Goal: Information Seeking & Learning: Learn about a topic

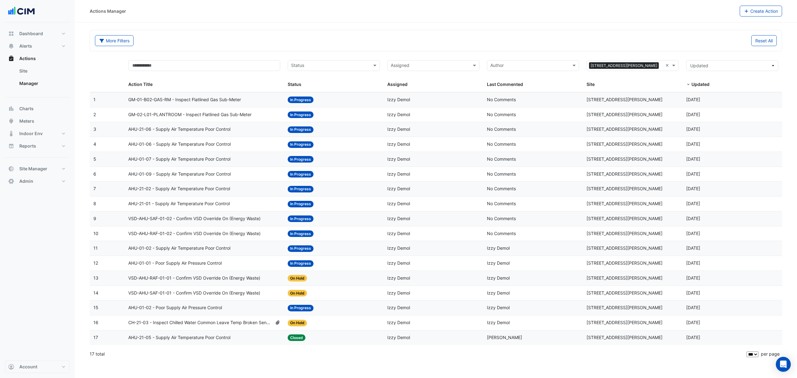
select select "***"
click at [35, 165] on button "Site Manager" at bounding box center [37, 168] width 65 height 12
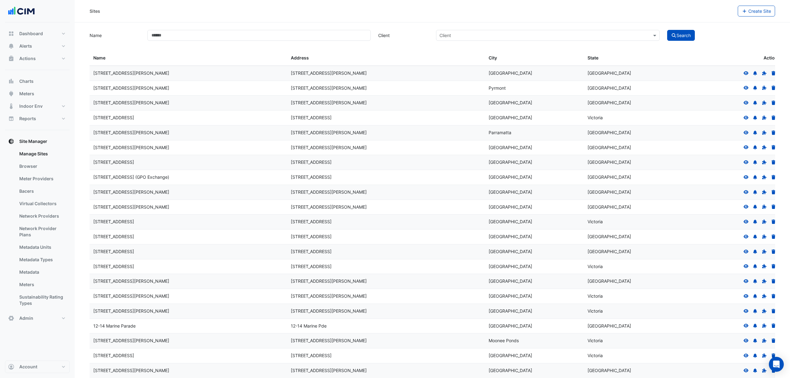
click at [36, 195] on link "Bacers" at bounding box center [41, 191] width 55 height 12
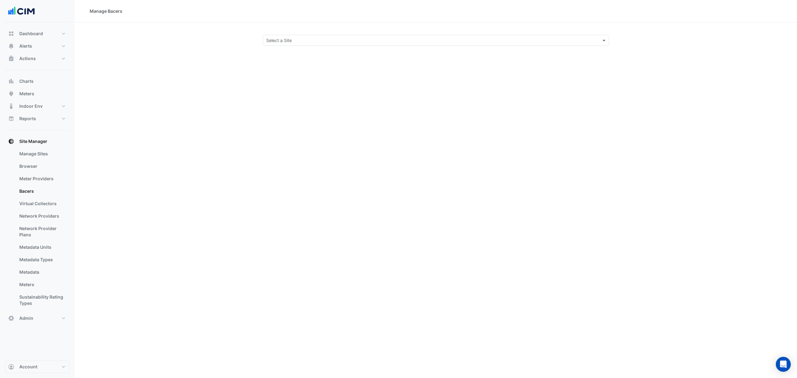
click at [319, 37] on input "text" at bounding box center [429, 40] width 327 height 7
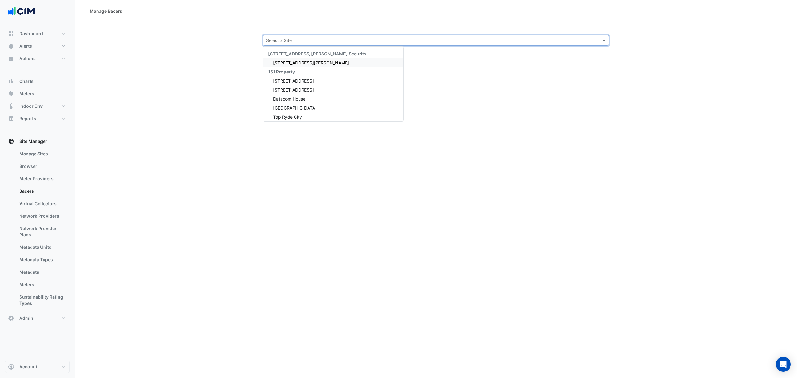
click at [29, 190] on link "Bacers" at bounding box center [41, 191] width 55 height 12
click at [311, 40] on input "text" at bounding box center [429, 40] width 327 height 7
type input "*****"
click at [303, 65] on span "Watergardens Town Centre" at bounding box center [295, 62] width 44 height 5
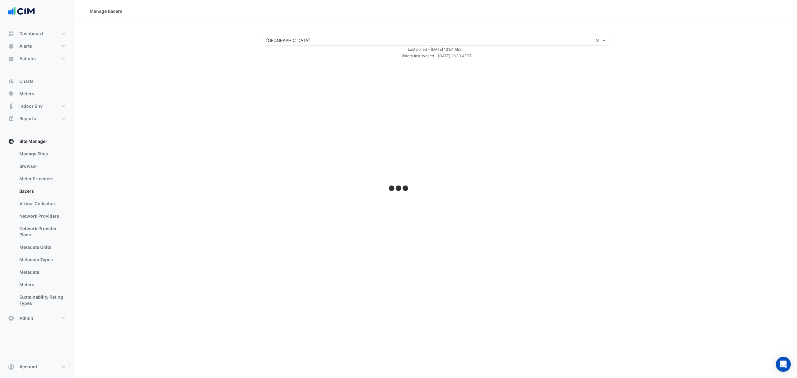
select select "***"
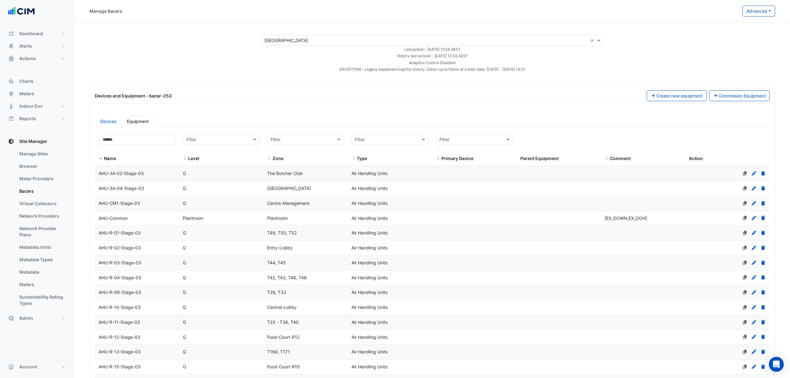
click at [351, 38] on input "text" at bounding box center [427, 40] width 324 height 7
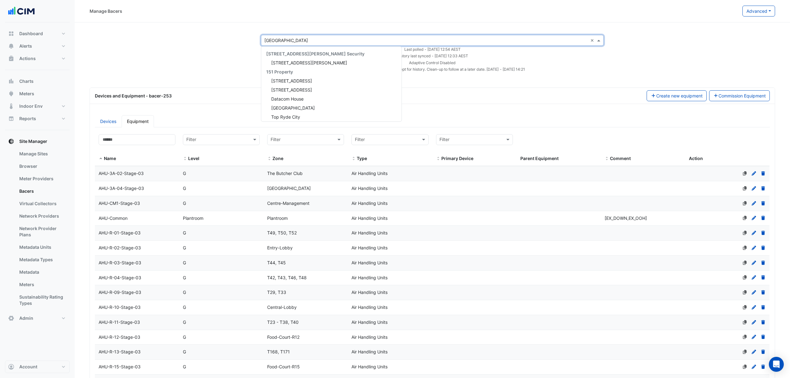
scroll to position [345, 0]
click at [351, 38] on input "text" at bounding box center [427, 40] width 324 height 7
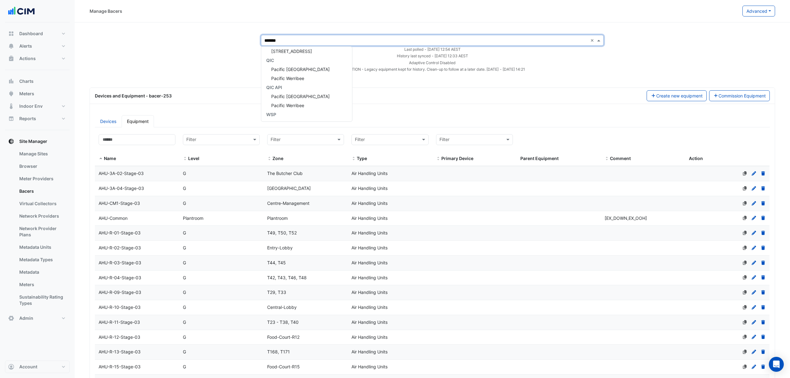
type input "*******"
click at [300, 70] on span "Pacific [GEOGRAPHIC_DATA]" at bounding box center [300, 69] width 59 height 5
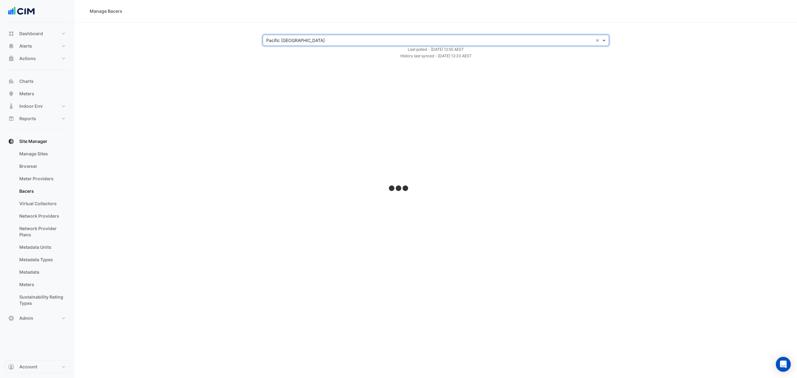
select select "***"
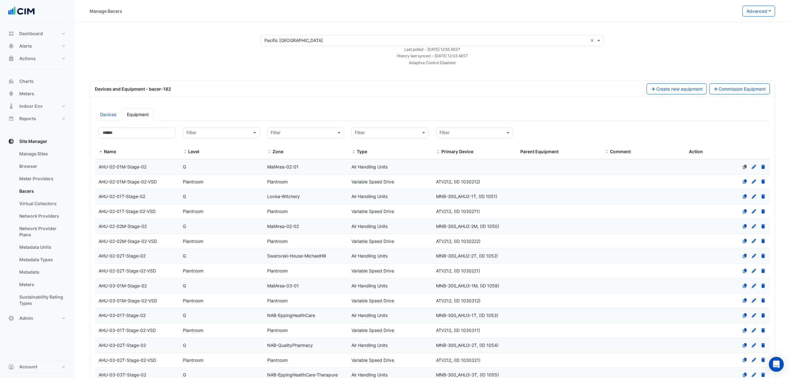
click at [326, 38] on input "text" at bounding box center [427, 40] width 324 height 7
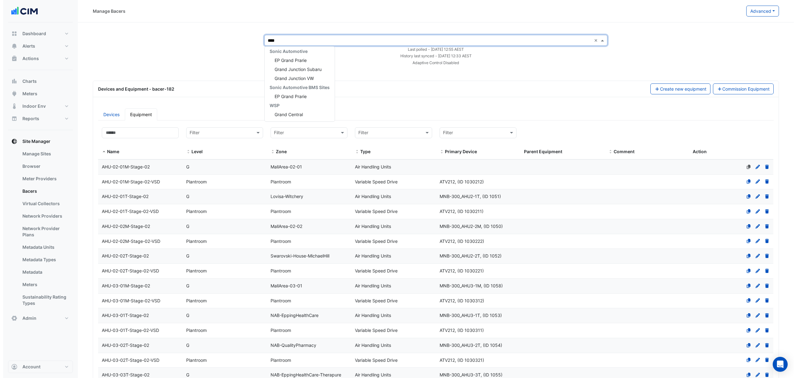
scroll to position [3, 0]
type input "*****"
click at [282, 61] on span "Grand Central" at bounding box center [285, 59] width 28 height 5
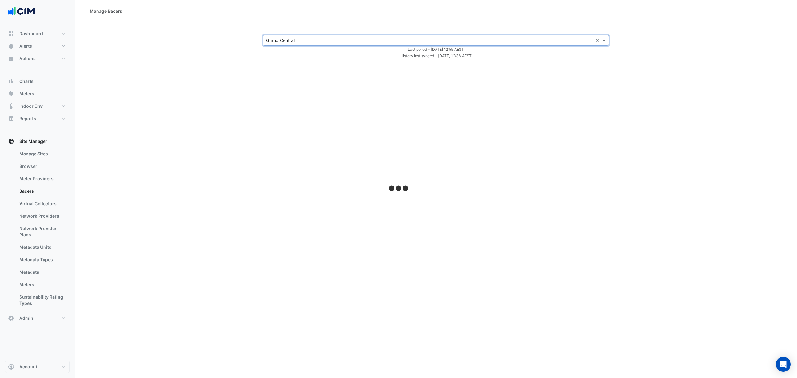
select select "***"
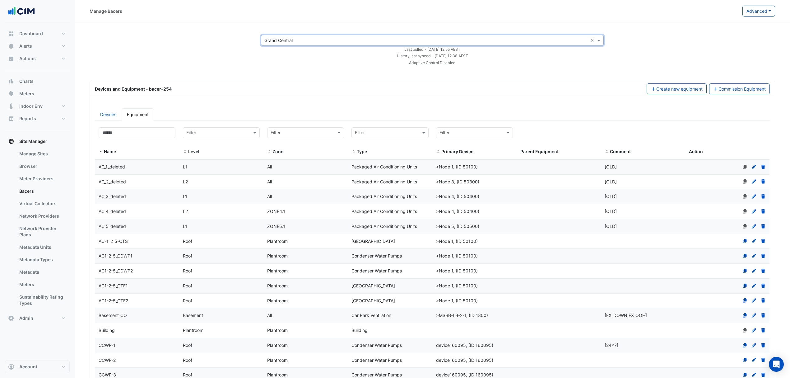
click at [42, 204] on link "Virtual Collectors" at bounding box center [41, 203] width 55 height 12
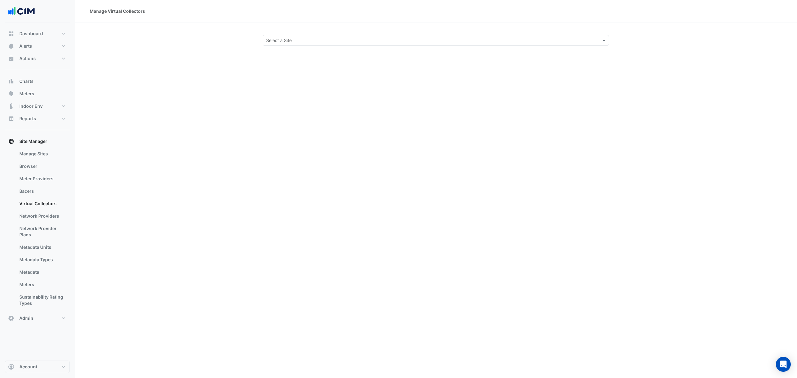
click at [25, 187] on link "Bacers" at bounding box center [41, 191] width 55 height 12
click at [279, 39] on input "text" at bounding box center [429, 40] width 327 height 7
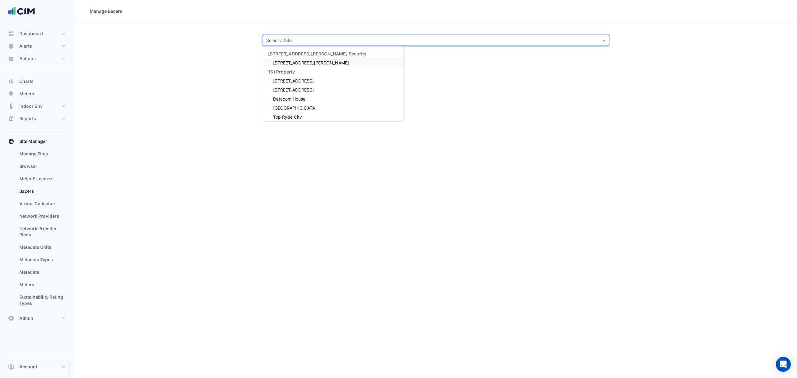
click at [284, 35] on div "Select a Site" at bounding box center [436, 40] width 346 height 11
type input "******"
click at [294, 78] on span "[GEOGRAPHIC_DATA]" at bounding box center [295, 78] width 44 height 5
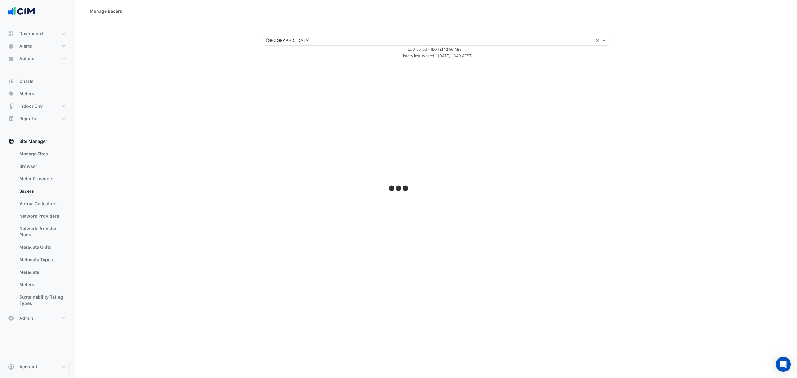
select select "***"
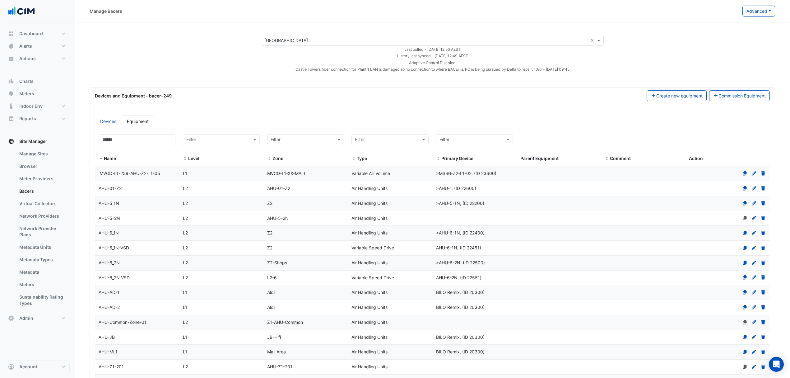
click at [290, 42] on input "text" at bounding box center [427, 40] width 324 height 7
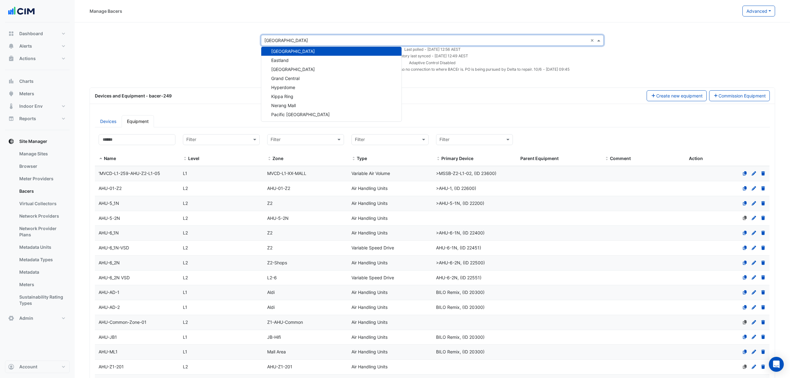
type input "*"
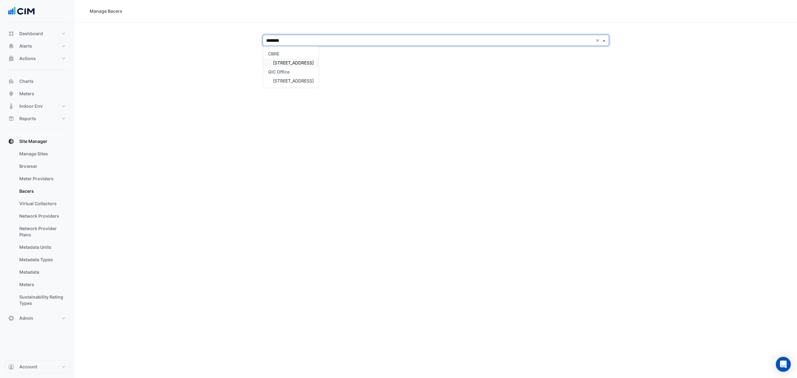
type input "*********"
click at [282, 63] on span "[STREET_ADDRESS]" at bounding box center [293, 62] width 41 height 5
select select "***"
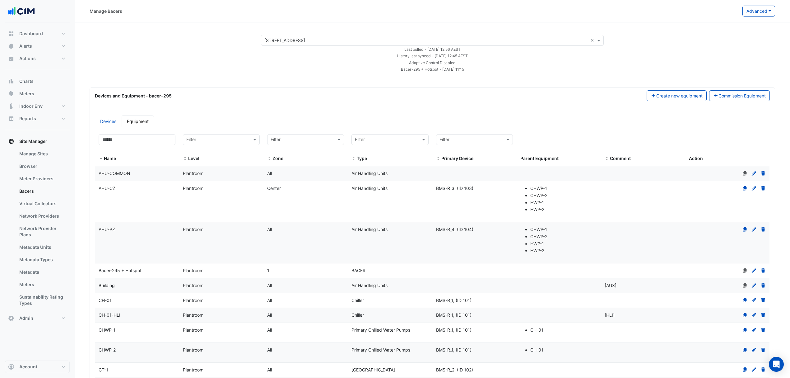
click at [314, 38] on input "text" at bounding box center [427, 40] width 324 height 7
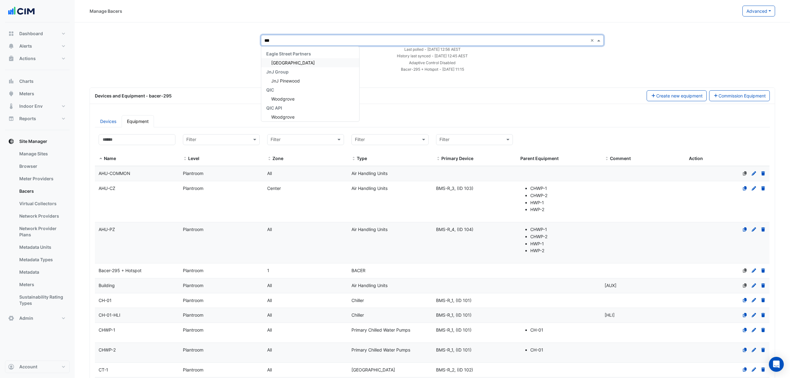
type input "****"
click at [291, 96] on span "Woodgrove" at bounding box center [282, 98] width 23 height 5
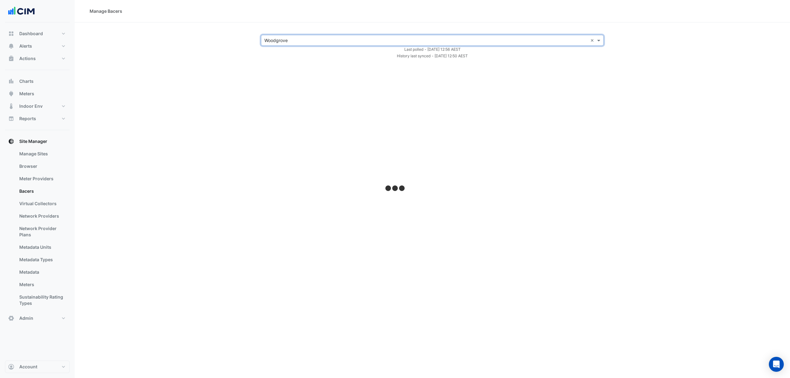
select select "***"
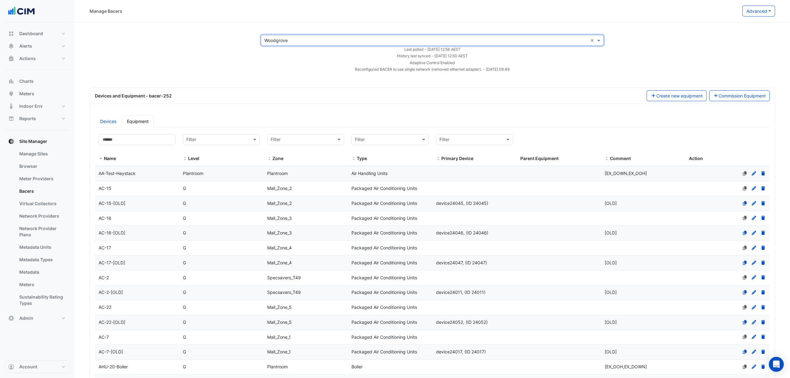
click at [297, 40] on input "text" at bounding box center [427, 40] width 324 height 7
type input "**********"
click at [289, 58] on div "ZZ-Other Buildings Merrifield City" at bounding box center [290, 58] width 59 height 18
click at [289, 59] on div "[GEOGRAPHIC_DATA]" at bounding box center [290, 62] width 59 height 9
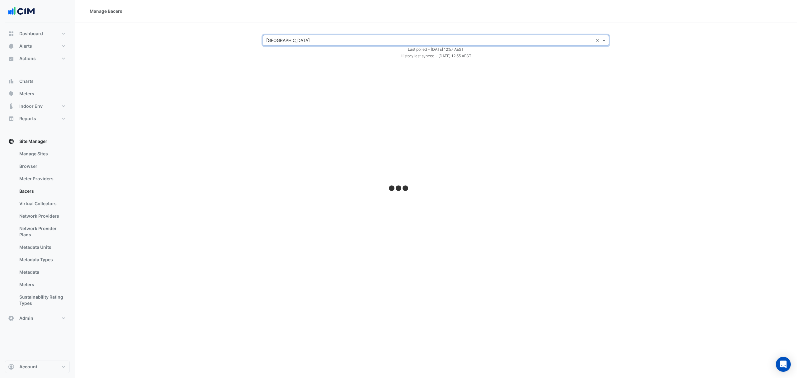
select select "***"
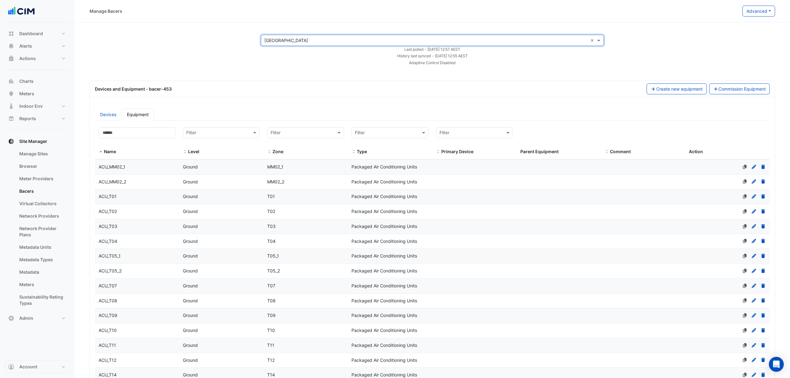
click at [292, 37] on input "text" at bounding box center [427, 40] width 324 height 7
type input "*****"
click at [283, 65] on div "Pacific Werribee" at bounding box center [285, 62] width 48 height 9
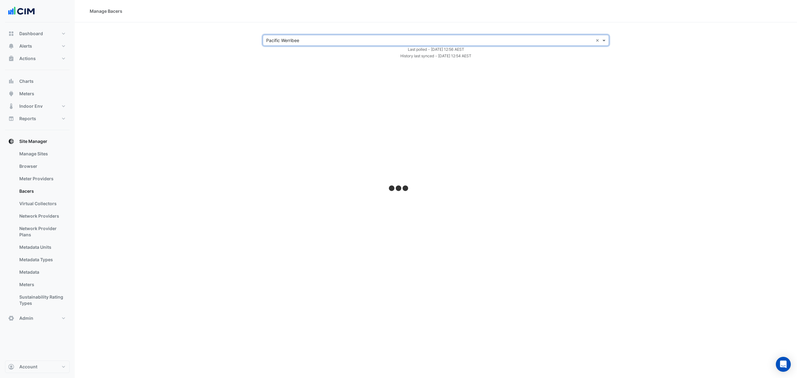
select select "***"
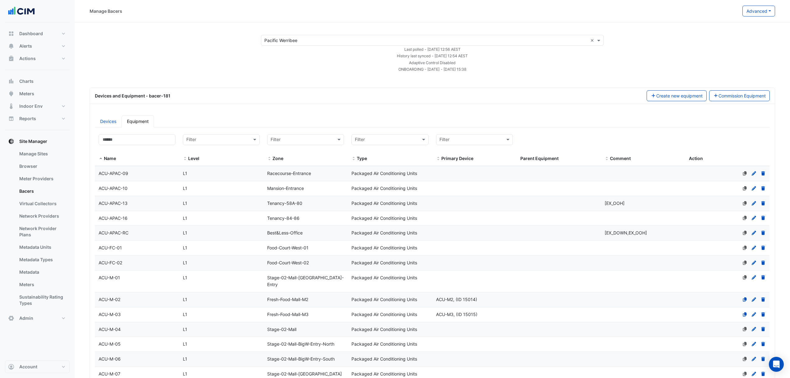
click at [330, 39] on input "text" at bounding box center [427, 40] width 324 height 7
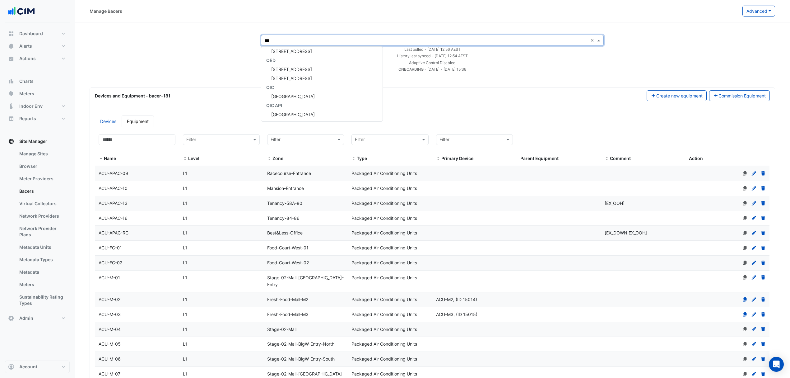
scroll to position [2, 0]
type input "******"
click at [306, 60] on span "[GEOGRAPHIC_DATA]" at bounding box center [293, 60] width 44 height 5
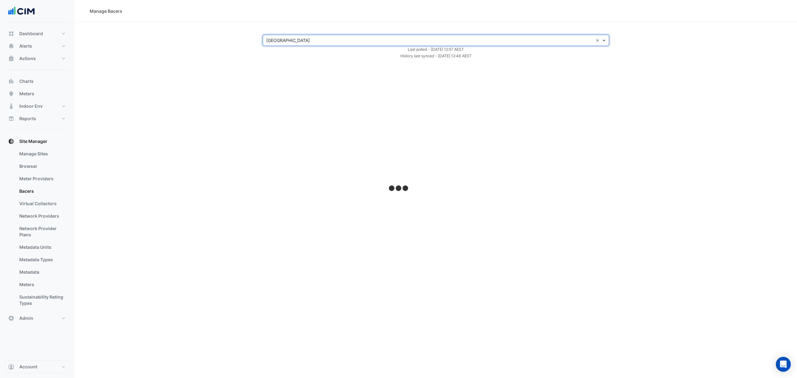
select select "***"
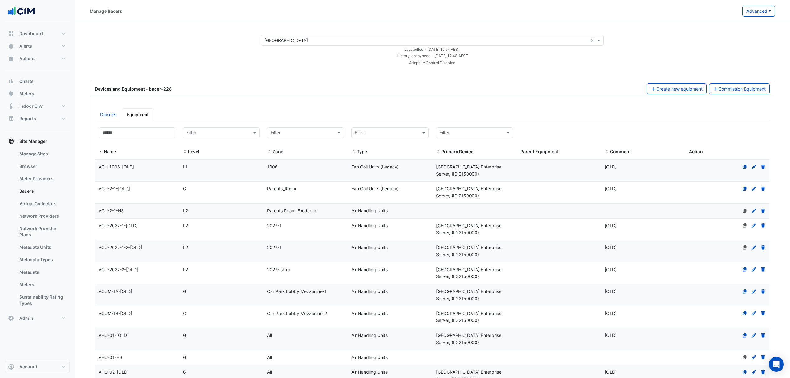
click at [304, 39] on input "text" at bounding box center [427, 40] width 324 height 7
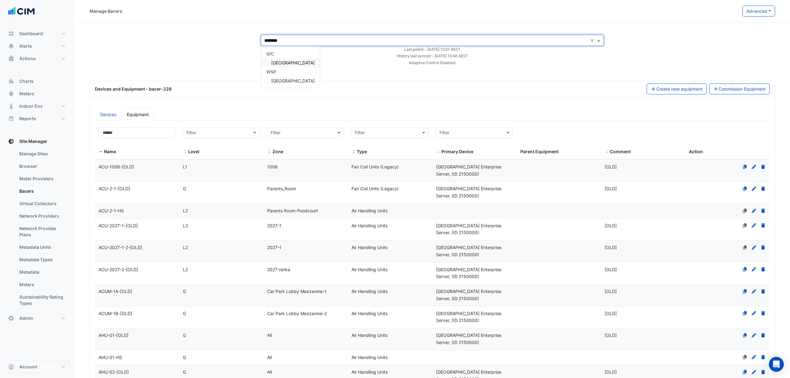
type input "*********"
click at [295, 62] on span "Pittwater Place" at bounding box center [293, 62] width 44 height 5
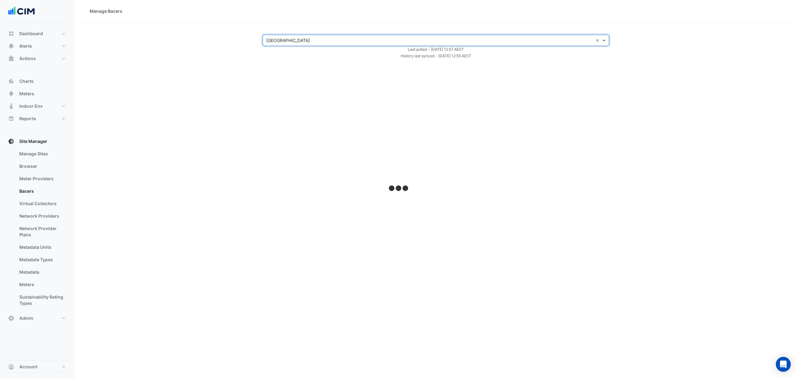
select select "***"
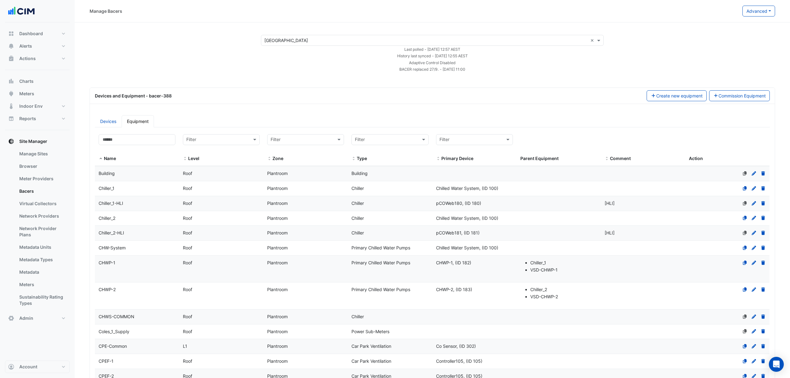
click at [304, 46] on div "Last polled - Tue 19-Aug-2025 12:57 AEST" at bounding box center [432, 49] width 350 height 7
click at [307, 43] on input "text" at bounding box center [427, 40] width 324 height 7
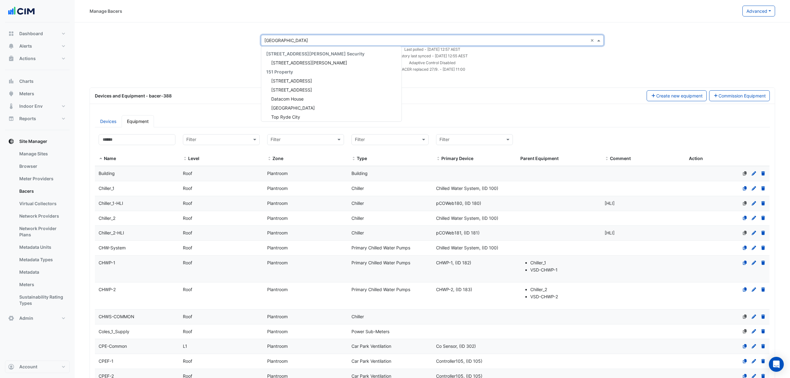
click at [307, 43] on input "text" at bounding box center [427, 40] width 324 height 7
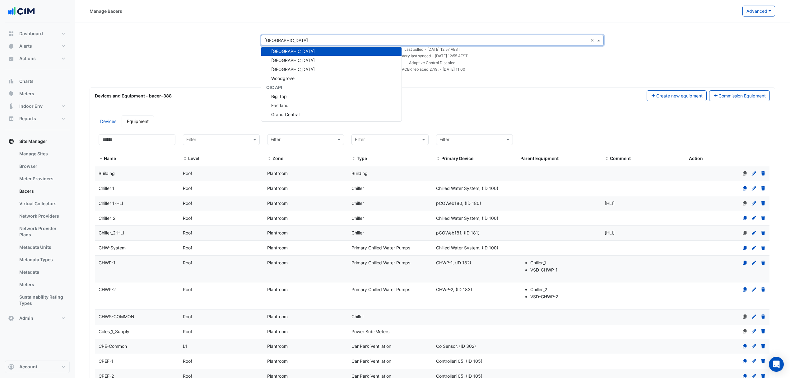
click at [302, 35] on div "Select a Site × Pittwater Place ×" at bounding box center [432, 40] width 343 height 11
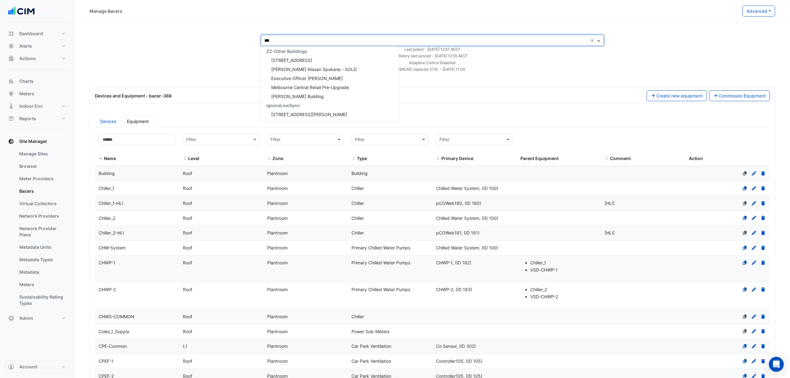
scroll to position [84, 0]
type input "****"
click at [285, 57] on div "QIC" at bounding box center [281, 53] width 40 height 9
click at [282, 60] on div "Nerang Mall" at bounding box center [281, 62] width 40 height 9
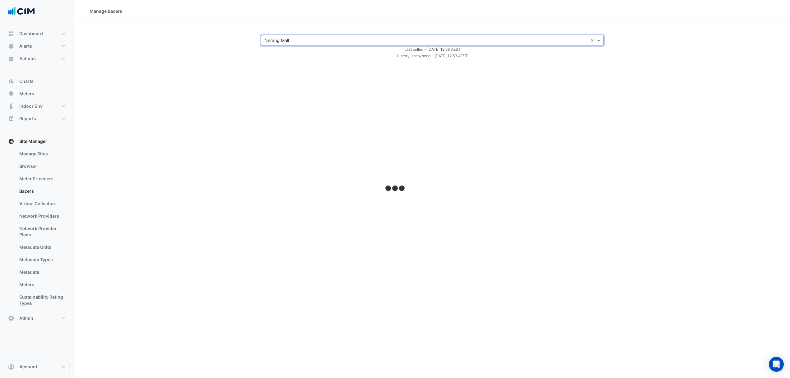
select select "***"
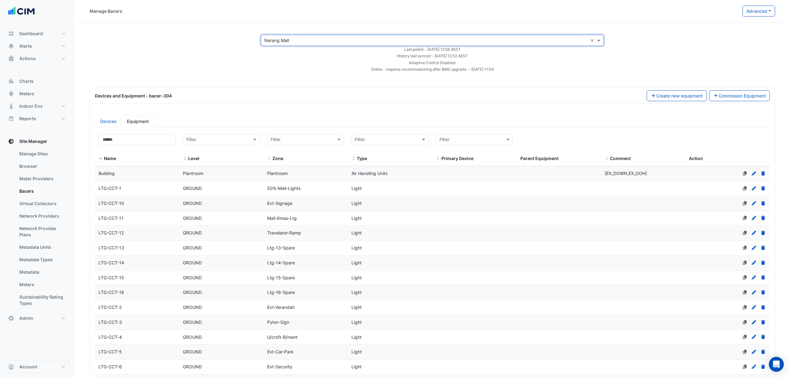
click at [294, 45] on div "Select a Site × Nerang Mall ×" at bounding box center [432, 40] width 343 height 11
type input "******"
click at [289, 62] on span "Forest Lake" at bounding box center [293, 62] width 44 height 5
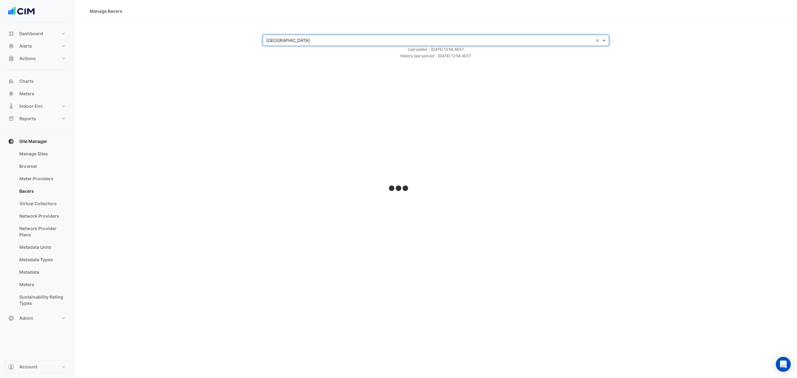
select select "***"
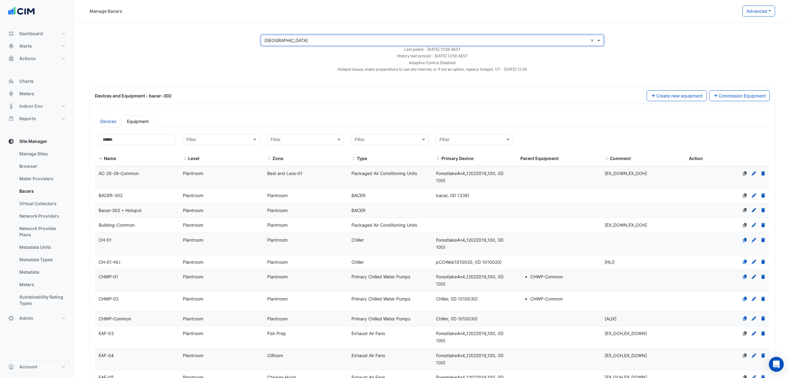
click at [315, 40] on input "text" at bounding box center [427, 40] width 324 height 7
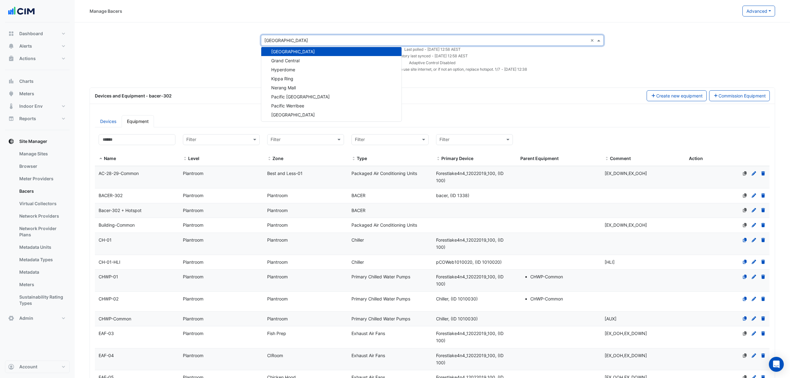
click at [315, 40] on input "text" at bounding box center [427, 40] width 324 height 7
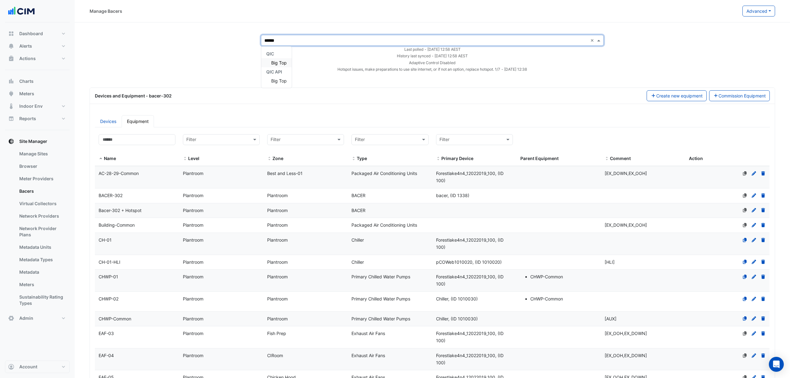
type input "*******"
click at [281, 63] on span "Big Top" at bounding box center [279, 62] width 16 height 5
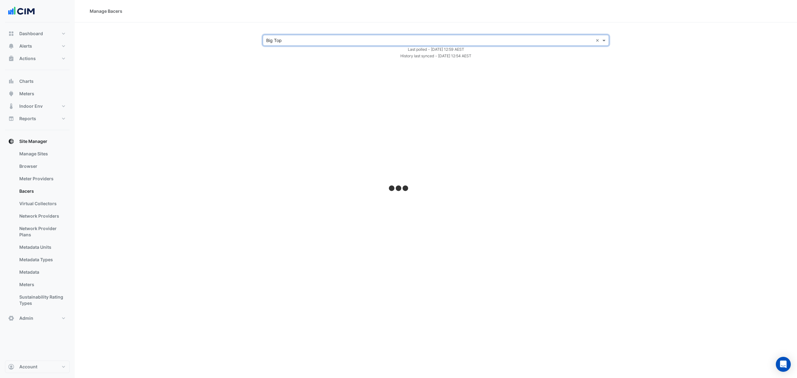
select select "***"
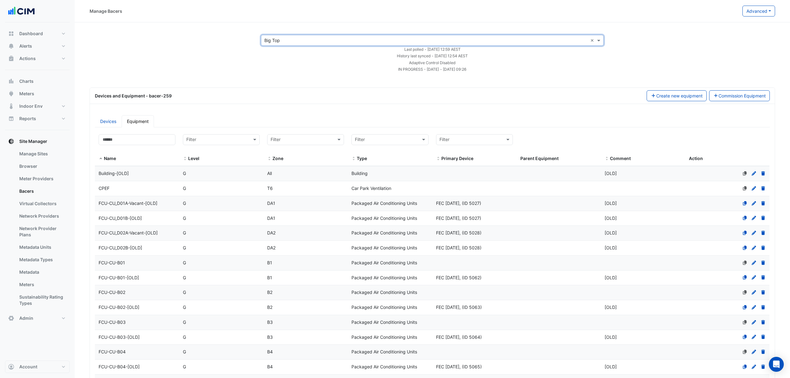
click at [315, 42] on input "text" at bounding box center [427, 40] width 324 height 7
type input "*****"
click at [288, 60] on span "Kippa Ring" at bounding box center [282, 62] width 22 height 5
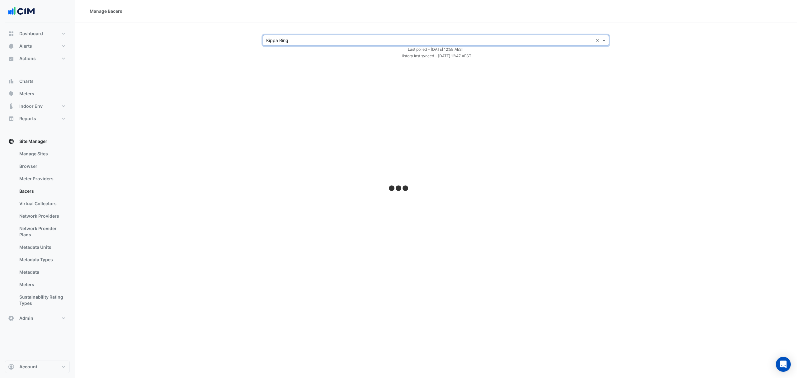
select select "***"
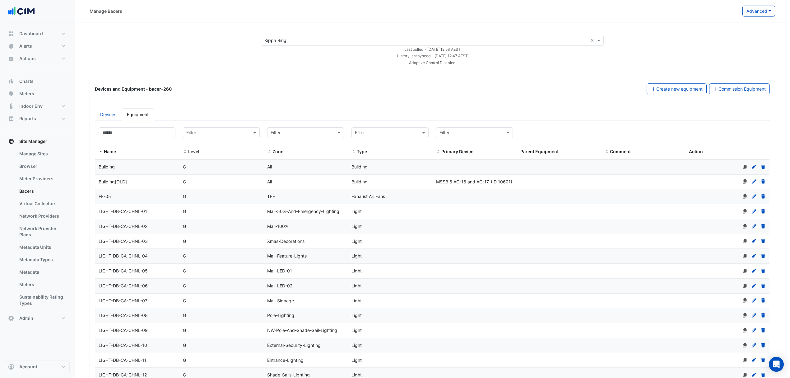
drag, startPoint x: 306, startPoint y: 27, endPoint x: 303, endPoint y: 34, distance: 7.2
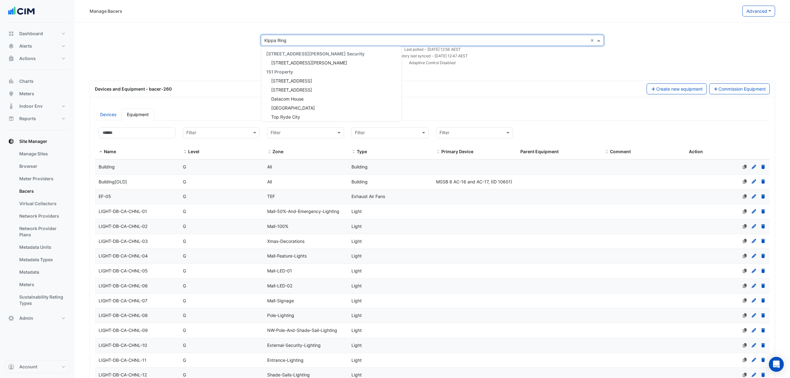
click at [302, 37] on input "text" at bounding box center [427, 40] width 324 height 7
type input "********"
click at [284, 71] on div "QIC" at bounding box center [283, 71] width 44 height 9
click at [284, 64] on span "Eastland" at bounding box center [279, 62] width 17 height 5
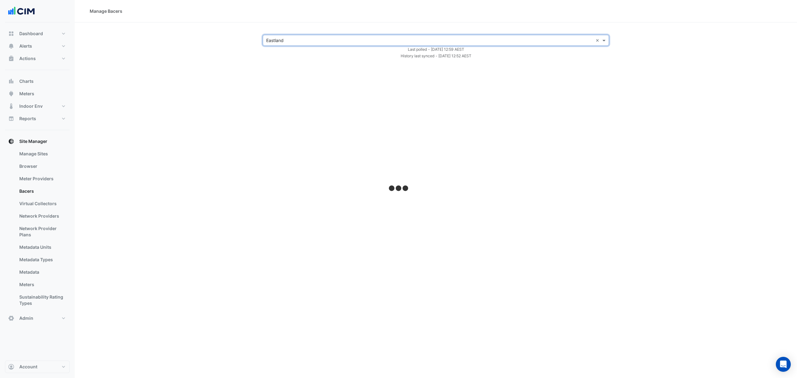
select select "***"
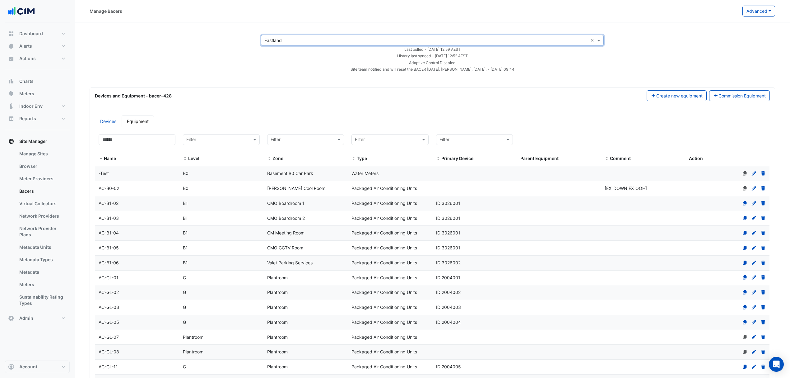
click at [311, 40] on input "text" at bounding box center [427, 40] width 324 height 7
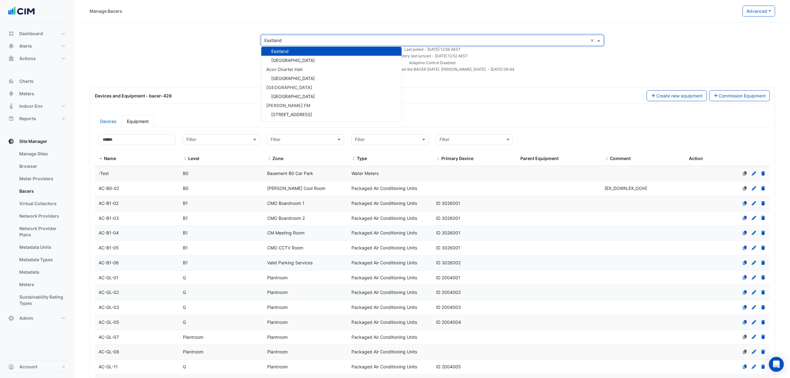
click at [311, 40] on input "text" at bounding box center [427, 40] width 324 height 7
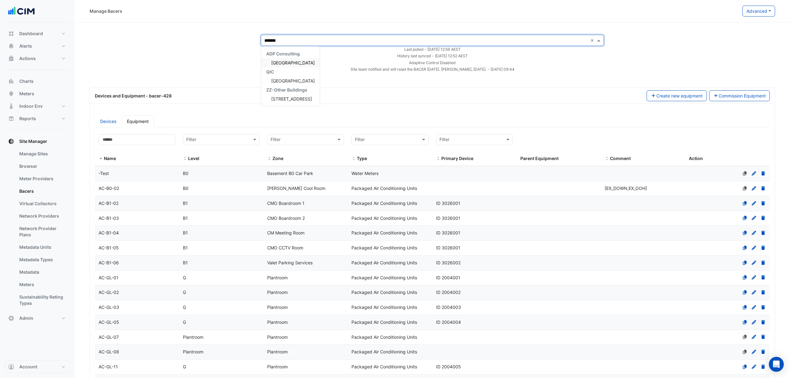
type input "********"
click at [299, 60] on div "[GEOGRAPHIC_DATA]" at bounding box center [290, 62] width 59 height 9
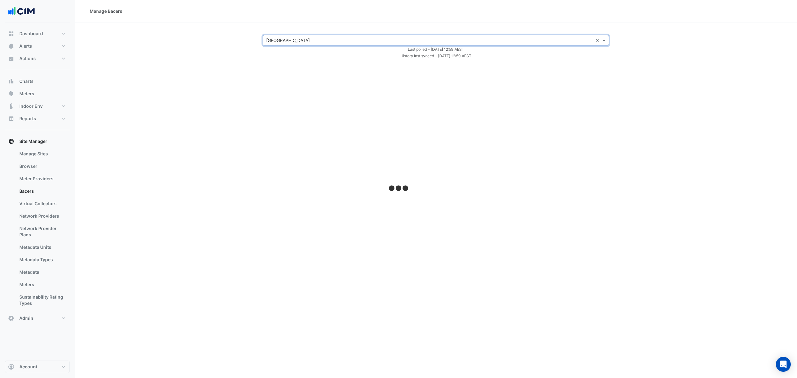
select select "***"
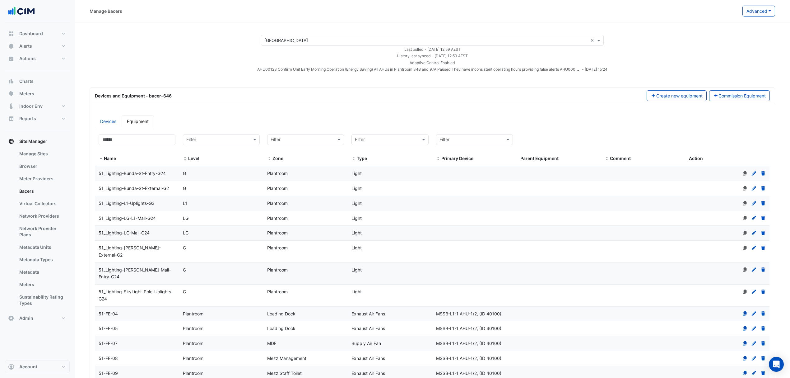
click at [285, 41] on input "text" at bounding box center [427, 40] width 324 height 7
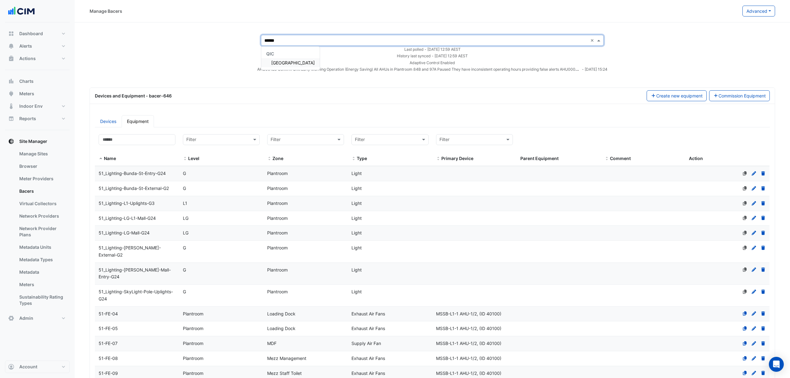
type input "*******"
click at [288, 59] on div "[GEOGRAPHIC_DATA]" at bounding box center [290, 62] width 59 height 9
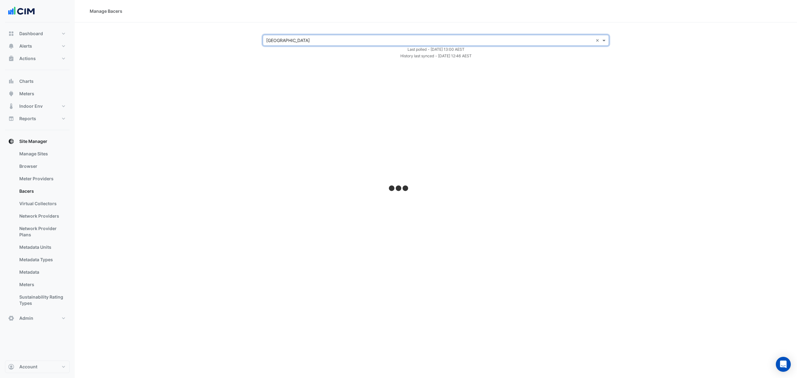
select select "***"
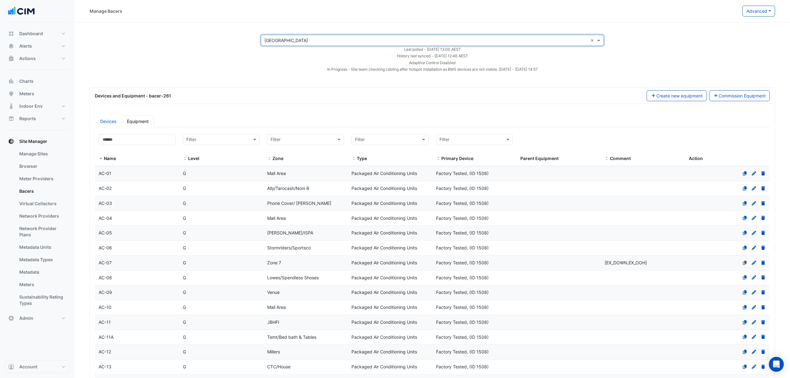
click at [280, 41] on input "text" at bounding box center [427, 40] width 324 height 7
type input "****"
click at [288, 63] on span "APVC Holdings" at bounding box center [286, 62] width 30 height 5
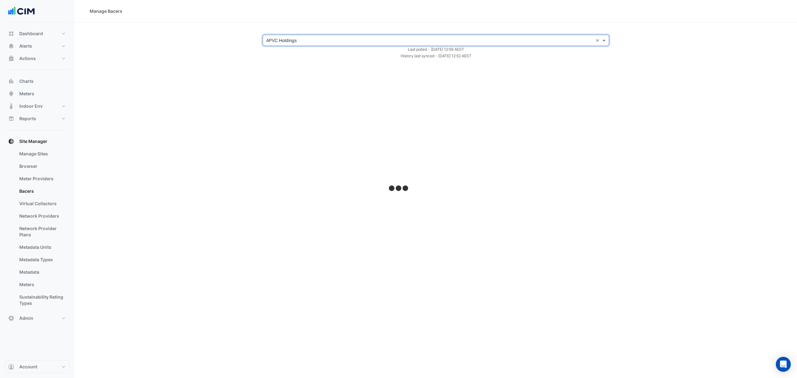
select select "***"
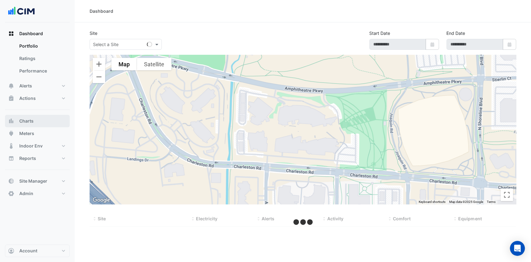
click at [24, 116] on button "Charts" at bounding box center [37, 121] width 65 height 12
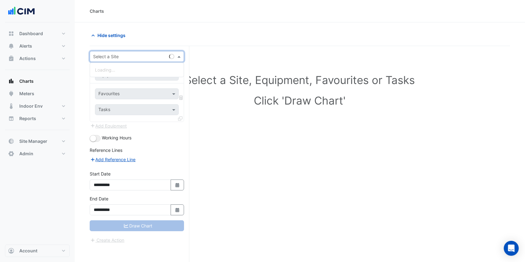
click at [122, 56] on input "text" at bounding box center [130, 57] width 75 height 7
type input "*********"
click at [127, 69] on div "1Circle" at bounding box center [137, 69] width 94 height 9
click at [120, 73] on div "1Circle" at bounding box center [137, 69] width 94 height 9
click at [117, 76] on span "Hyperdome" at bounding box center [112, 78] width 24 height 5
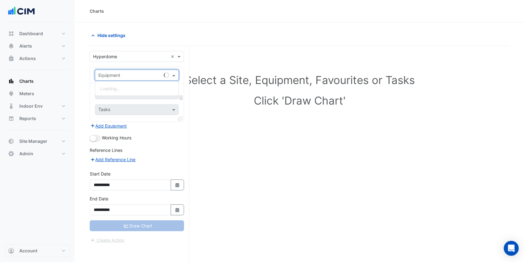
click at [114, 77] on input "text" at bounding box center [130, 75] width 64 height 7
type input "****"
click at [135, 86] on span "Electricity Meter - 3117470757-1" at bounding box center [133, 88] width 67 height 5
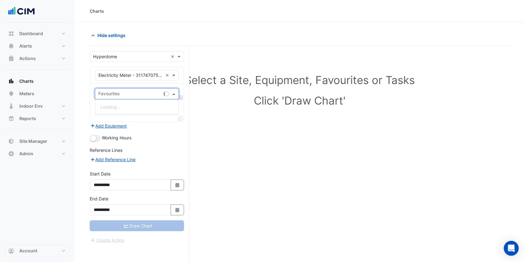
click at [169, 96] on div "Favourites" at bounding box center [137, 93] width 84 height 11
click at [171, 94] on span at bounding box center [175, 94] width 8 height 7
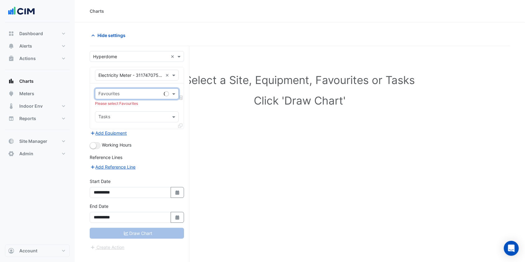
click at [172, 94] on span at bounding box center [175, 94] width 8 height 7
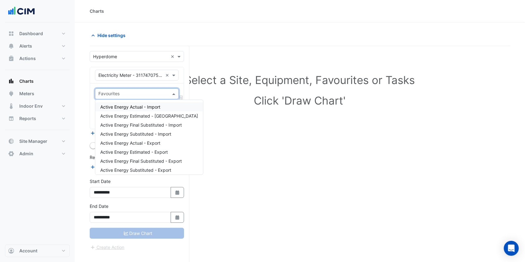
click at [146, 106] on span "Active Energy Actual - Import" at bounding box center [130, 106] width 60 height 5
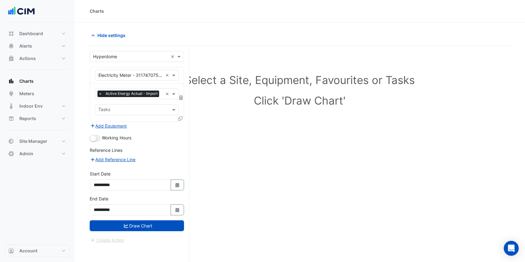
click at [181, 119] on icon at bounding box center [180, 118] width 4 height 4
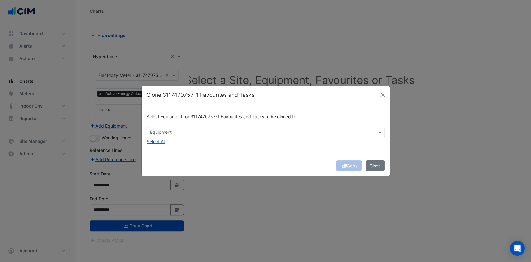
click at [183, 130] on input "text" at bounding box center [262, 133] width 224 height 7
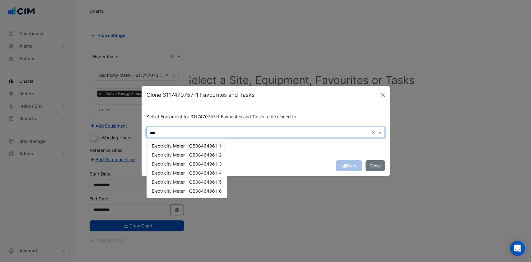
click at [212, 144] on span "Electricity Meter - QB08464961-1" at bounding box center [186, 145] width 69 height 5
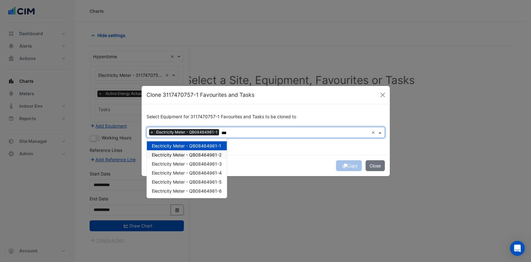
click at [210, 150] on div "Electricity Meter - QB08464961-2" at bounding box center [187, 154] width 80 height 9
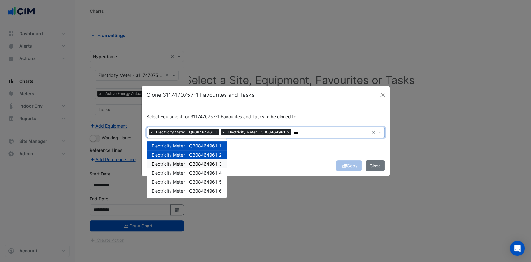
drag, startPoint x: 208, startPoint y: 162, endPoint x: 208, endPoint y: 171, distance: 8.4
click at [208, 163] on span "Electricity Meter - QB08464961-3" at bounding box center [187, 163] width 70 height 5
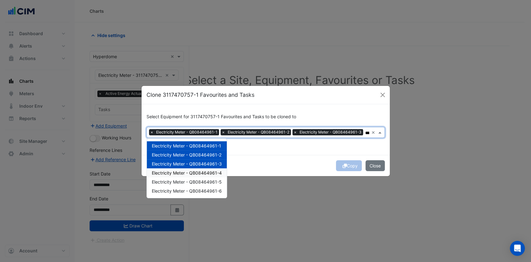
click at [206, 173] on span "Electricity Meter - QB08464961-4" at bounding box center [187, 172] width 70 height 5
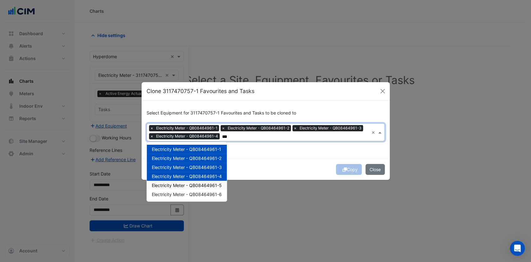
click at [201, 187] on span "Electricity Meter - QB08464961-5" at bounding box center [187, 185] width 70 height 5
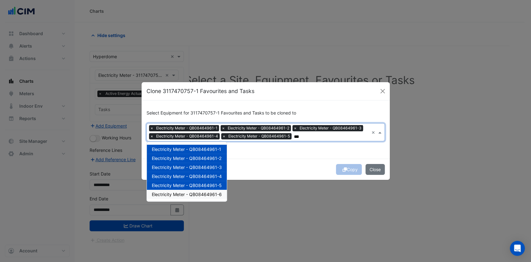
click at [197, 196] on span "Electricity Meter - QB08464961-6" at bounding box center [187, 194] width 70 height 5
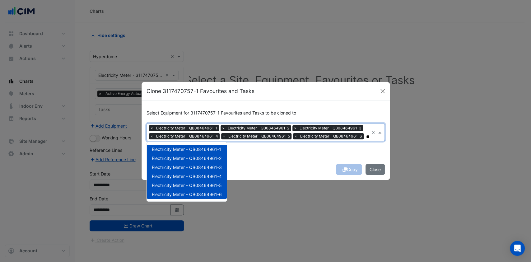
type input "***"
click at [275, 180] on ngb-modal-window "Clone 3117470757-1 Favourites and Tasks Select Equipment for 3117470757-1 Favou…" at bounding box center [265, 131] width 531 height 262
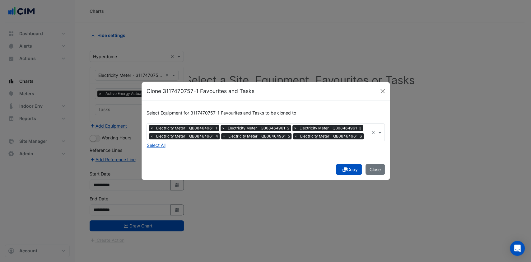
click at [343, 171] on fa-icon "submit" at bounding box center [345, 169] width 4 height 5
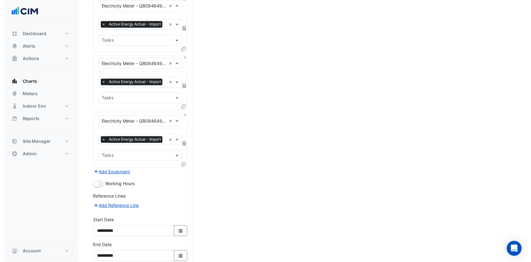
scroll to position [330, 0]
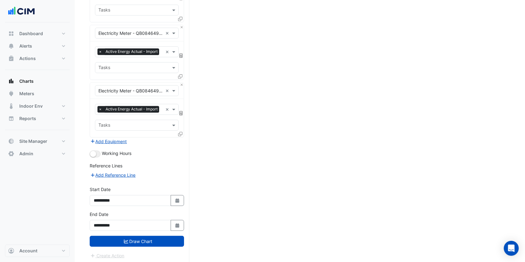
click at [114, 138] on button "Add Equipment" at bounding box center [109, 141] width 38 height 7
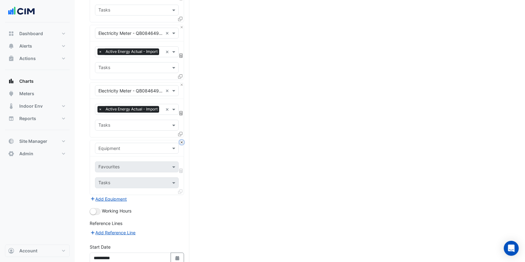
click at [180, 140] on button "Close" at bounding box center [182, 142] width 4 height 4
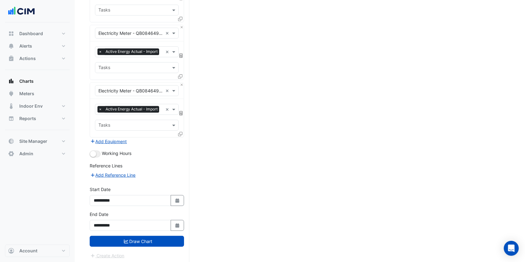
click at [181, 133] on icon at bounding box center [180, 134] width 4 height 4
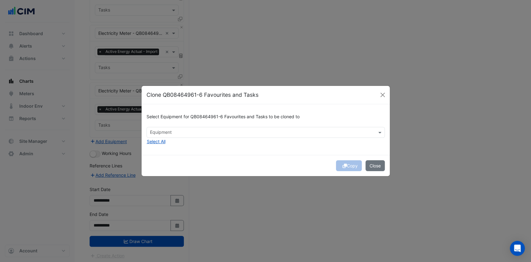
click at [194, 127] on div "Equipment" at bounding box center [266, 132] width 238 height 11
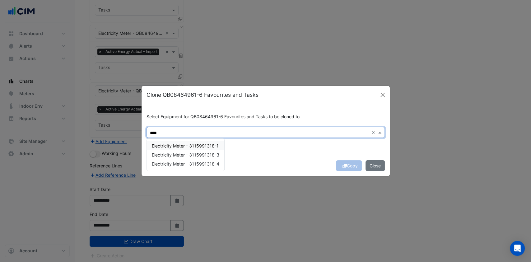
click at [197, 148] on span "Electricity Meter - 3115991318-1" at bounding box center [185, 145] width 67 height 5
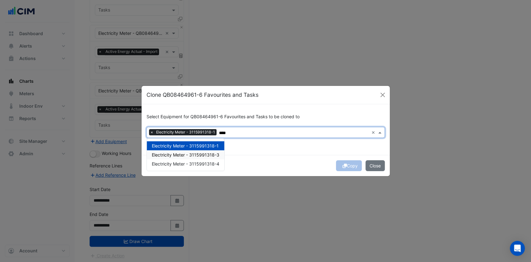
click at [194, 152] on div "Electricity Meter - 3115991318-3" at bounding box center [185, 154] width 77 height 9
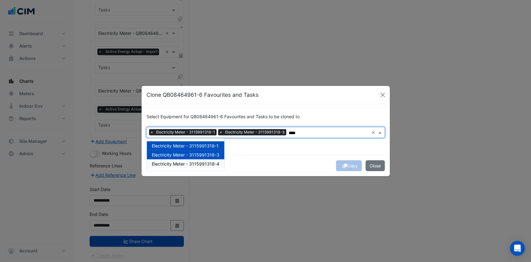
click at [190, 163] on span "Electricity Meter - 3115991318-4" at bounding box center [186, 163] width 68 height 5
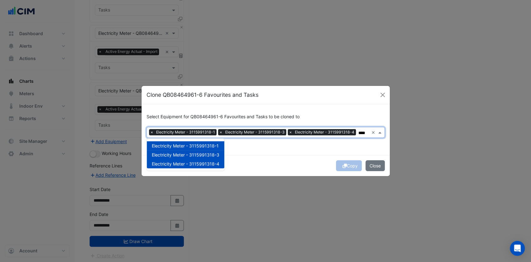
type input "****"
click at [262, 163] on div "Copy Close" at bounding box center [266, 165] width 248 height 21
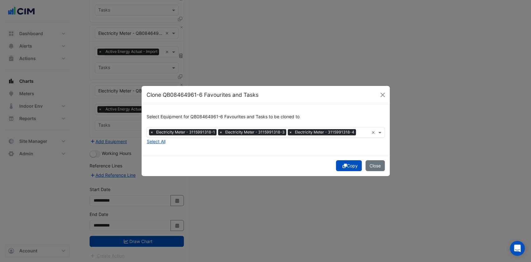
click at [358, 130] on input "text" at bounding box center [363, 133] width 11 height 7
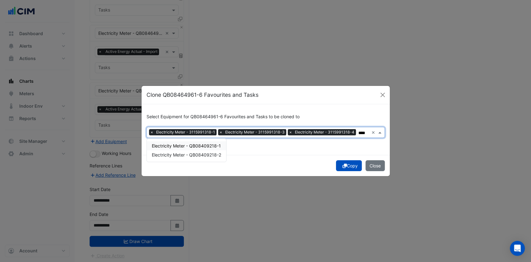
click at [183, 146] on span "Electricity Meter - QB08409218-1" at bounding box center [186, 145] width 69 height 5
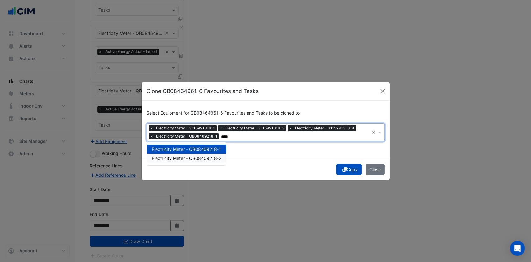
drag, startPoint x: 182, startPoint y: 154, endPoint x: 185, endPoint y: 157, distance: 4.9
click at [182, 156] on div "Electricity Meter - QB08409218-2" at bounding box center [186, 158] width 79 height 9
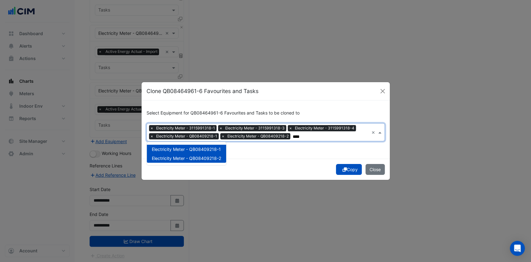
type input "****"
click at [248, 162] on div "Copy Close" at bounding box center [266, 169] width 248 height 21
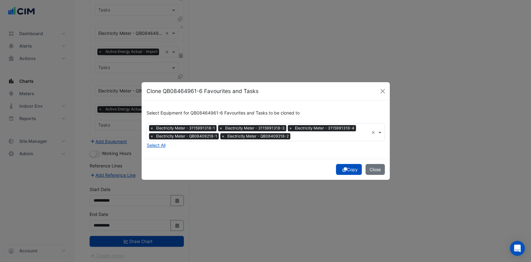
click at [347, 171] on div "Copy Close" at bounding box center [266, 169] width 248 height 21
click at [345, 168] on icon "submit" at bounding box center [345, 169] width 4 height 4
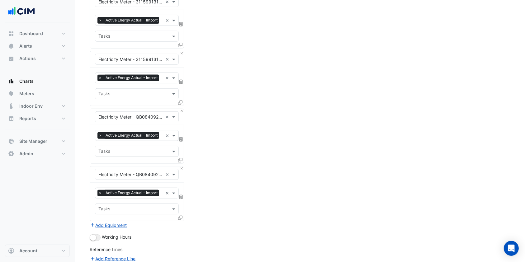
scroll to position [617, 0]
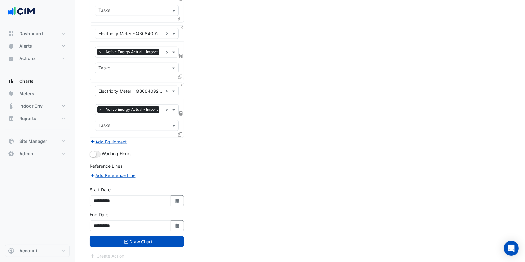
click at [174, 204] on button "Select Date" at bounding box center [178, 200] width 14 height 11
select select "*"
select select "****"
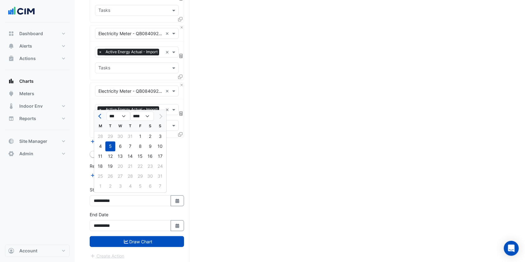
click at [97, 113] on button "Previous month" at bounding box center [99, 116] width 7 height 10
select select "*"
click at [111, 136] on div "1" at bounding box center [110, 137] width 10 height 10
type input "**********"
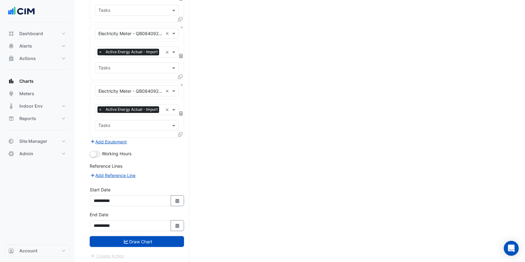
click at [179, 224] on icon "Select Date" at bounding box center [178, 226] width 6 height 4
select select "*"
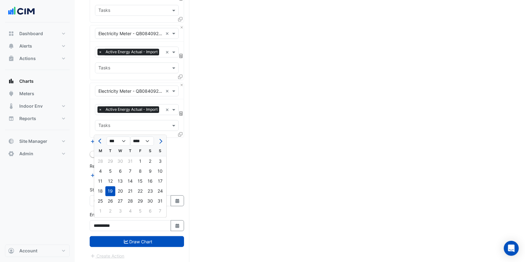
click at [127, 162] on div "31" at bounding box center [130, 162] width 10 height 10
type input "**********"
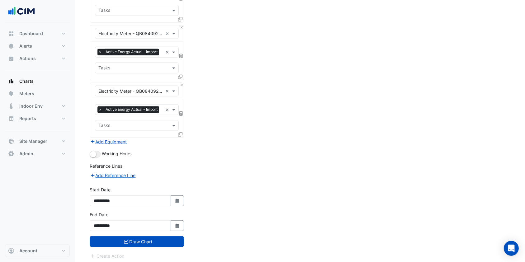
click at [137, 241] on button "Draw Chart" at bounding box center [137, 241] width 94 height 11
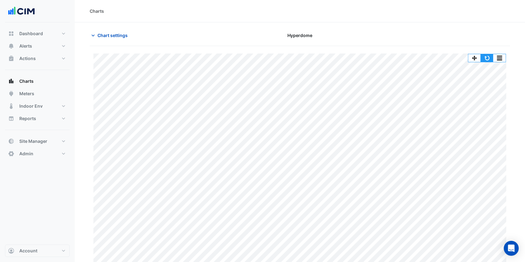
click at [487, 59] on button "button" at bounding box center [486, 58] width 12 height 8
click at [502, 57] on button "button" at bounding box center [499, 58] width 12 height 8
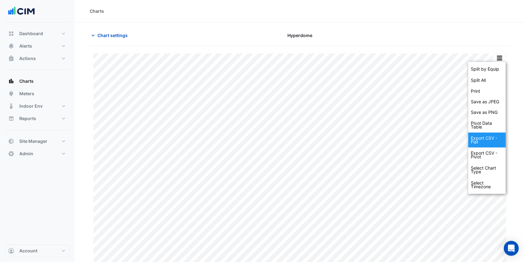
click at [480, 141] on div "Export CSV - Flat" at bounding box center [486, 140] width 37 height 15
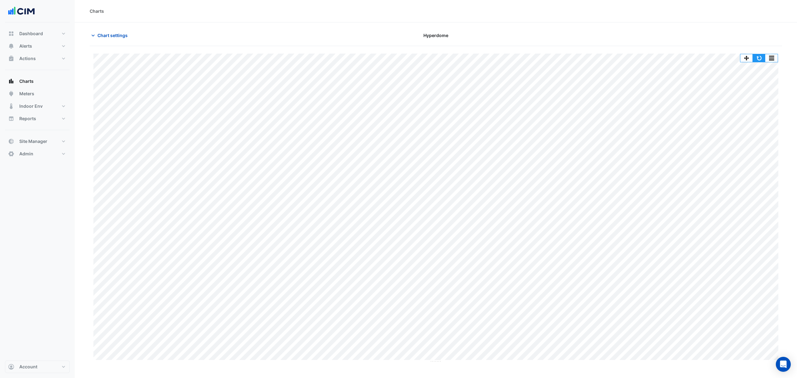
click at [531, 59] on button "button" at bounding box center [758, 58] width 12 height 8
click at [531, 60] on button "button" at bounding box center [758, 58] width 12 height 8
click at [531, 58] on button "button" at bounding box center [758, 58] width 12 height 8
click at [531, 57] on button "button" at bounding box center [758, 58] width 12 height 8
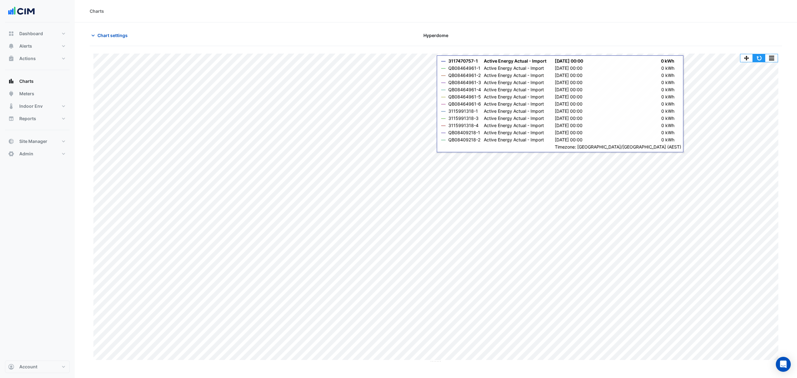
click at [531, 56] on button "button" at bounding box center [758, 58] width 12 height 8
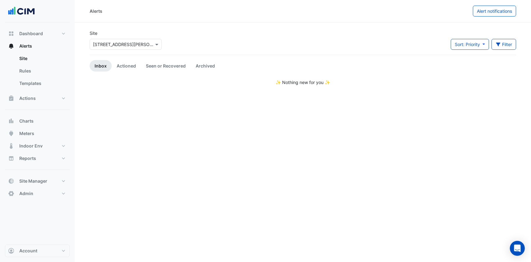
click at [122, 66] on link "Actioned" at bounding box center [126, 66] width 29 height 12
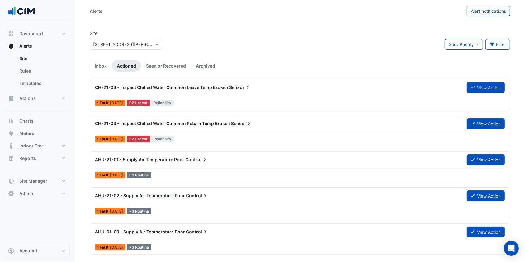
click at [307, 88] on div "CH-21-03 - Inspect Chilled Water Common Leave Temp Broken Sensor" at bounding box center [277, 87] width 364 height 6
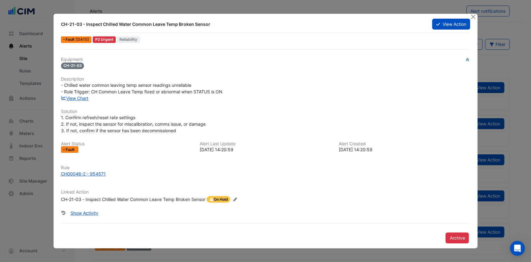
click at [96, 199] on div "CH-21-03 - Inspect Chilled Water Common Leave Temp Broken Sensor" at bounding box center [133, 199] width 144 height 7
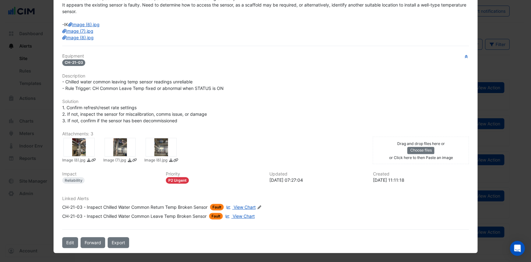
scroll to position [104, 0]
click at [241, 207] on span "View Chart" at bounding box center [245, 206] width 22 height 5
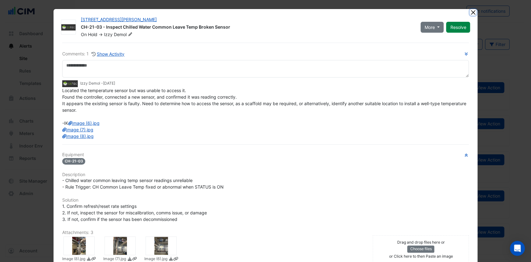
click at [470, 12] on button "Close" at bounding box center [473, 12] width 7 height 7
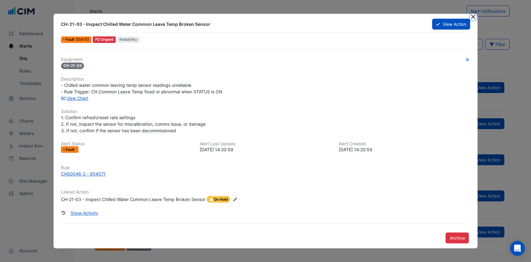
click at [470, 14] on button "Close" at bounding box center [473, 17] width 7 height 7
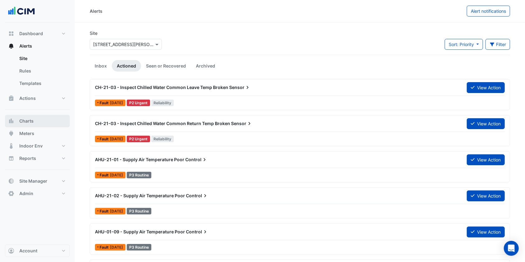
click at [23, 121] on span "Charts" at bounding box center [26, 121] width 14 height 6
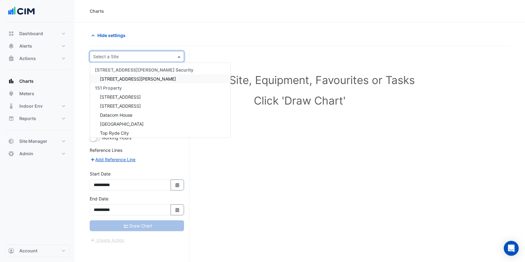
click at [132, 59] on input "text" at bounding box center [130, 57] width 75 height 7
type input "***"
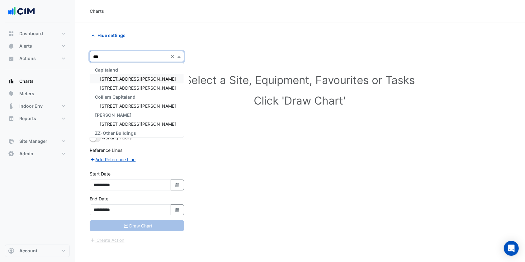
click at [123, 78] on span "[STREET_ADDRESS][PERSON_NAME]" at bounding box center [138, 78] width 76 height 5
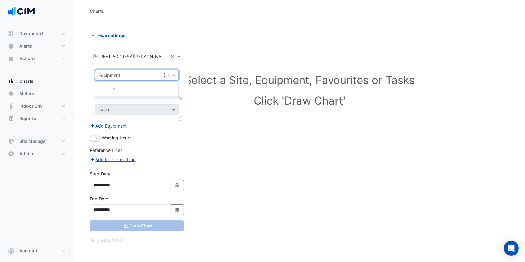
click at [122, 76] on input "text" at bounding box center [130, 75] width 64 height 7
type input "***"
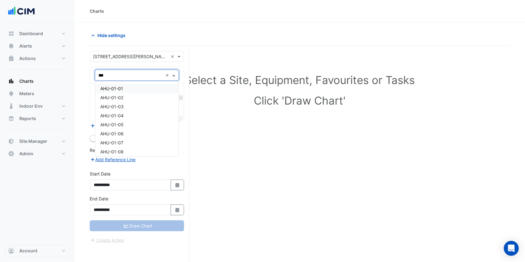
click at [137, 90] on div "AHU-01-01" at bounding box center [136, 88] width 83 height 9
click at [125, 100] on div "Favourites Tasks" at bounding box center [137, 102] width 94 height 38
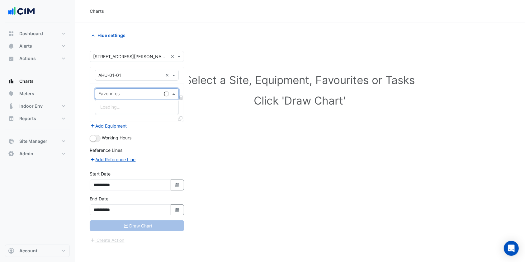
click at [173, 93] on span at bounding box center [175, 94] width 8 height 7
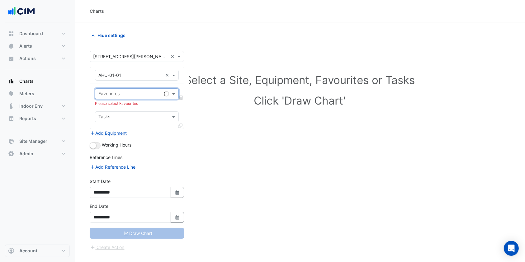
click at [173, 93] on span at bounding box center [175, 94] width 8 height 7
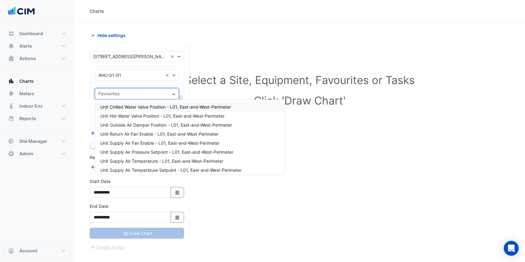
click at [174, 91] on span at bounding box center [175, 94] width 8 height 7
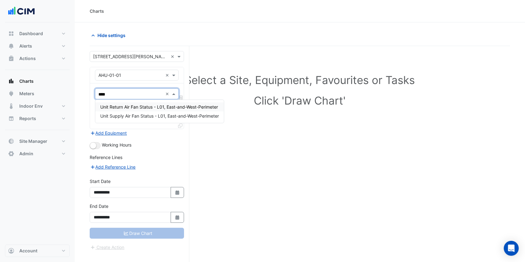
type input "*****"
click at [145, 121] on div "Unit Return Air Fan Status - L01, East-and-West-Perimeter Unit Supply Air Fan S…" at bounding box center [159, 111] width 129 height 23
click at [149, 118] on span "Unit Supply Air Fan Status - L01, East-and-West-Perimeter" at bounding box center [159, 115] width 119 height 5
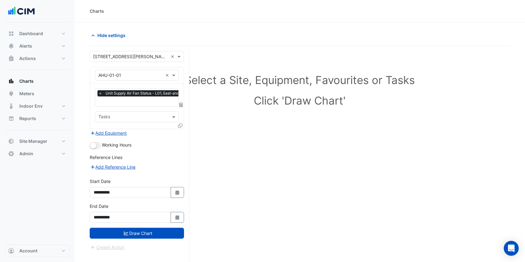
click at [180, 128] on div at bounding box center [181, 126] width 6 height 9
click at [179, 126] on icon at bounding box center [180, 126] width 4 height 4
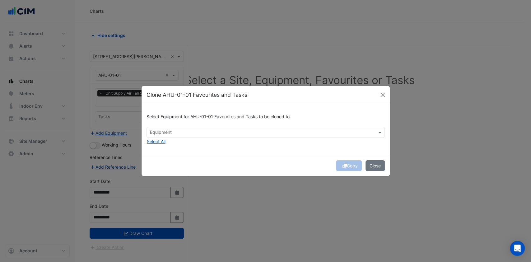
click at [193, 137] on div "Equipment" at bounding box center [266, 132] width 238 height 11
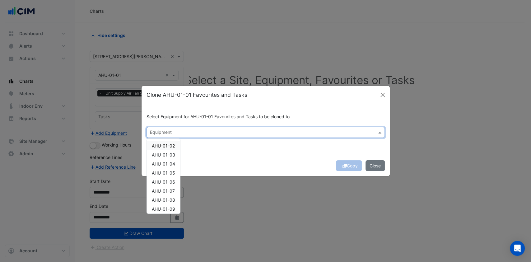
drag, startPoint x: 177, startPoint y: 146, endPoint x: 175, endPoint y: 151, distance: 5.9
click at [176, 147] on div "AHU-01-02" at bounding box center [163, 145] width 33 height 9
click at [173, 156] on span "AHU-01-03" at bounding box center [163, 154] width 23 height 5
click at [172, 166] on span "AHU-01-04" at bounding box center [163, 163] width 23 height 5
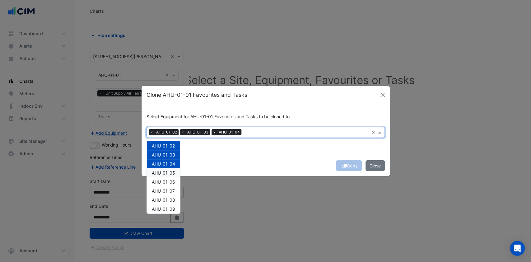
click at [170, 174] on span "AHU-01-05" at bounding box center [163, 172] width 23 height 5
click at [168, 181] on span "AHU-01-06" at bounding box center [163, 181] width 23 height 5
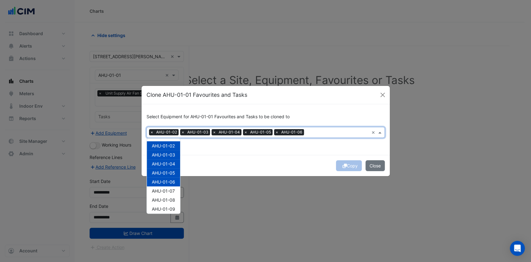
drag, startPoint x: 167, startPoint y: 185, endPoint x: 167, endPoint y: 190, distance: 5.0
click at [167, 186] on div "AHU-01-02 AHU-01-03 AHU-01-04 AHU-01-05 AHU-01-06 AHU-01-07 AHU-01-08 AHU-01-09…" at bounding box center [163, 222] width 33 height 162
click at [166, 193] on span "AHU-01-07" at bounding box center [163, 190] width 23 height 5
click at [164, 197] on div "AHU-01-08" at bounding box center [163, 199] width 33 height 9
click at [164, 198] on span "AHU-01-08" at bounding box center [163, 199] width 23 height 5
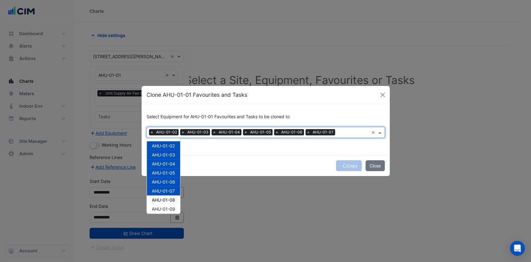
click at [164, 195] on div "AHU-01-08" at bounding box center [163, 199] width 33 height 9
click at [162, 210] on span "AHU-01-09" at bounding box center [163, 208] width 23 height 5
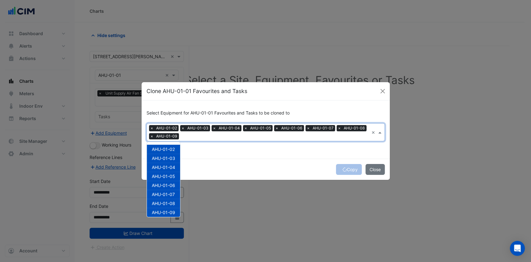
click at [316, 165] on div "Copy Close" at bounding box center [266, 169] width 248 height 21
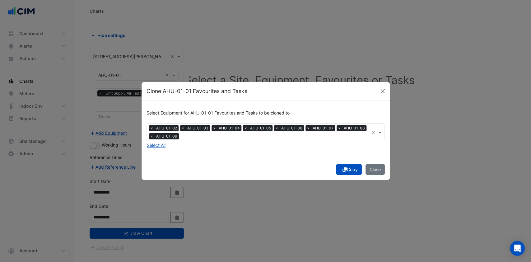
click at [351, 169] on button "Copy" at bounding box center [349, 169] width 26 height 11
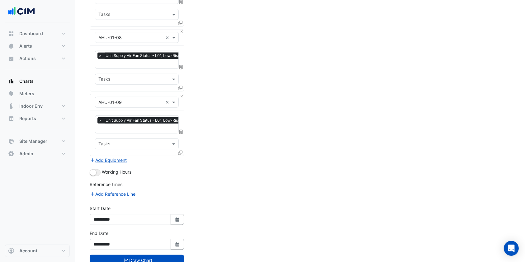
scroll to position [504, 0]
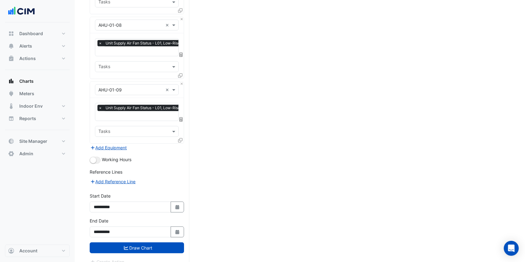
click at [146, 242] on button "Draw Chart" at bounding box center [137, 247] width 94 height 11
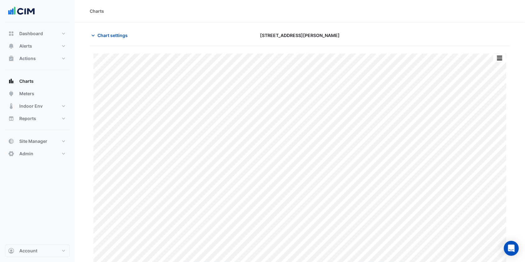
click at [497, 52] on div "Split by Equip Split All Print Save as JPEG Save as PNG Pivot Data Table Export…" at bounding box center [300, 157] width 420 height 223
click at [496, 58] on button "button" at bounding box center [499, 58] width 12 height 8
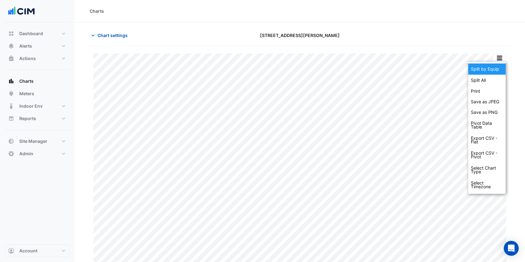
click at [485, 67] on div "Split by Equip" at bounding box center [486, 68] width 37 height 11
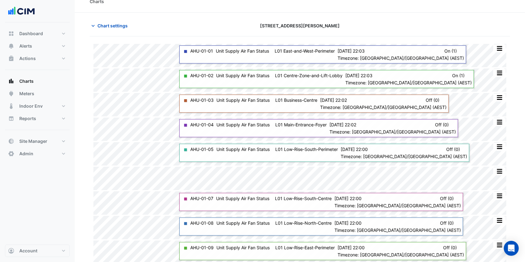
scroll to position [12, 0]
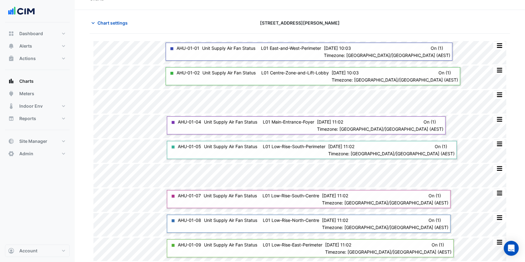
drag, startPoint x: 187, startPoint y: 89, endPoint x: 184, endPoint y: 22, distance: 67.0
click at [184, 22] on div "Chart settings" at bounding box center [157, 22] width 143 height 11
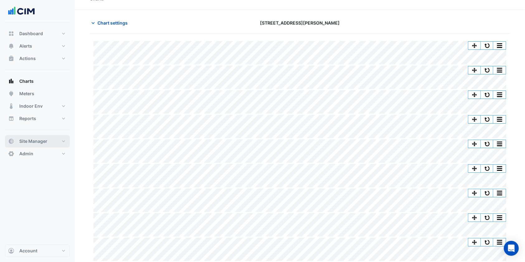
click at [29, 137] on button "Site Manager" at bounding box center [37, 141] width 65 height 12
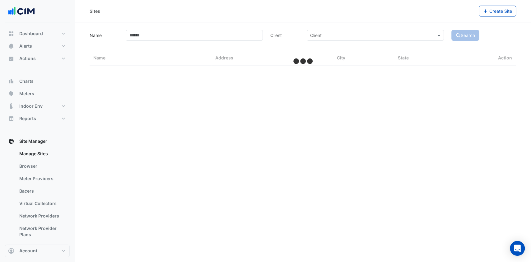
click at [30, 194] on link "Bacers" at bounding box center [41, 191] width 55 height 12
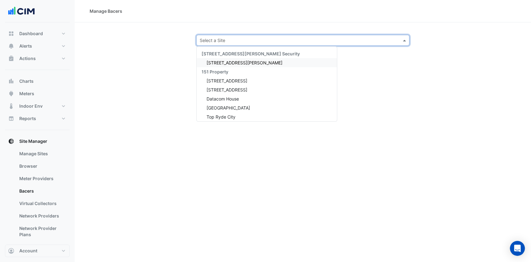
click at [239, 42] on input "text" at bounding box center [297, 40] width 194 height 7
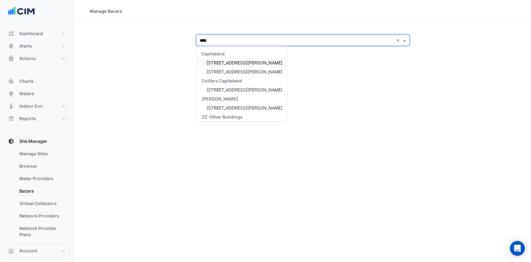
type input "*****"
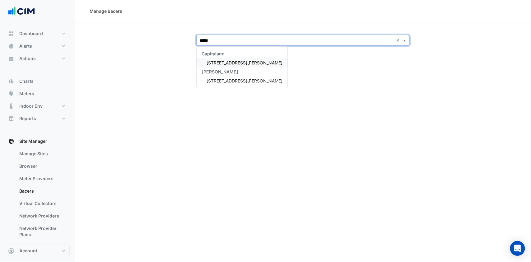
click at [236, 63] on span "[STREET_ADDRESS][PERSON_NAME]" at bounding box center [245, 62] width 76 height 5
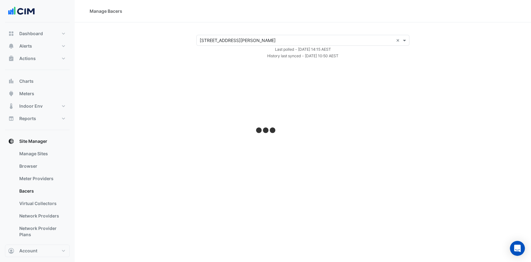
select select "***"
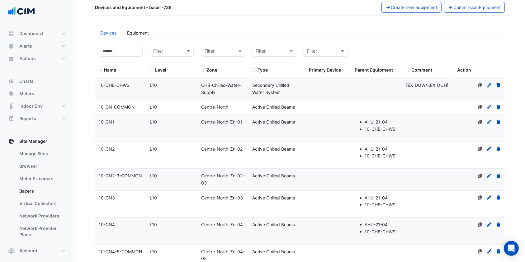
scroll to position [83, 0]
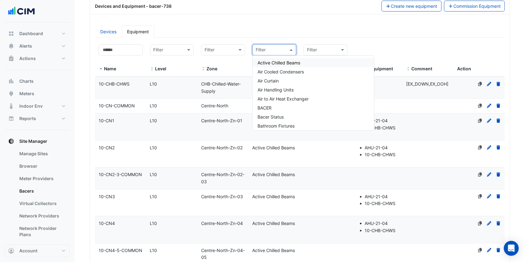
click at [276, 49] on input "text" at bounding box center [268, 50] width 25 height 7
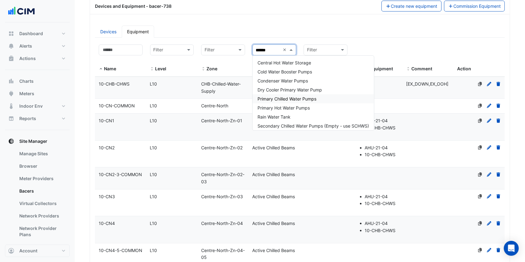
type input "*******"
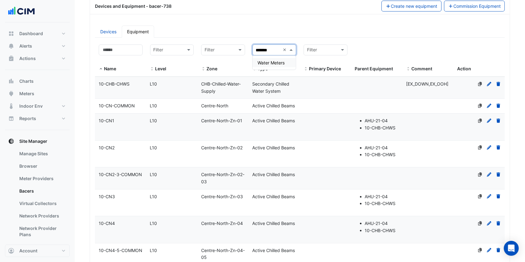
click at [276, 63] on span "Water Meters" at bounding box center [270, 62] width 27 height 5
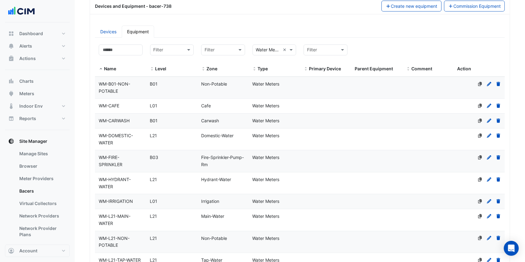
click at [221, 17] on div "Devices and Equipment - bacer-738 Create new equipment Commission Equipment Dev…" at bounding box center [300, 199] width 420 height 402
click at [269, 84] on span "Water Meters" at bounding box center [265, 83] width 27 height 5
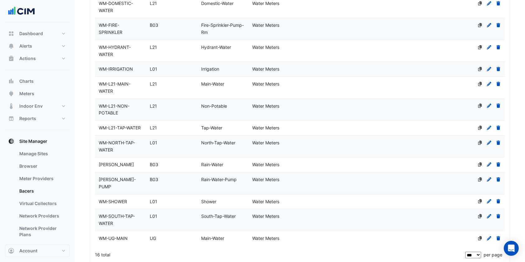
scroll to position [284, 0]
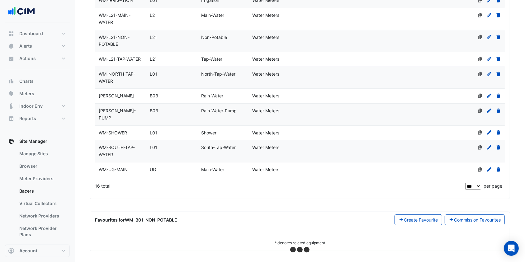
select select "***"
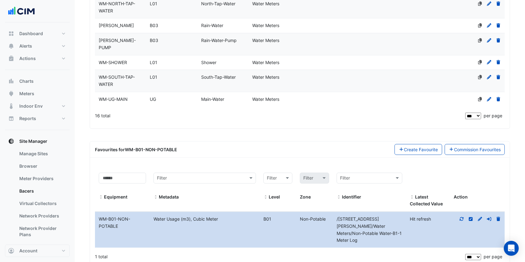
scroll to position [380, 0]
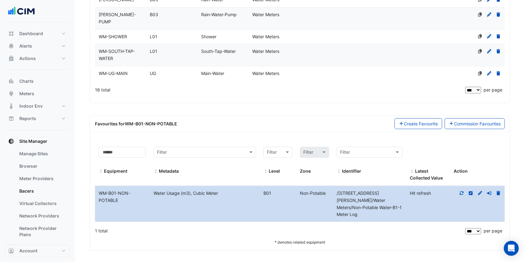
click at [460, 191] on icon at bounding box center [461, 193] width 4 height 4
drag, startPoint x: 422, startPoint y: 200, endPoint x: 409, endPoint y: 190, distance: 16.7
click at [409, 190] on div "2189.75 Cubic Meter 5 hours ago" at bounding box center [428, 200] width 44 height 21
drag, startPoint x: 396, startPoint y: 190, endPoint x: 35, endPoint y: 43, distance: 388.9
click at [35, 43] on button "Alerts" at bounding box center [37, 46] width 65 height 12
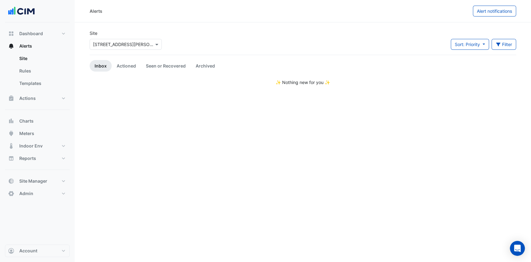
click at [33, 82] on link "Templates" at bounding box center [41, 83] width 55 height 12
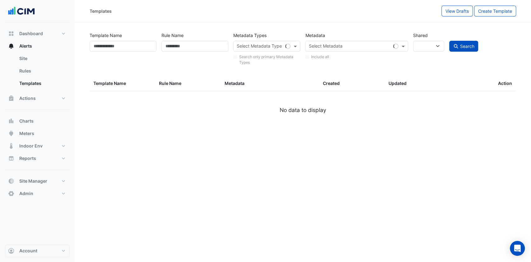
select select
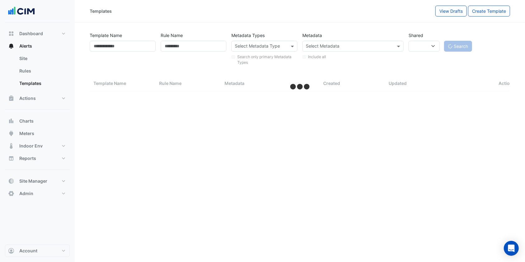
select select "***"
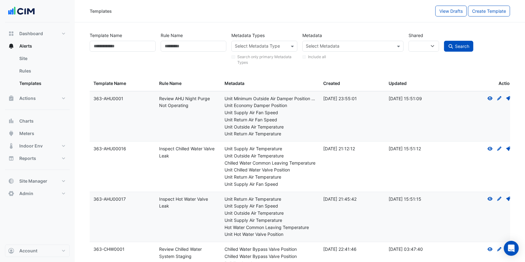
drag, startPoint x: 44, startPoint y: 68, endPoint x: 59, endPoint y: 59, distance: 17.2
click at [44, 68] on link "Rules" at bounding box center [41, 71] width 55 height 12
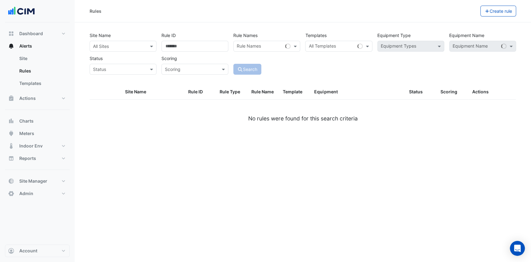
click at [126, 46] on input "text" at bounding box center [117, 46] width 48 height 7
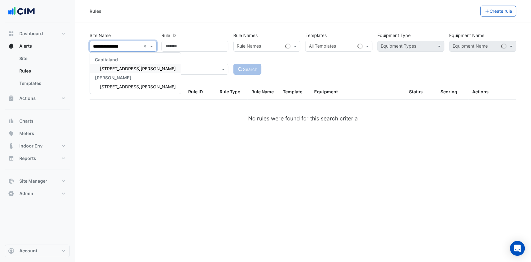
type input "**********"
click at [102, 66] on span "100 Arthur Street" at bounding box center [138, 68] width 76 height 5
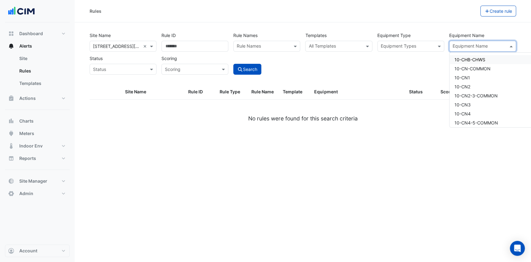
click at [471, 46] on input "text" at bounding box center [479, 47] width 53 height 7
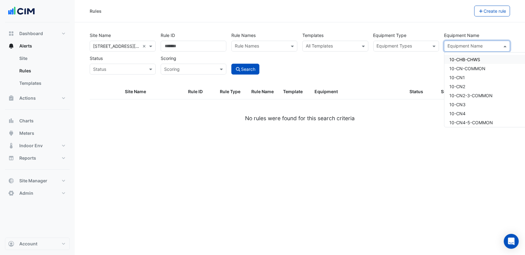
type input "*"
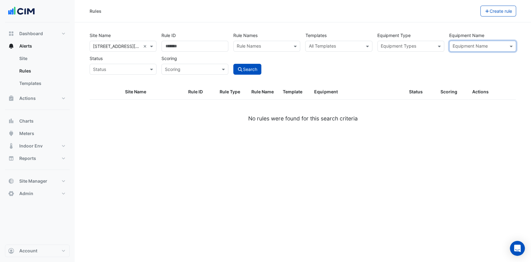
drag, startPoint x: 508, startPoint y: 46, endPoint x: 473, endPoint y: 47, distance: 35.2
click at [508, 46] on span at bounding box center [512, 46] width 8 height 7
click at [410, 46] on input "text" at bounding box center [407, 47] width 53 height 7
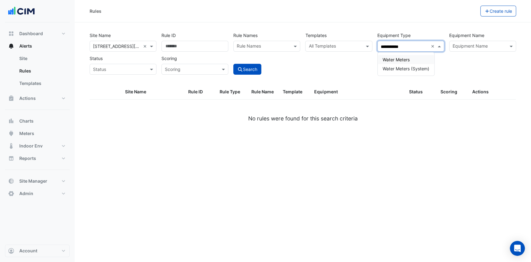
click at [403, 57] on span "Water Meters" at bounding box center [396, 59] width 27 height 5
type input "**********"
click at [258, 66] on button "Search" at bounding box center [247, 69] width 28 height 11
click at [49, 78] on link "Templates" at bounding box center [41, 83] width 55 height 12
select select
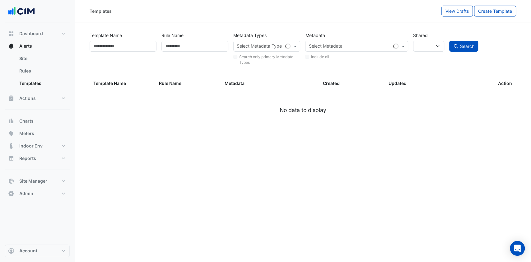
click at [261, 44] on input "text" at bounding box center [260, 47] width 46 height 7
type input "*"
select select
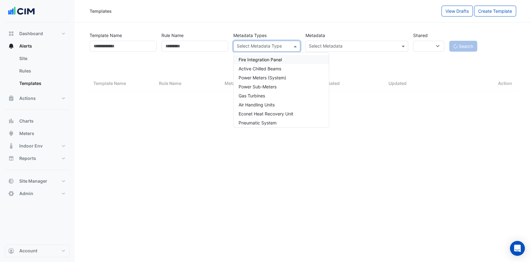
select select "***"
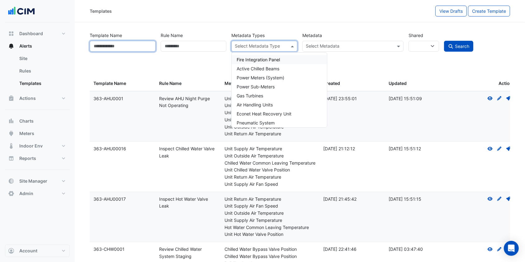
click at [146, 49] on input "Template Name" at bounding box center [123, 46] width 66 height 11
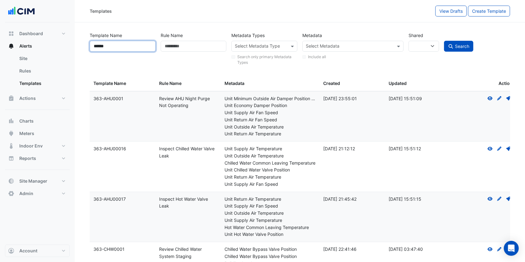
type input "******"
click at [463, 45] on span "Search" at bounding box center [462, 46] width 14 height 5
select select
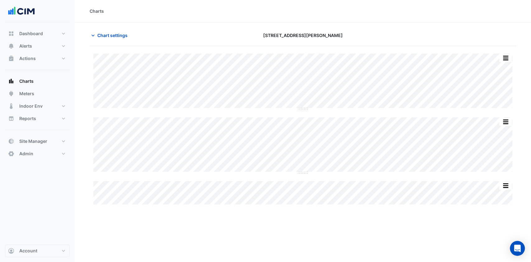
click at [99, 32] on span "Chart settings" at bounding box center [112, 35] width 30 height 7
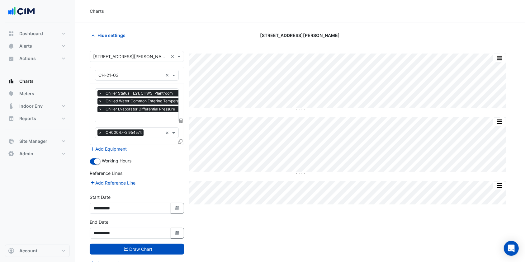
click at [180, 234] on button "Select Date" at bounding box center [178, 233] width 14 height 11
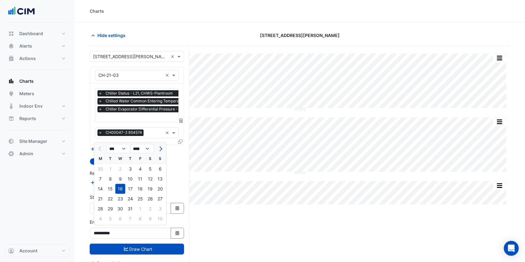
click at [160, 147] on span "Next month" at bounding box center [159, 149] width 5 height 5
select select "*"
click at [124, 198] on div "20" at bounding box center [120, 199] width 10 height 10
type input "**********"
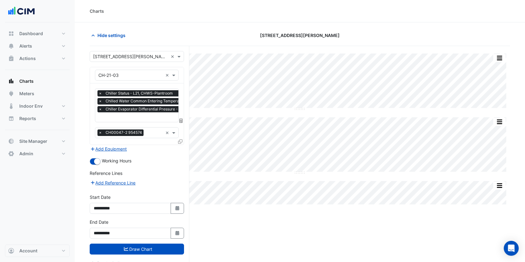
click at [133, 248] on button "Draw Chart" at bounding box center [137, 249] width 94 height 11
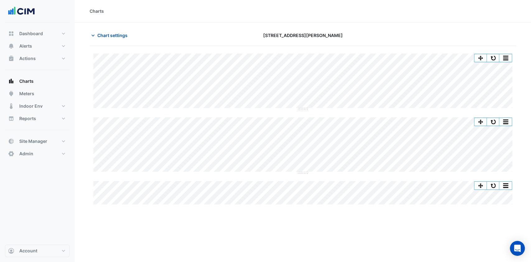
click at [114, 39] on button "Chart settings" at bounding box center [111, 35] width 42 height 11
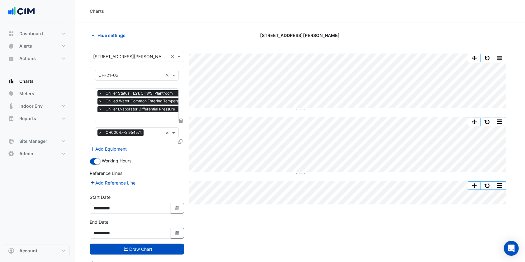
click at [179, 140] on icon at bounding box center [180, 141] width 4 height 4
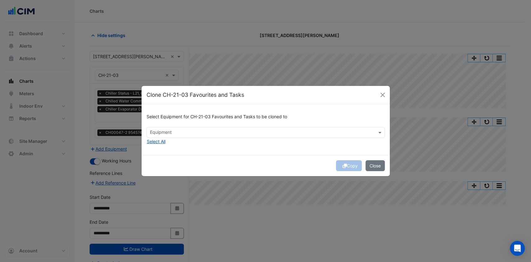
click at [179, 140] on div "Select Equipment for CH-21-03 Favourites and Tasks to be cloned to Equipment Se…" at bounding box center [266, 129] width 248 height 51
click at [179, 135] on input "text" at bounding box center [262, 133] width 224 height 7
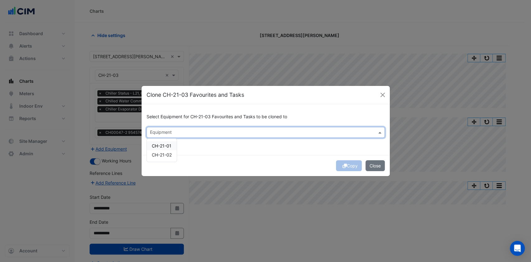
click at [175, 147] on div "CH-21-01" at bounding box center [162, 145] width 30 height 9
click at [170, 154] on span "CH-21-02" at bounding box center [162, 154] width 20 height 5
click at [255, 156] on div "Copy Close" at bounding box center [266, 165] width 248 height 21
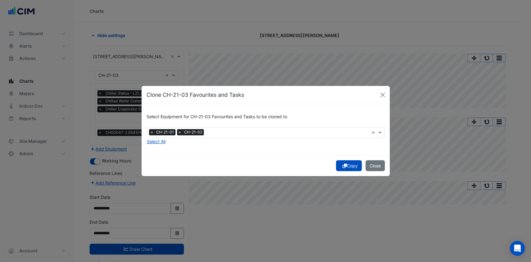
click at [344, 164] on icon "submit" at bounding box center [345, 166] width 4 height 4
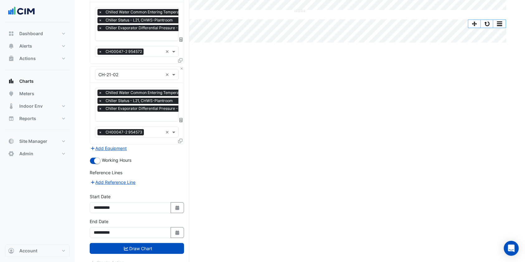
scroll to position [167, 0]
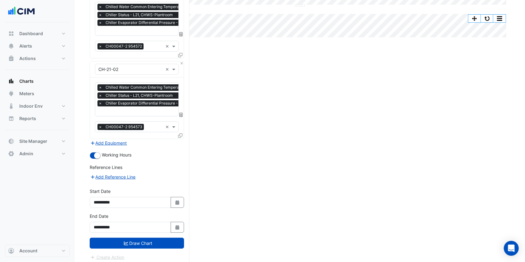
click at [129, 238] on button "Draw Chart" at bounding box center [137, 243] width 94 height 11
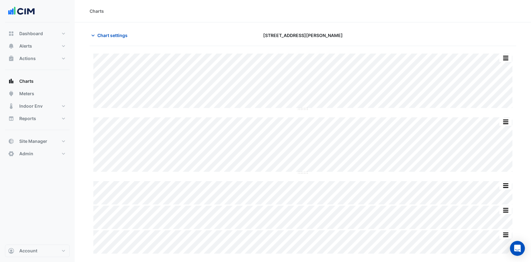
click at [505, 58] on button "button" at bounding box center [505, 58] width 12 height 8
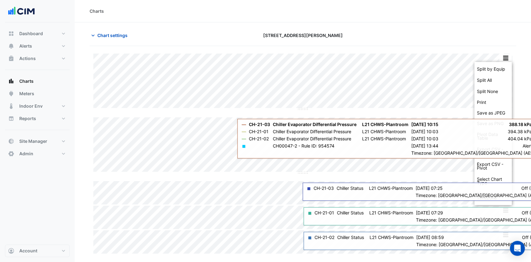
click at [499, 65] on div "Split by Equip" at bounding box center [493, 68] width 37 height 11
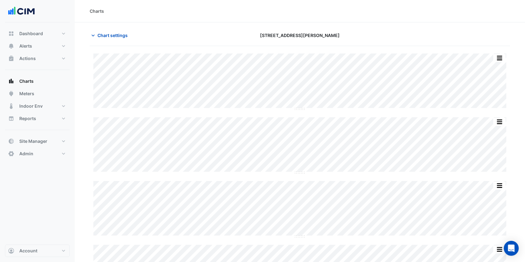
click at [109, 38] on span "Chart settings" at bounding box center [112, 35] width 30 height 7
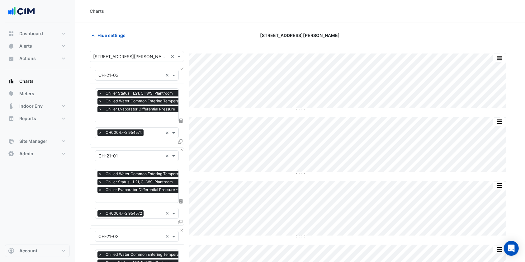
scroll to position [0, 3]
click at [107, 115] on input "text" at bounding box center [163, 118] width 134 height 7
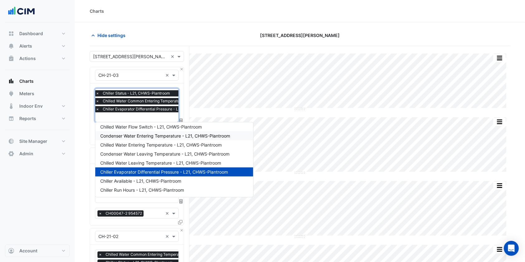
scroll to position [138, 0]
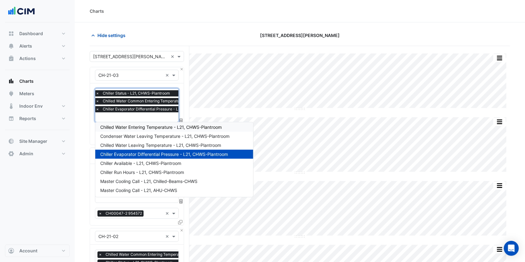
click at [142, 128] on span "Chilled Water Entering Temperature - L21, CHWS-Plantroom" at bounding box center [160, 126] width 121 height 5
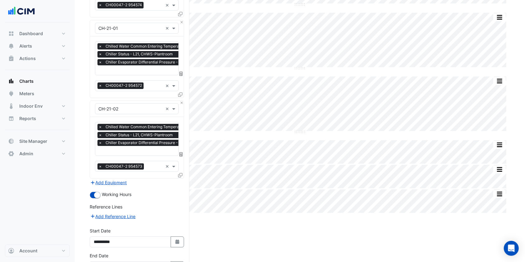
scroll to position [145, 0]
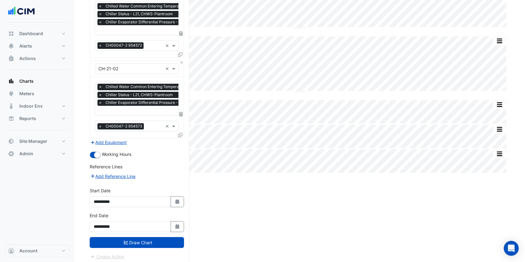
click at [152, 243] on button "Draw Chart" at bounding box center [137, 242] width 94 height 11
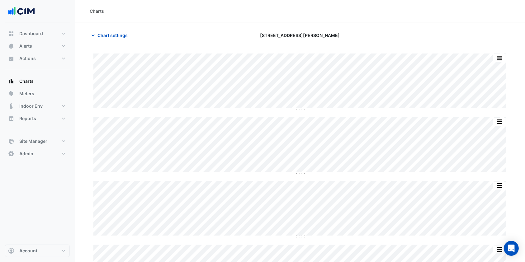
click at [122, 40] on button "Chart settings" at bounding box center [111, 35] width 42 height 11
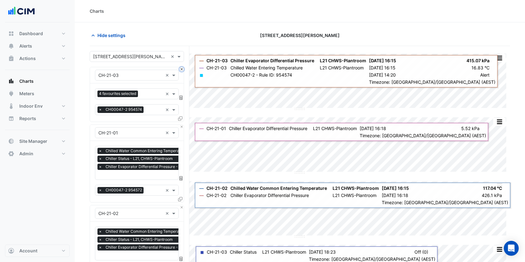
click at [180, 68] on button "Close" at bounding box center [182, 69] width 4 height 4
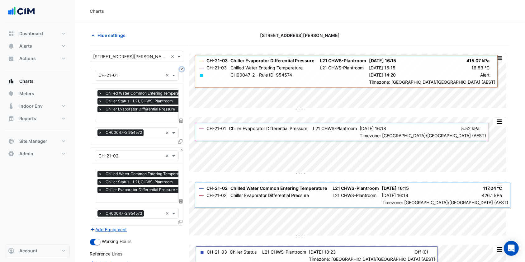
click at [180, 68] on button "Close" at bounding box center [182, 69] width 4 height 4
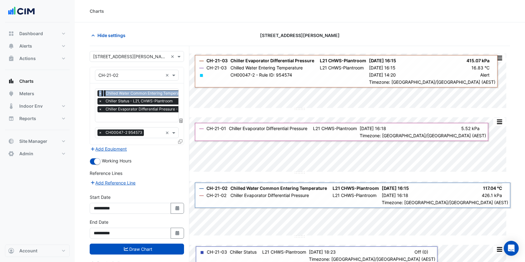
click at [180, 68] on div "Equipment × CH-21-02 ×" at bounding box center [137, 75] width 94 height 16
click at [163, 76] on div at bounding box center [136, 75] width 83 height 7
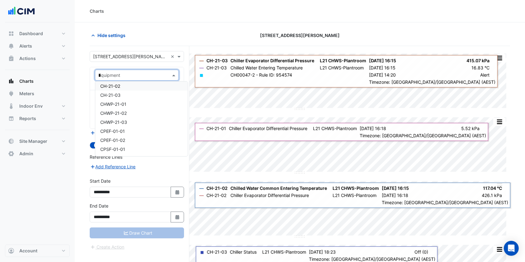
scroll to position [1320, 0]
type input "**"
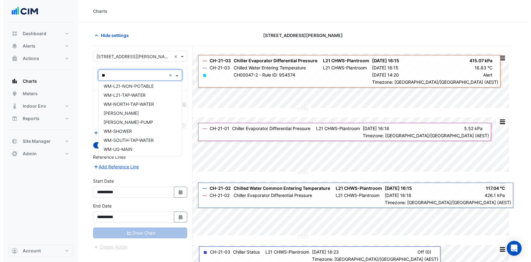
scroll to position [75, 0]
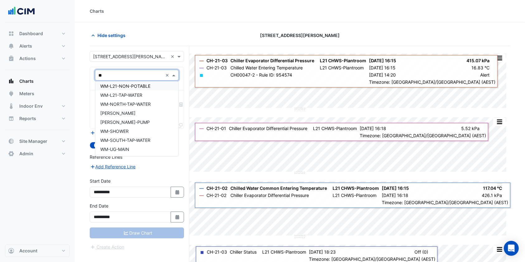
click at [135, 86] on span "WM-L21-NON-POTABLE" at bounding box center [125, 85] width 50 height 5
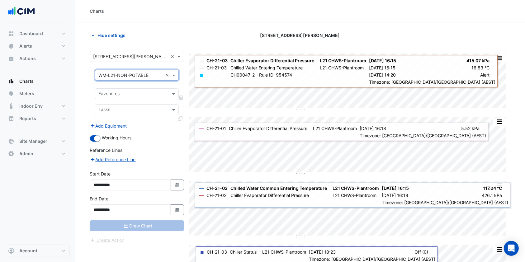
click at [118, 98] on div "Favourites" at bounding box center [137, 93] width 84 height 11
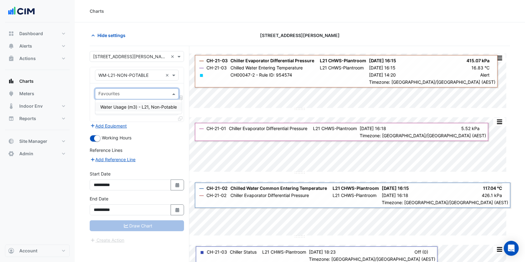
click at [121, 108] on span "Water Usage (m3) - L21, Non-Potable" at bounding box center [138, 106] width 77 height 5
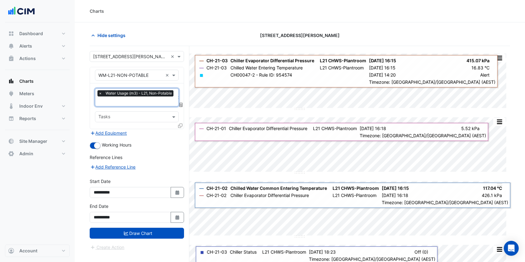
click at [124, 231] on icon "submit" at bounding box center [126, 233] width 4 height 4
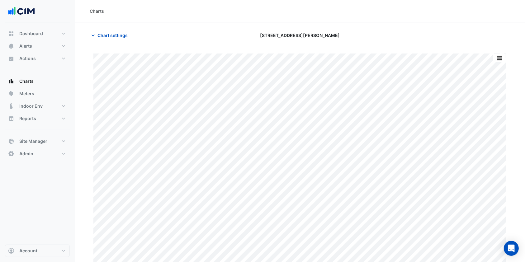
click at [118, 39] on button "Chart settings" at bounding box center [111, 35] width 42 height 11
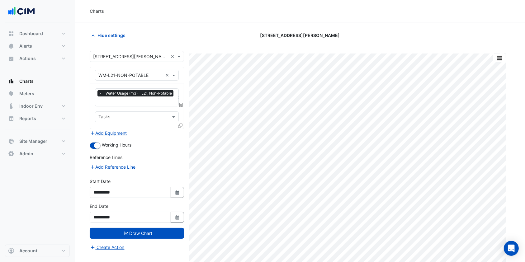
click at [182, 125] on icon at bounding box center [180, 126] width 4 height 4
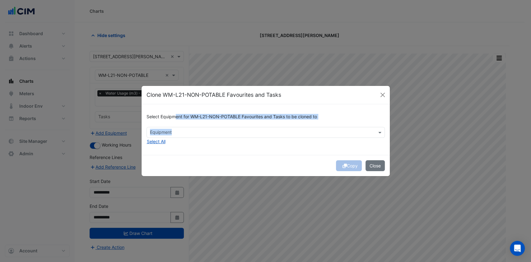
drag, startPoint x: 176, startPoint y: 127, endPoint x: 175, endPoint y: 132, distance: 4.5
click at [175, 132] on div "Select Equipment for WM-L21-NON-POTABLE Favourites and Tasks to be cloned to Eq…" at bounding box center [266, 129] width 248 height 51
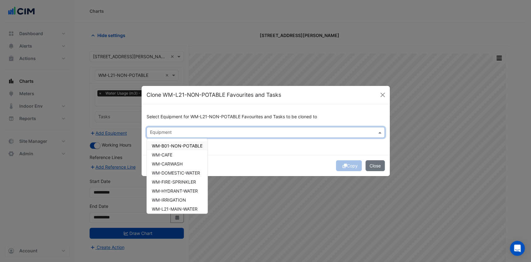
click at [178, 134] on input "text" at bounding box center [262, 133] width 224 height 7
click at [174, 148] on div "WM-B01-NON-POTABLE" at bounding box center [177, 145] width 61 height 9
click at [173, 153] on div "WM-CAFE" at bounding box center [177, 154] width 61 height 9
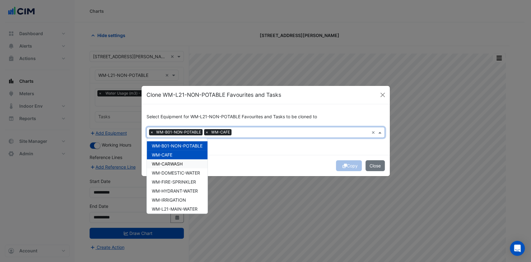
click at [173, 164] on span "WM-CARWASH" at bounding box center [167, 163] width 31 height 5
click at [173, 168] on div "WM-B01-NON-POTABLE WM-CAFE WM-CARWASH WM-DOMESTIC-WATER WM-FIRE-SPRINKLER WM-HY…" at bounding box center [177, 208] width 61 height 135
click at [173, 171] on span "WM-DOMESTIC-WATER" at bounding box center [176, 172] width 48 height 5
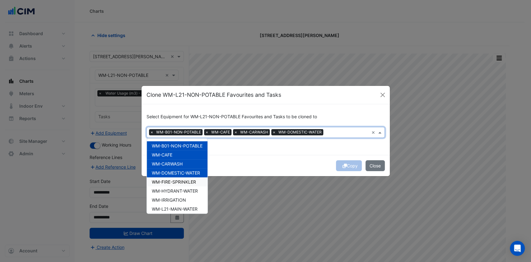
click at [172, 178] on div "WM-B01-NON-POTABLE WM-CAFE WM-CARWASH WM-DOMESTIC-WATER WM-FIRE-SPRINKLER WM-HY…" at bounding box center [177, 208] width 61 height 135
click at [172, 182] on span "WM-FIRE-SPRINKLER" at bounding box center [174, 181] width 44 height 5
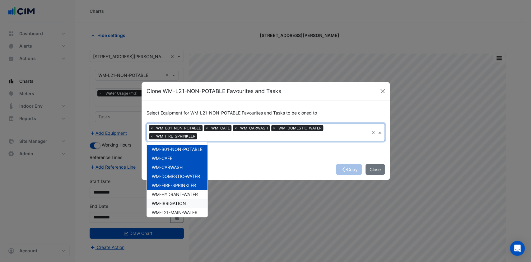
click at [172, 200] on div "WM-IRRIGATION" at bounding box center [177, 203] width 61 height 9
click at [174, 195] on span "WM-HYDRANT-WATER" at bounding box center [175, 194] width 46 height 5
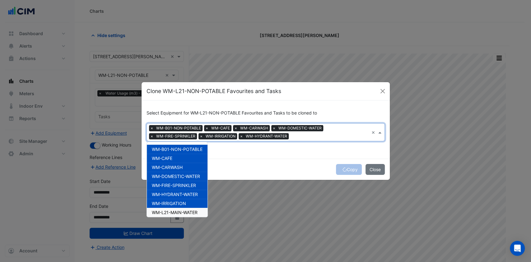
click at [173, 209] on div "WM-L21-MAIN-WATER" at bounding box center [177, 212] width 61 height 9
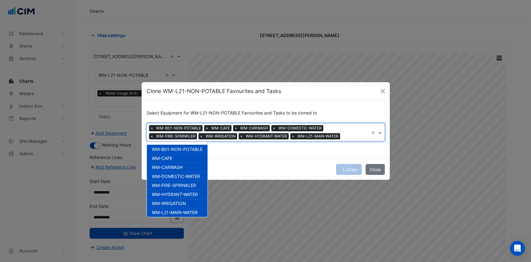
click at [228, 190] on ngb-modal-window "Clone WM-L21-NON-POTABLE Favourites and Tasks Select Equipment for WM-L21-NON-P…" at bounding box center [265, 131] width 531 height 262
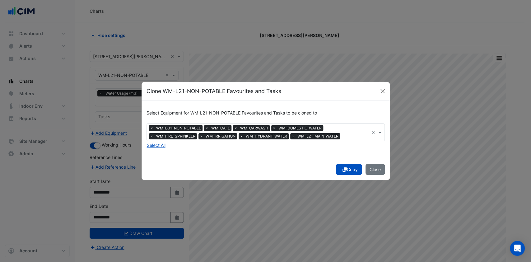
click at [350, 166] on button "Copy" at bounding box center [349, 169] width 26 height 11
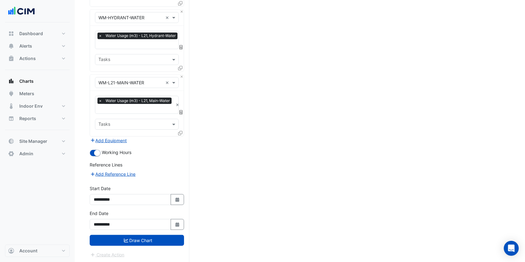
click at [136, 245] on button "Draw Chart" at bounding box center [137, 240] width 94 height 11
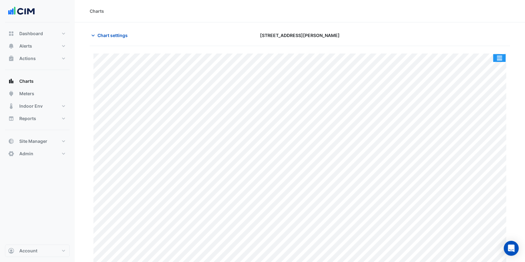
click at [505, 54] on button "button" at bounding box center [499, 58] width 12 height 8
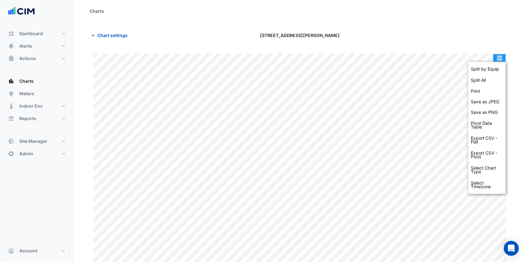
click at [505, 54] on button "button" at bounding box center [499, 58] width 12 height 8
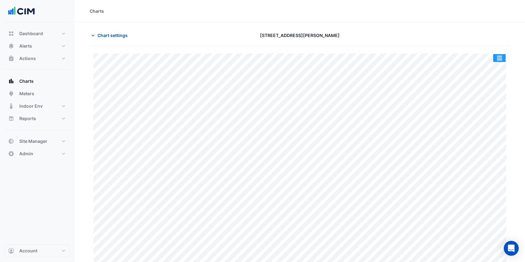
click at [505, 54] on button "button" at bounding box center [499, 58] width 12 height 8
click at [498, 60] on button "button" at bounding box center [499, 58] width 12 height 8
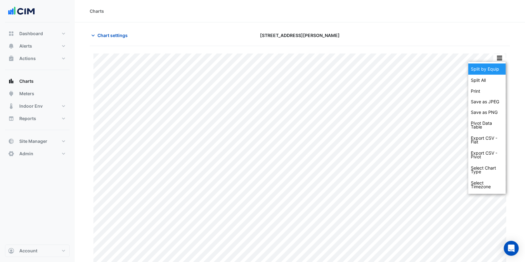
click at [490, 68] on div "Split by Equip" at bounding box center [486, 68] width 37 height 11
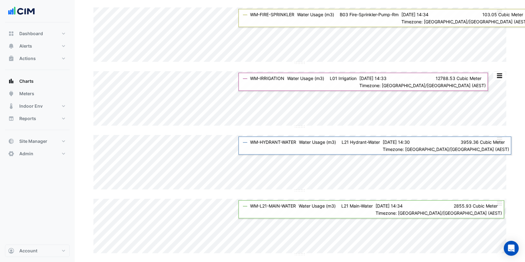
scroll to position [283, 0]
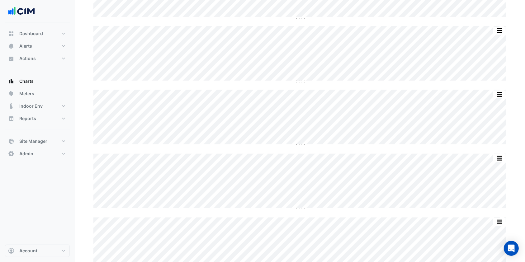
click at [283, 191] on div "Split All Split None Print Save as JPEG Save as PNG Pivot Data Table Export CSV…" at bounding box center [300, 54] width 420 height 567
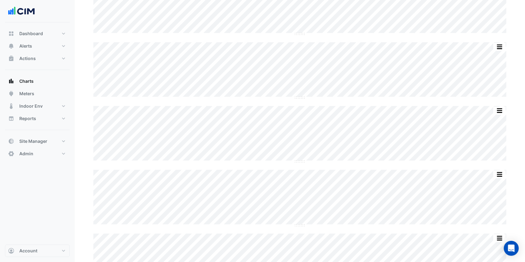
scroll to position [0, 0]
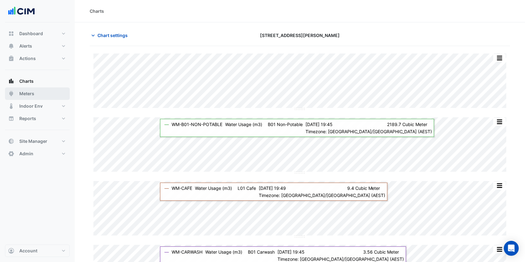
click at [35, 91] on button "Meters" at bounding box center [37, 93] width 65 height 12
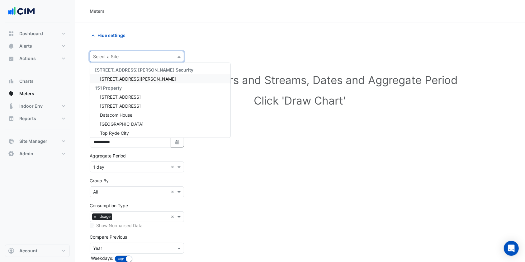
click at [106, 51] on div "Select a Site" at bounding box center [137, 56] width 94 height 11
type input "*"
type input "***"
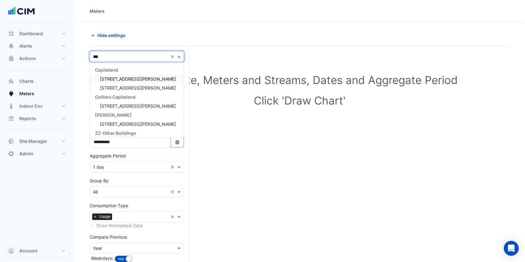
click at [120, 77] on span "[STREET_ADDRESS][PERSON_NAME]" at bounding box center [138, 78] width 76 height 5
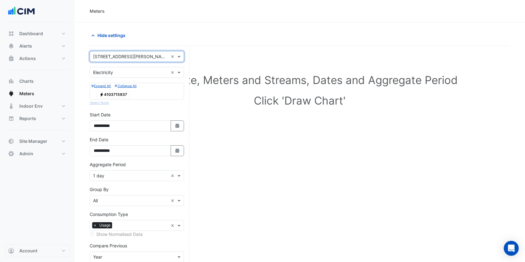
click at [130, 73] on input "text" at bounding box center [130, 72] width 75 height 7
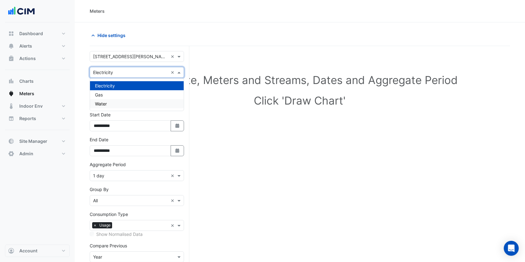
click at [114, 103] on div "Water" at bounding box center [137, 103] width 94 height 9
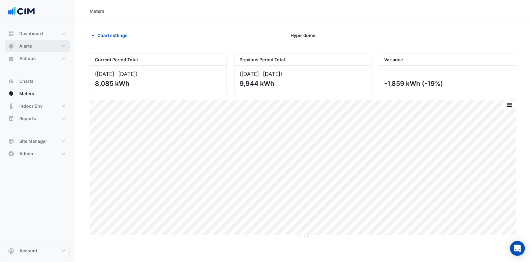
click at [33, 48] on button "Alerts" at bounding box center [37, 46] width 65 height 12
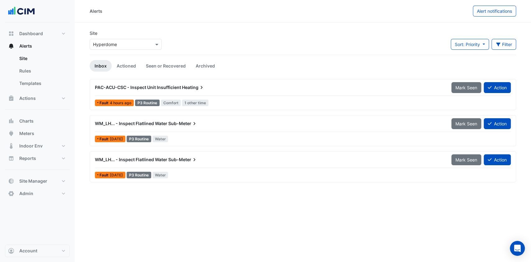
click at [142, 46] on input "text" at bounding box center [119, 44] width 53 height 7
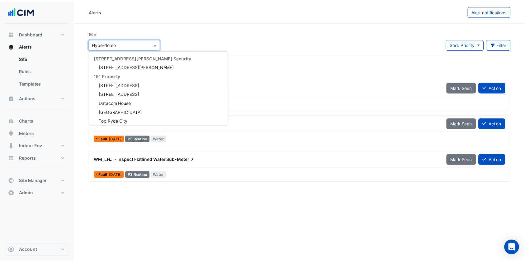
scroll to position [84, 0]
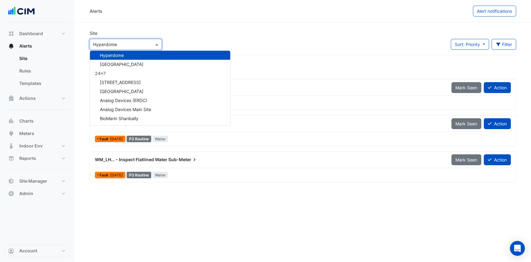
click at [125, 53] on div "Hyperdome" at bounding box center [160, 55] width 140 height 9
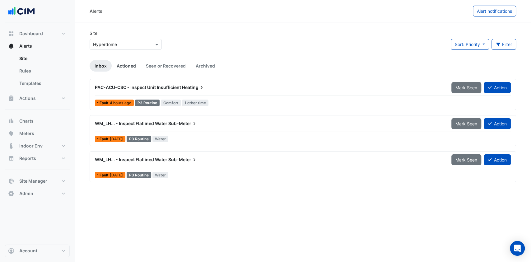
click at [130, 63] on link "Actioned" at bounding box center [126, 66] width 29 height 12
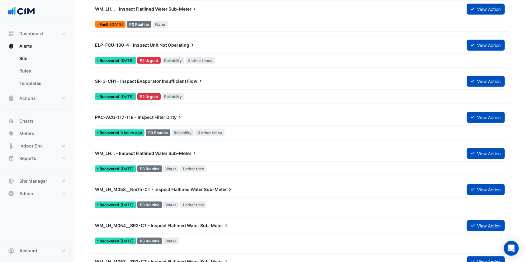
scroll to position [747, 0]
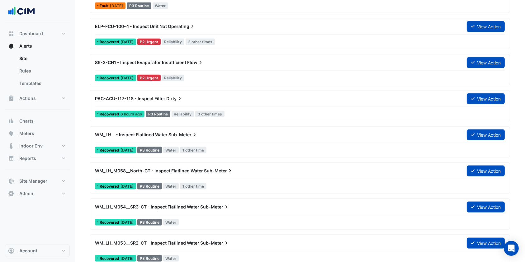
click at [161, 136] on span "WM_LH... - Inspect Flatlined Water" at bounding box center [131, 134] width 73 height 5
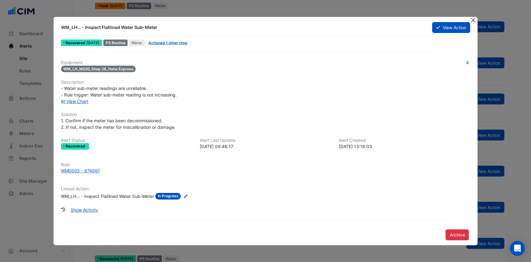
click at [470, 20] on button "Close" at bounding box center [473, 20] width 7 height 7
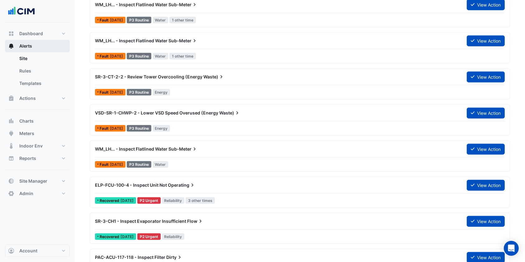
scroll to position [581, 0]
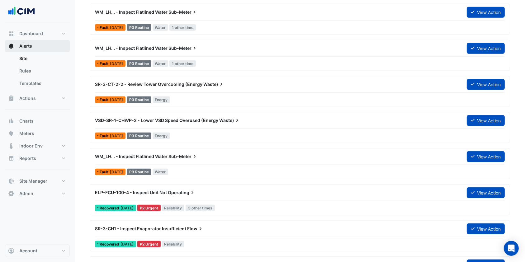
click at [54, 47] on button "Alerts" at bounding box center [37, 46] width 65 height 12
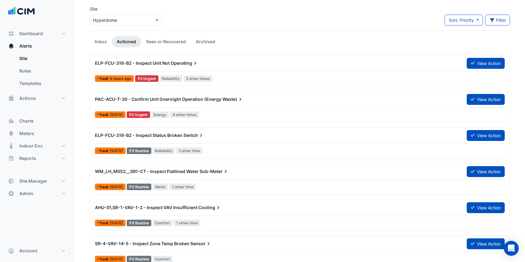
scroll to position [0, 0]
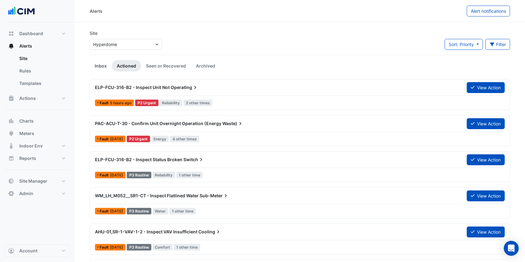
click at [101, 66] on link "Inbox" at bounding box center [101, 66] width 22 height 12
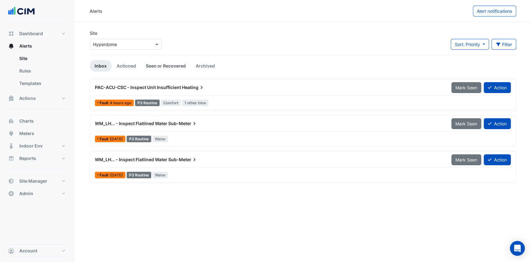
click at [167, 63] on link "Seen or Recovered" at bounding box center [166, 66] width 50 height 12
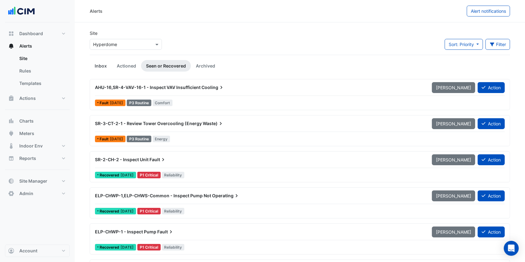
click at [103, 64] on link "Inbox" at bounding box center [101, 66] width 22 height 12
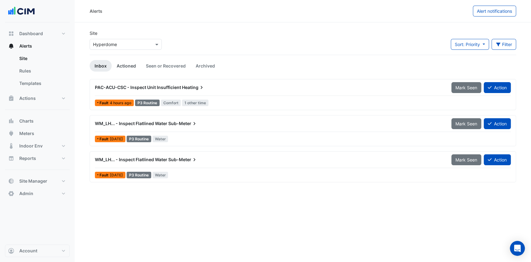
click at [120, 65] on link "Actioned" at bounding box center [126, 66] width 29 height 12
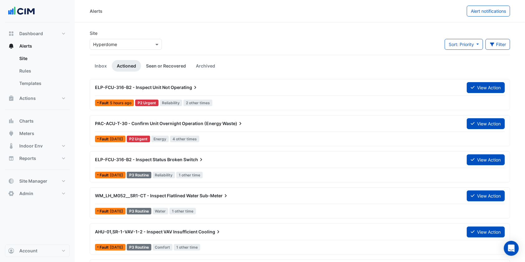
click at [180, 66] on link "Seen or Recovered" at bounding box center [166, 66] width 50 height 12
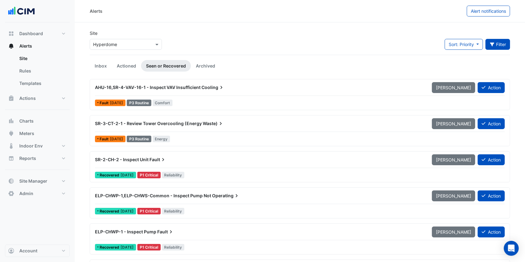
click at [496, 44] on button "Filter" at bounding box center [497, 44] width 25 height 11
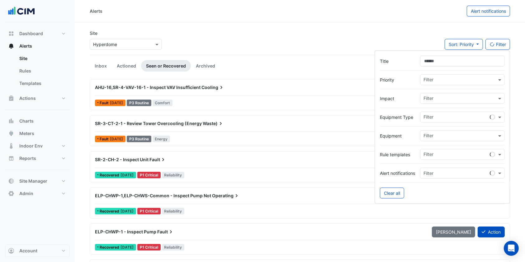
click at [441, 62] on input "Title" at bounding box center [462, 61] width 85 height 11
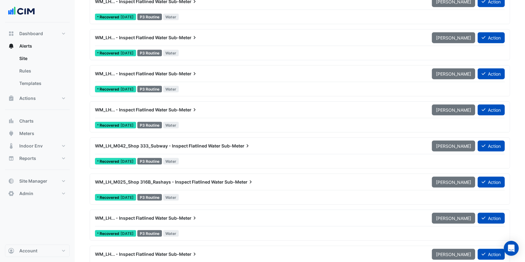
scroll to position [788, 0]
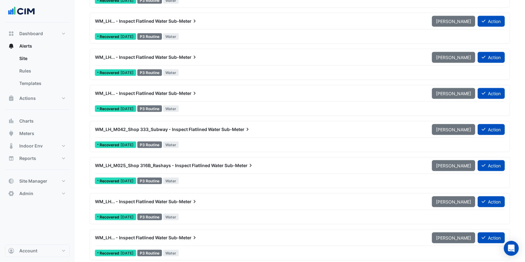
type input "**"
click at [161, 128] on span "WM_LH_M042_Shop 333_Subway - Inspect Flatlined Water" at bounding box center [157, 129] width 125 height 5
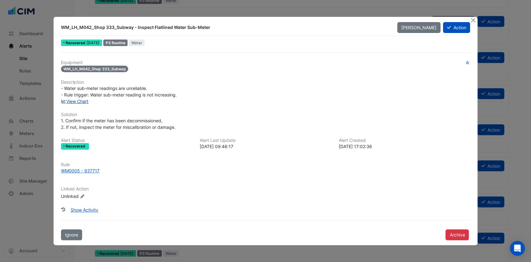
click at [81, 103] on link "View Chart" at bounding box center [75, 101] width 28 height 5
click at [472, 21] on button "Close" at bounding box center [473, 20] width 7 height 7
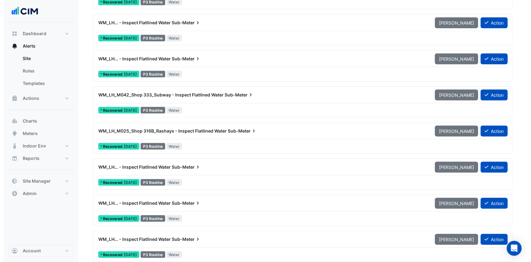
scroll to position [871, 0]
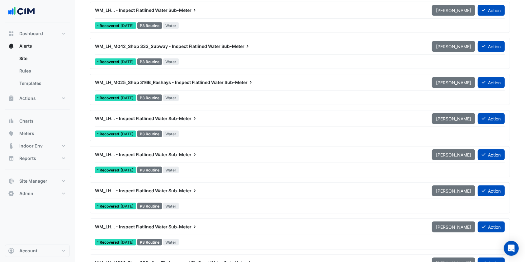
click at [148, 119] on span "WM_LH... - Inspect Flatlined Water" at bounding box center [131, 118] width 73 height 5
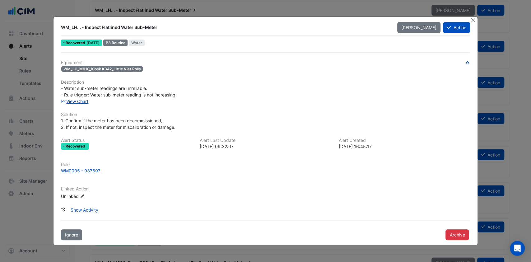
click at [82, 102] on link "View Chart" at bounding box center [75, 101] width 28 height 5
click at [472, 18] on button "Close" at bounding box center [473, 20] width 7 height 7
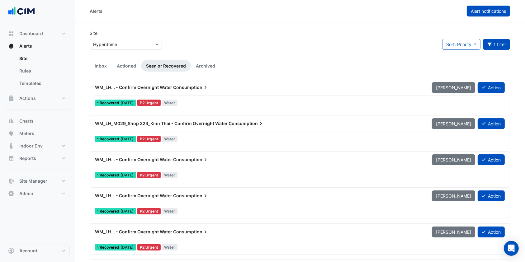
click at [493, 12] on span "Alert notifications" at bounding box center [488, 10] width 35 height 5
select select "******"
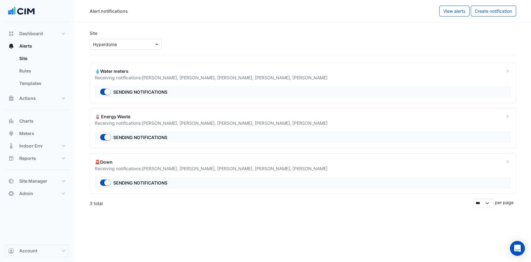
click at [282, 72] on div "💧Water meters" at bounding box center [296, 71] width 402 height 7
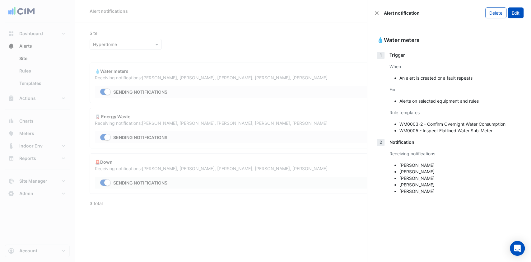
click at [518, 13] on button "Edit" at bounding box center [516, 12] width 16 height 11
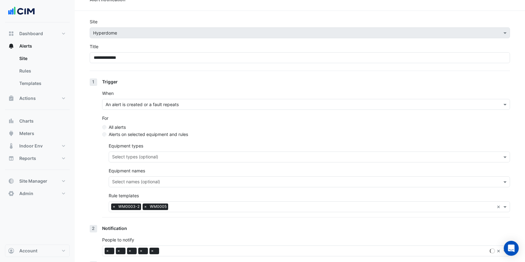
scroll to position [71, 0]
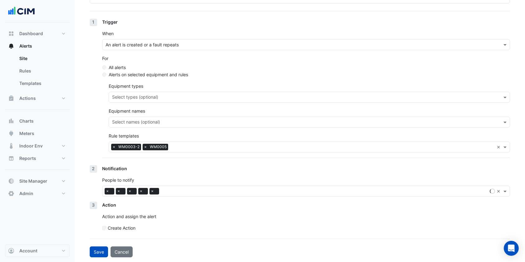
click at [188, 194] on div "Select users × × × × ×" at bounding box center [294, 191] width 385 height 10
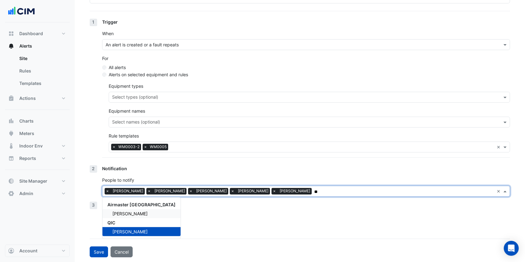
click at [122, 213] on span "[PERSON_NAME]" at bounding box center [129, 213] width 35 height 5
type input "**"
click at [294, 175] on div "Notification People to notify Select users × [PERSON_NAME] × [PERSON_NAME] × [P…" at bounding box center [306, 183] width 408 height 36
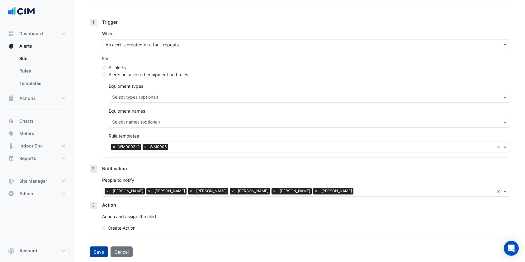
click at [101, 254] on button "Save" at bounding box center [99, 251] width 18 height 11
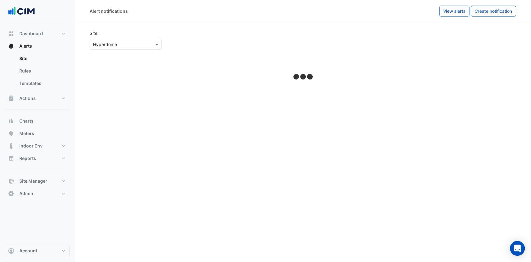
select select "******"
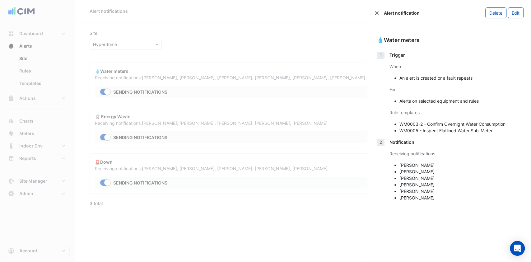
click at [376, 13] on button "Close" at bounding box center [377, 13] width 4 height 4
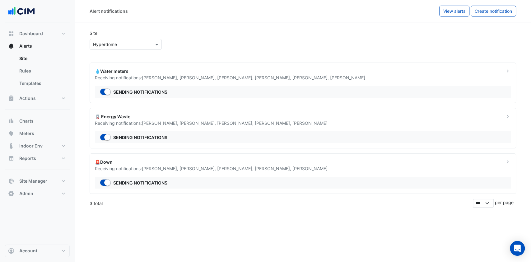
click at [217, 79] on span "[PERSON_NAME] ," at bounding box center [236, 77] width 38 height 5
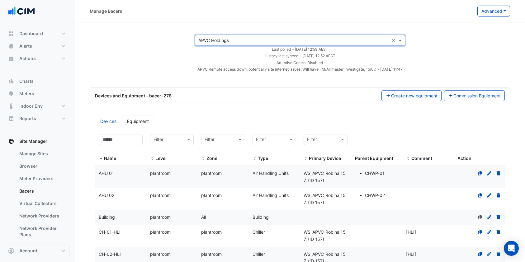
select select "***"
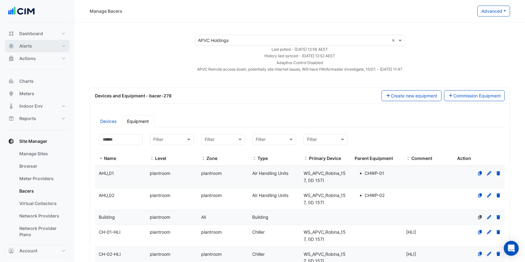
click at [38, 45] on button "Alerts" at bounding box center [37, 46] width 65 height 12
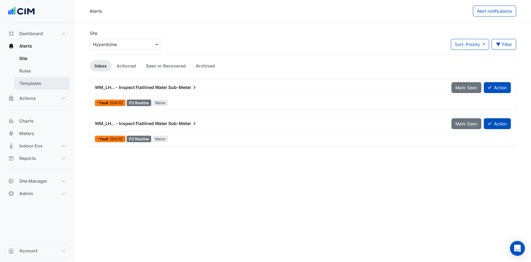
click at [33, 82] on link "Templates" at bounding box center [41, 83] width 55 height 12
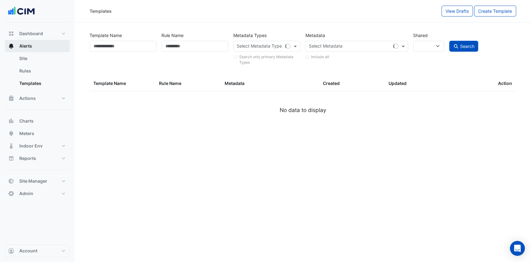
click at [37, 44] on button "Alerts" at bounding box center [37, 46] width 65 height 12
select select
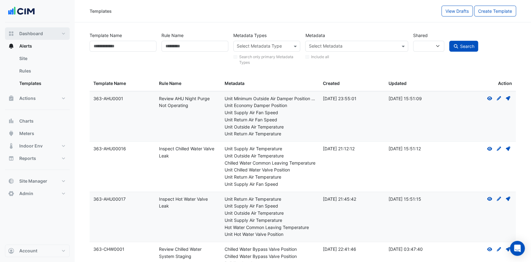
click at [38, 33] on span "Dashboard" at bounding box center [31, 33] width 24 height 6
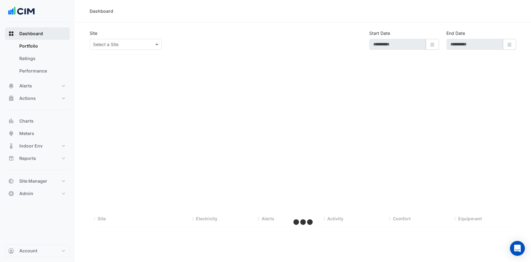
type input "**********"
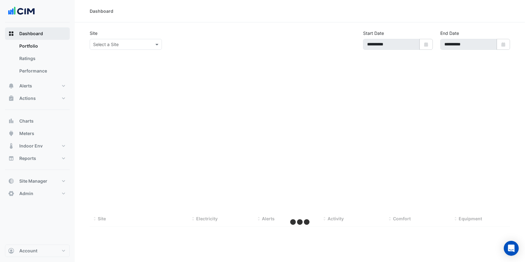
select select "***"
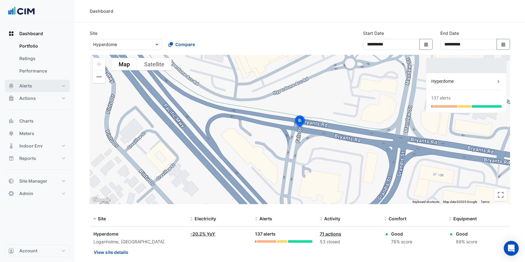
click at [47, 87] on button "Alerts" at bounding box center [37, 86] width 65 height 12
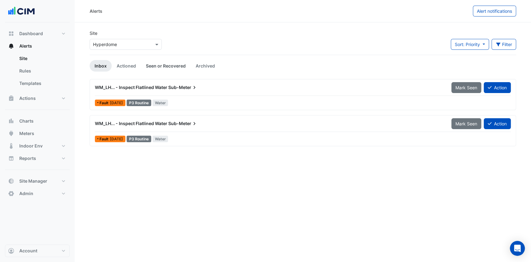
click at [157, 66] on link "Seen or Recovered" at bounding box center [166, 66] width 50 height 12
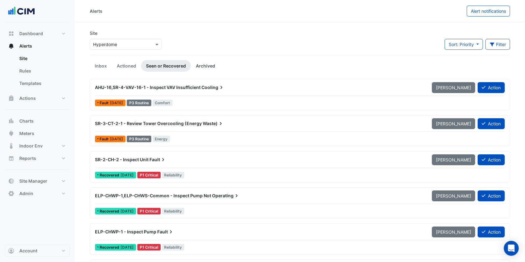
click at [198, 68] on link "Archived" at bounding box center [205, 66] width 29 height 12
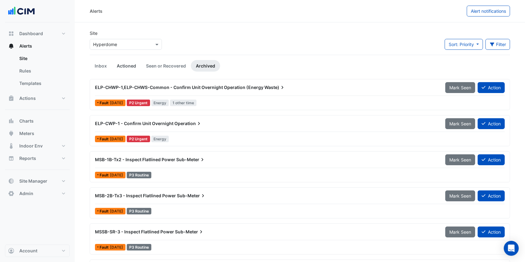
click at [120, 63] on link "Actioned" at bounding box center [126, 66] width 29 height 12
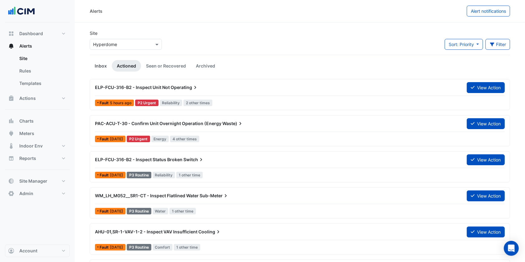
click at [97, 68] on link "Inbox" at bounding box center [101, 66] width 22 height 12
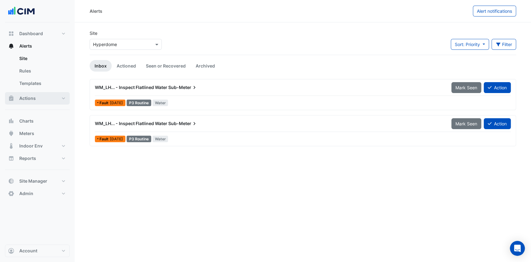
click at [39, 93] on button "Actions" at bounding box center [37, 98] width 65 height 12
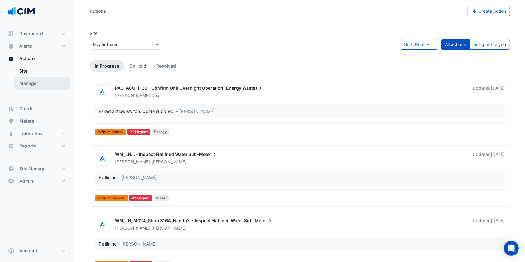
click at [37, 82] on link "Manager" at bounding box center [41, 83] width 55 height 12
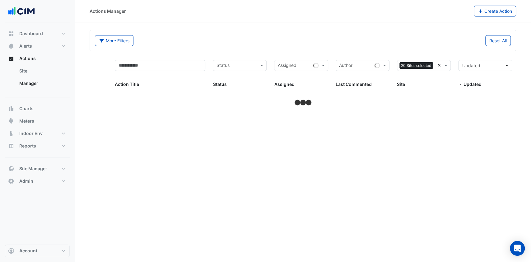
select select "***"
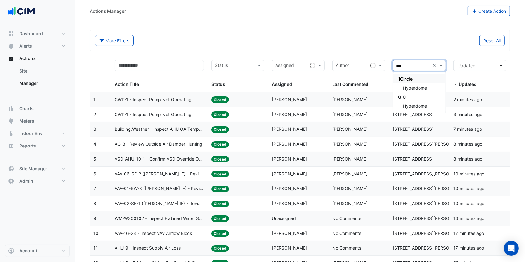
type input "****"
click at [409, 86] on span "Hyperdome" at bounding box center [415, 87] width 24 height 5
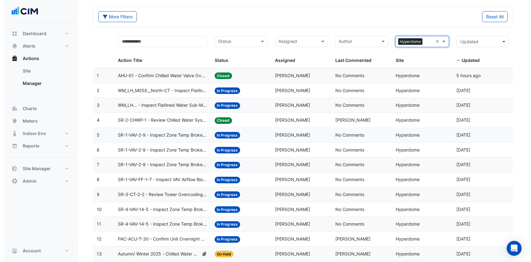
scroll to position [41, 0]
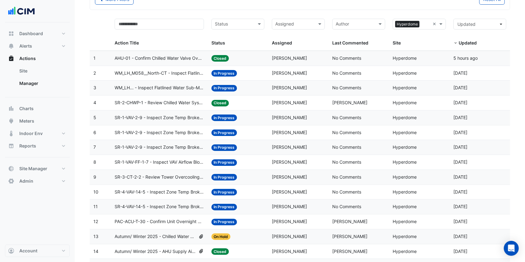
click at [168, 88] on span "WM_LH... - Inspect Flatlined Water Sub-Meter" at bounding box center [159, 87] width 89 height 7
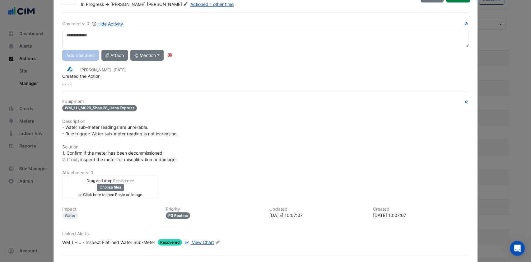
scroll to position [55, 0]
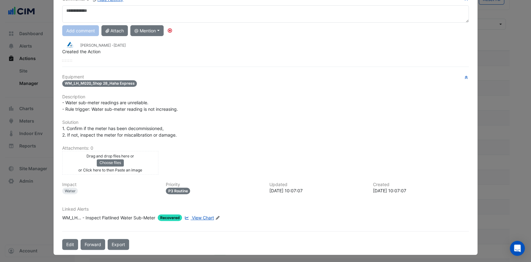
click at [203, 215] on span "View Chart" at bounding box center [203, 217] width 22 height 5
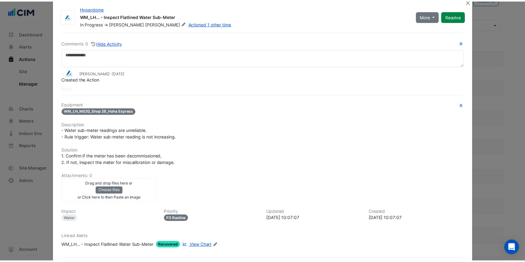
scroll to position [0, 0]
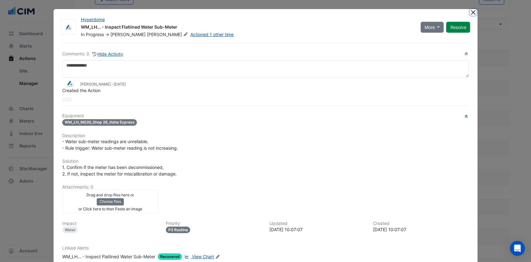
click at [470, 13] on button "Close" at bounding box center [473, 12] width 7 height 7
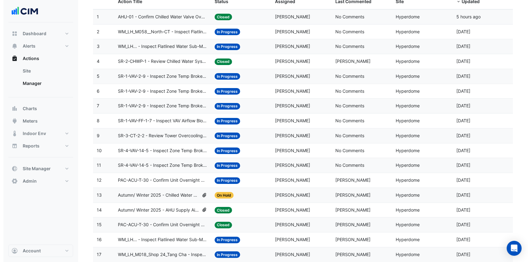
scroll to position [124, 0]
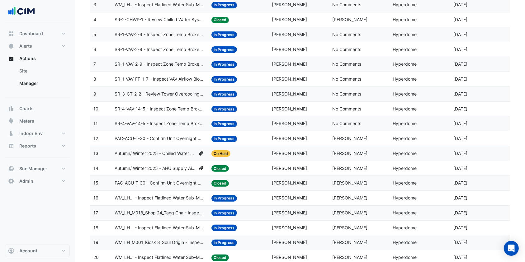
click at [154, 197] on span "WM_LH... - Inspect Flatlined Water Sub-Meter" at bounding box center [159, 197] width 89 height 7
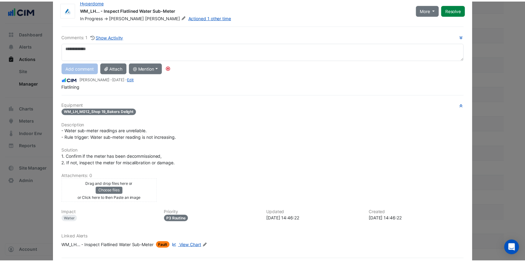
scroll to position [0, 0]
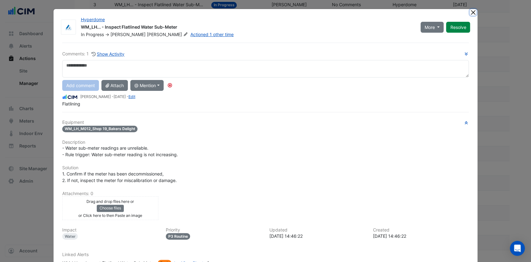
click at [470, 12] on button "Close" at bounding box center [473, 12] width 7 height 7
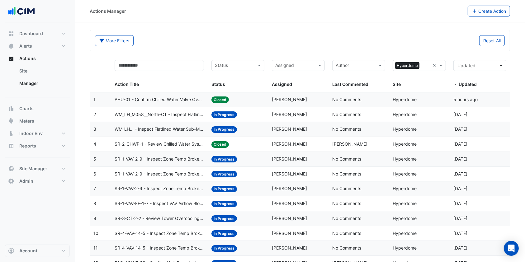
click at [172, 114] on span "WM_LH_M058__North-CT - Inspect Flatlined Water Sub-Meter" at bounding box center [159, 114] width 89 height 7
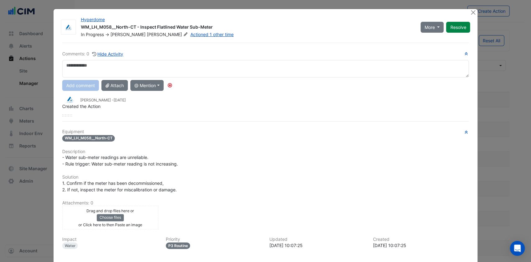
click at [470, 9] on div "Hyperdome WM_LH_M058__North-CT - Inspect Flatlined Water Sub-Meter In Progress …" at bounding box center [265, 159] width 425 height 301
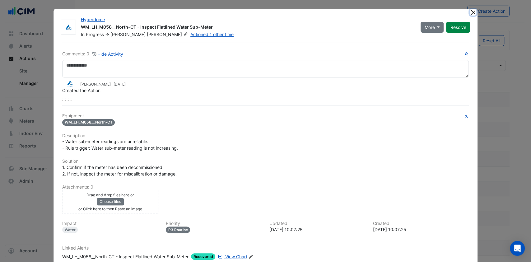
click at [470, 12] on button "Close" at bounding box center [473, 12] width 7 height 7
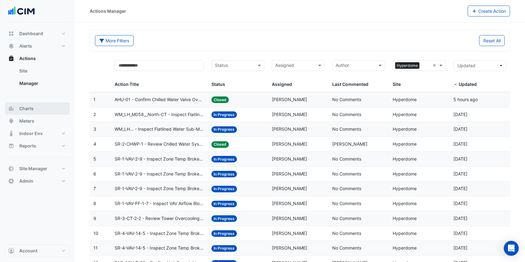
click at [32, 106] on span "Charts" at bounding box center [26, 108] width 14 height 6
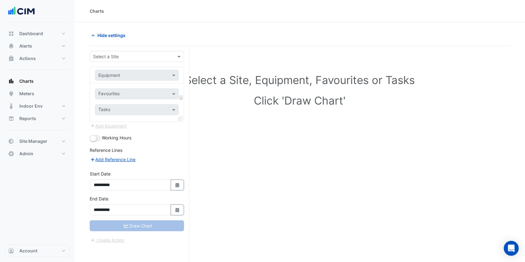
click at [119, 60] on div "Select a Site" at bounding box center [137, 56] width 94 height 11
type input "*"
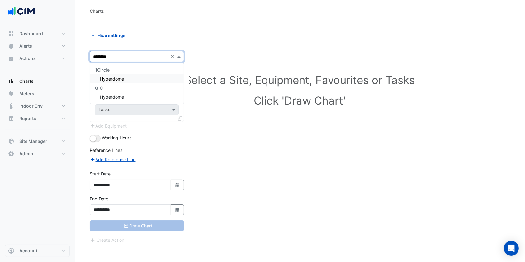
type input "*********"
click at [109, 75] on div "Hyperdome" at bounding box center [137, 78] width 94 height 9
click at [169, 76] on div at bounding box center [136, 75] width 83 height 7
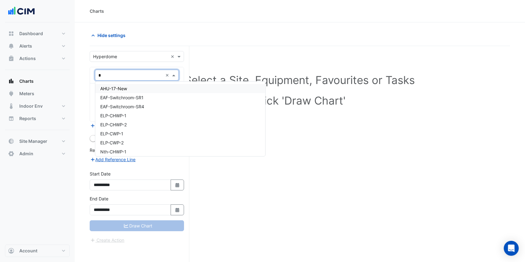
type input "**"
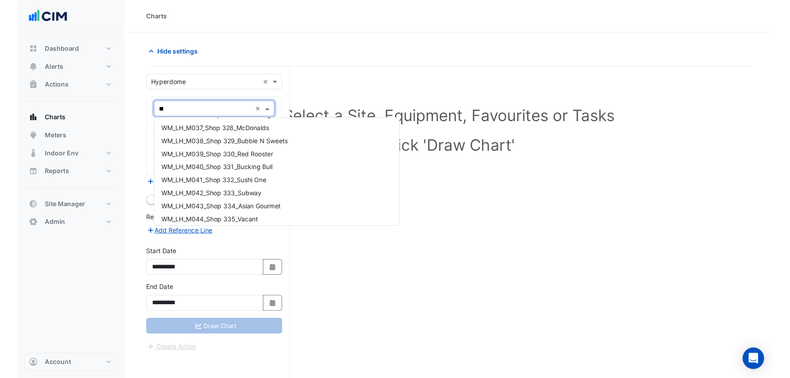
scroll to position [830, 0]
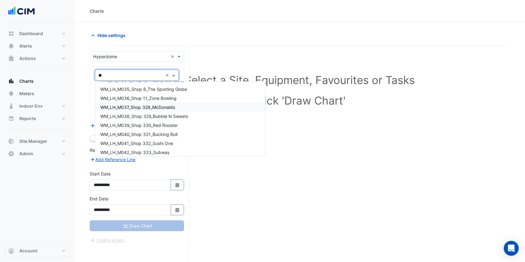
click at [165, 107] on span "WM_LH_M037_Shop 328_McDonalds" at bounding box center [137, 107] width 75 height 5
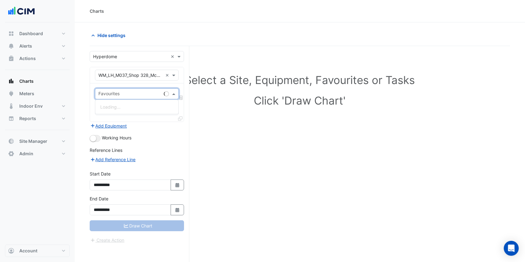
click at [144, 95] on input "text" at bounding box center [129, 94] width 63 height 7
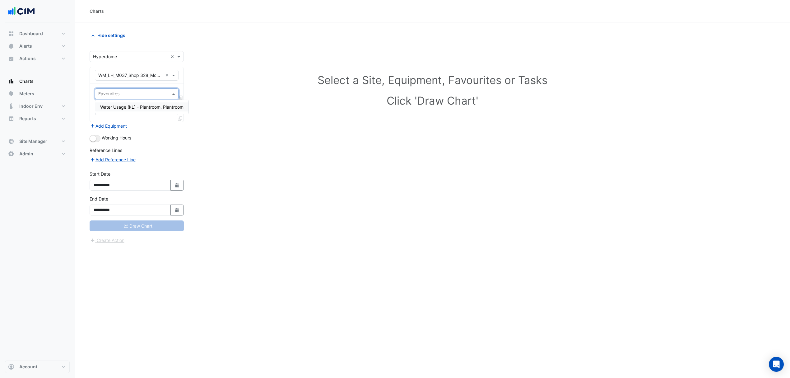
click at [130, 54] on input "text" at bounding box center [130, 57] width 75 height 7
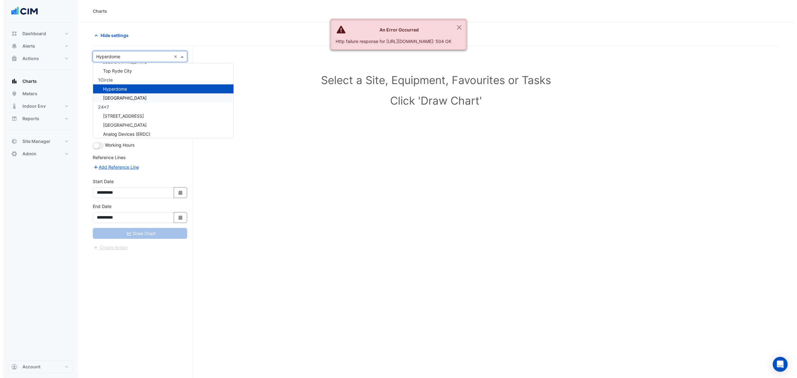
scroll to position [42, 0]
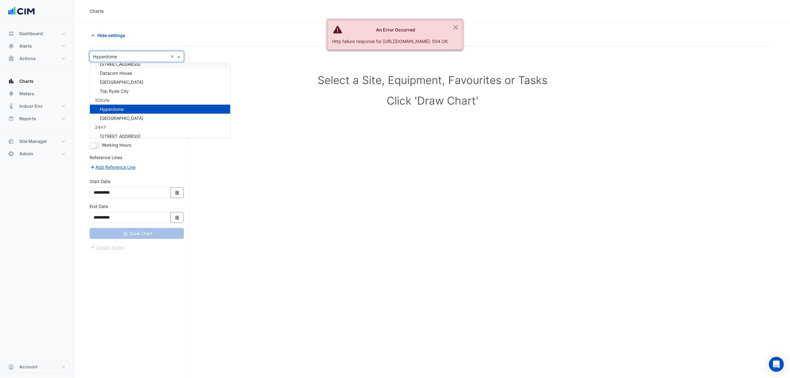
click at [139, 54] on input "text" at bounding box center [130, 57] width 75 height 7
click at [26, 44] on span "Alerts" at bounding box center [25, 46] width 13 height 6
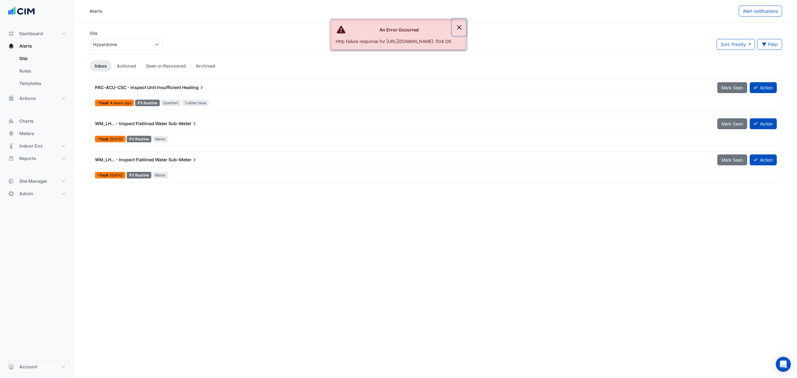
click at [466, 27] on button "Close" at bounding box center [459, 27] width 14 height 17
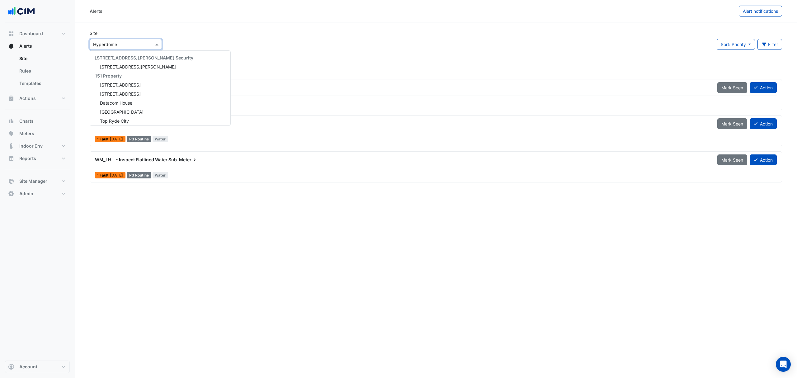
click at [141, 42] on input "text" at bounding box center [119, 44] width 53 height 7
type input "***"
click at [137, 57] on div "[STREET_ADDRESS][PERSON_NAME]" at bounding box center [135, 55] width 91 height 9
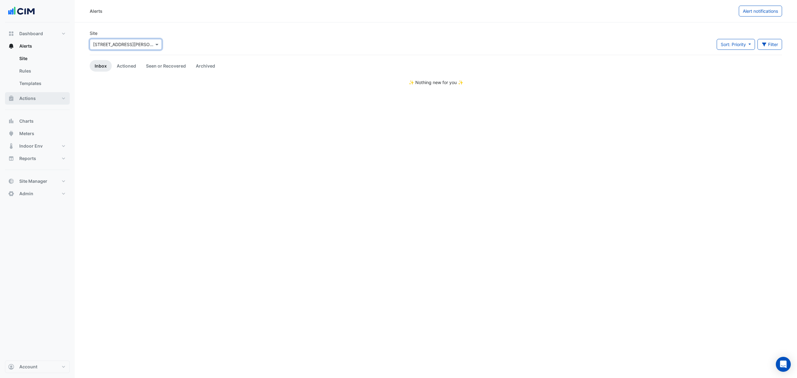
click at [47, 98] on button "Actions" at bounding box center [37, 98] width 65 height 12
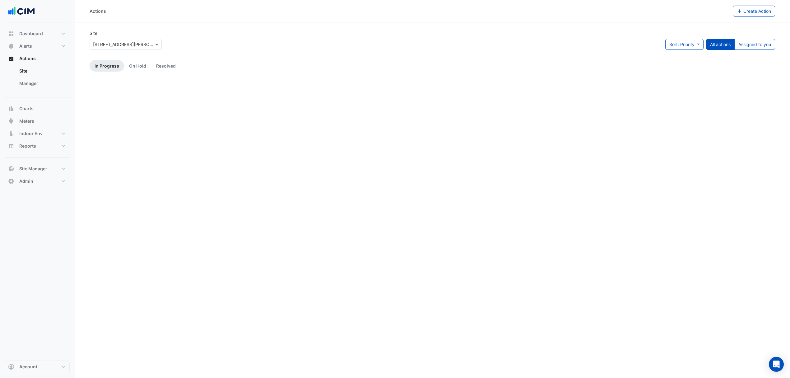
click at [40, 84] on link "Manager" at bounding box center [41, 83] width 55 height 12
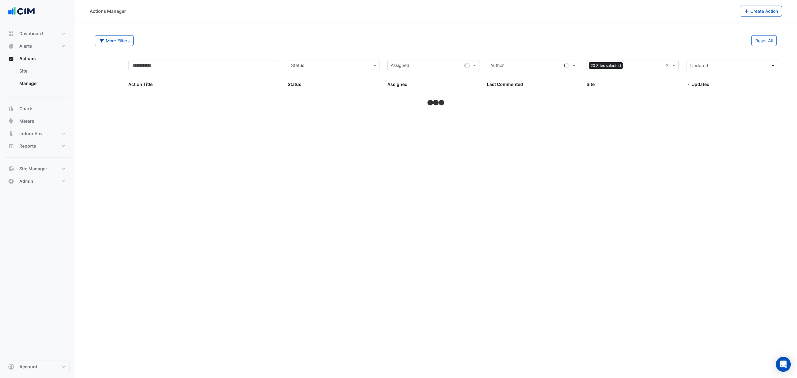
select select "***"
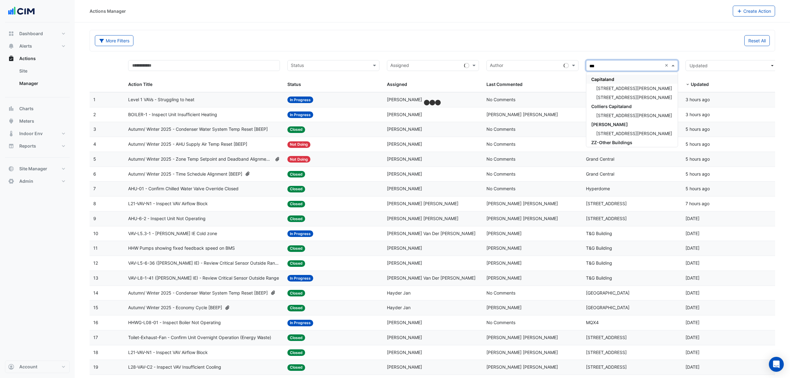
type input "***"
click at [524, 86] on span "100 Arthur Street" at bounding box center [635, 88] width 76 height 5
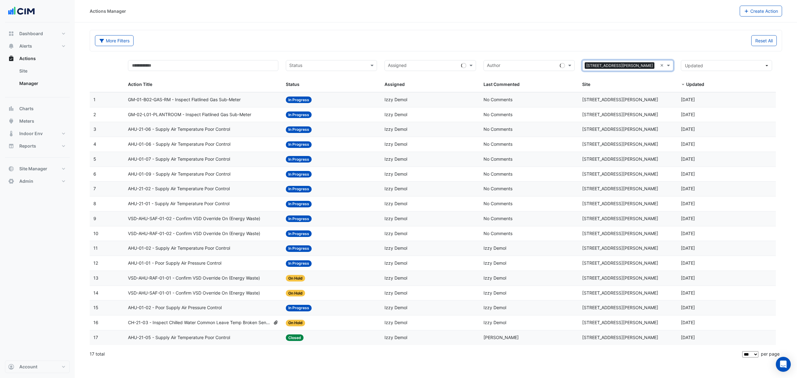
click at [205, 231] on datatable-body-cell "Action Title: VSD-AHU-RAF-01-02 - Confirm VSD Override On (Energy Waste)" at bounding box center [203, 233] width 158 height 15
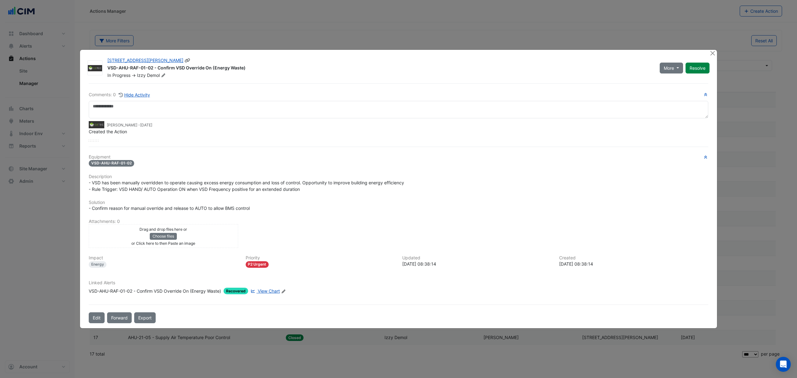
drag, startPoint x: 238, startPoint y: 59, endPoint x: 158, endPoint y: 66, distance: 80.3
click at [158, 66] on div "VSD-AHU-RAF-01-02 - Confirm VSD Override On (Energy Waste)" at bounding box center [379, 68] width 545 height 7
click at [245, 75] on div "In Progress -> Izzy Demol" at bounding box center [380, 75] width 546 height 6
click at [274, 262] on span "View Chart" at bounding box center [269, 290] width 22 height 5
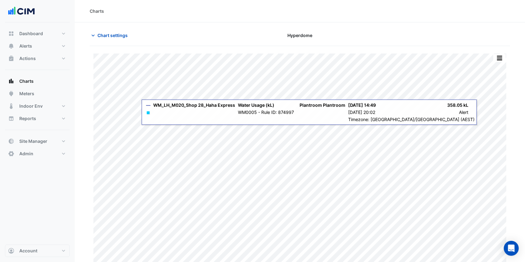
scroll to position [7, 0]
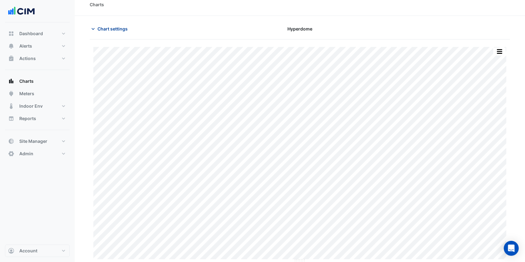
click at [98, 24] on button "Chart settings" at bounding box center [111, 28] width 42 height 11
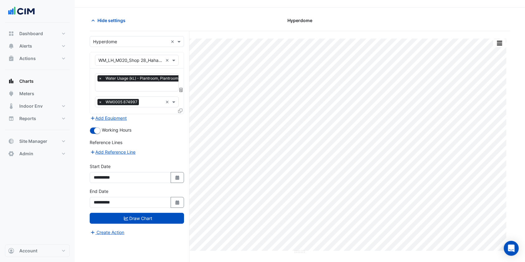
scroll to position [23, 0]
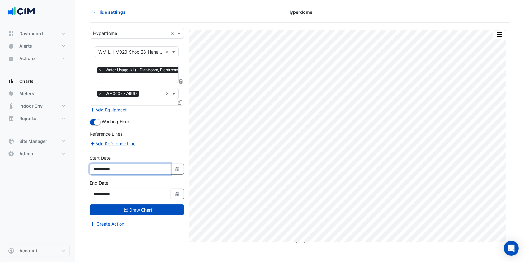
click at [168, 165] on input "**********" at bounding box center [130, 169] width 81 height 11
click at [173, 166] on button "Select Date" at bounding box center [178, 169] width 14 height 11
select select "*"
select select "****"
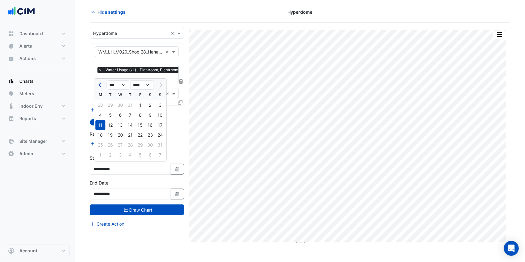
click at [101, 82] on button "Previous month" at bounding box center [99, 85] width 7 height 10
select select "*"
click at [132, 102] on div "1" at bounding box center [130, 105] width 10 height 10
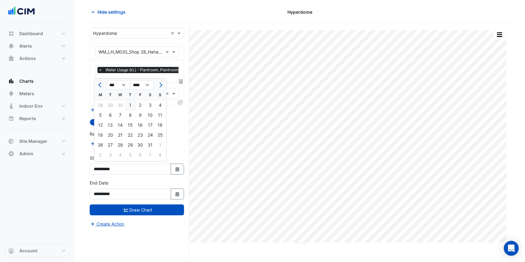
type input "**********"
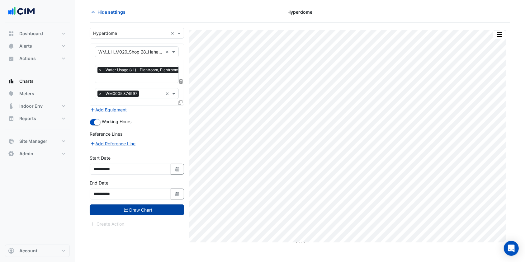
click at [140, 205] on button "Draw Chart" at bounding box center [137, 209] width 94 height 11
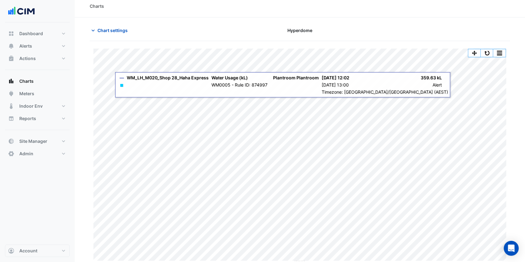
scroll to position [7, 0]
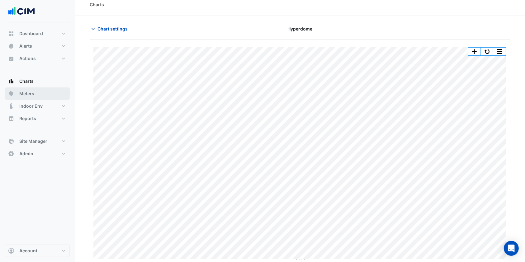
click at [32, 89] on button "Meters" at bounding box center [37, 93] width 65 height 12
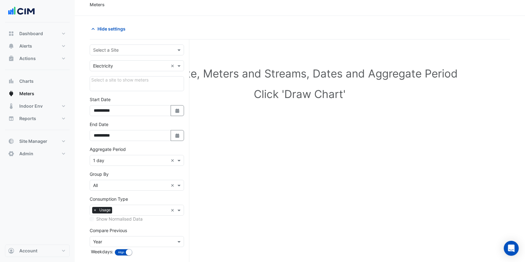
click at [115, 49] on input "text" at bounding box center [130, 50] width 75 height 7
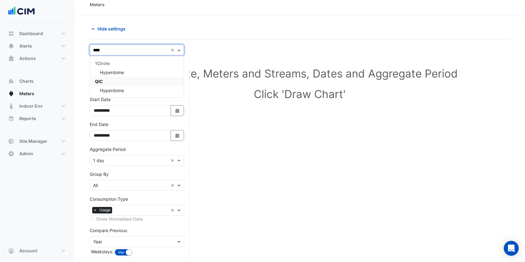
type input "*****"
click at [108, 92] on span "Hyperdome" at bounding box center [112, 90] width 24 height 5
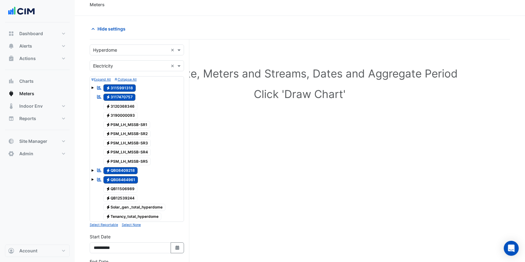
click at [129, 224] on small "Select None" at bounding box center [131, 225] width 19 height 4
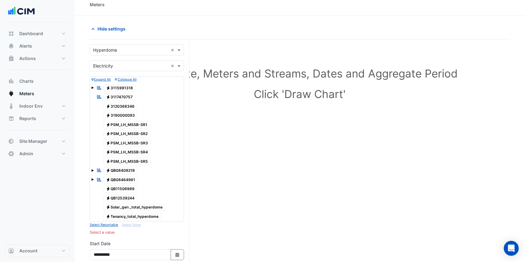
click at [144, 122] on span "Electricity PSM_LH_MSSB-SR1" at bounding box center [126, 124] width 47 height 7
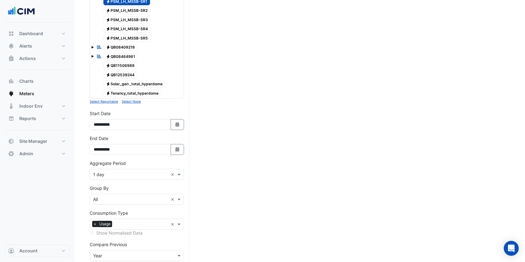
scroll to position [171, 0]
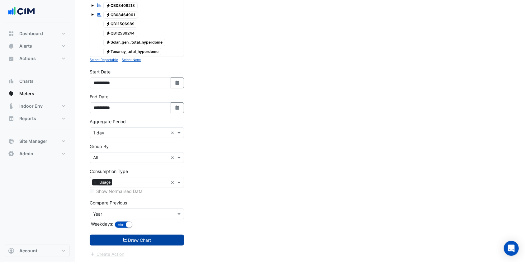
click at [131, 240] on button "Draw Chart" at bounding box center [137, 240] width 94 height 11
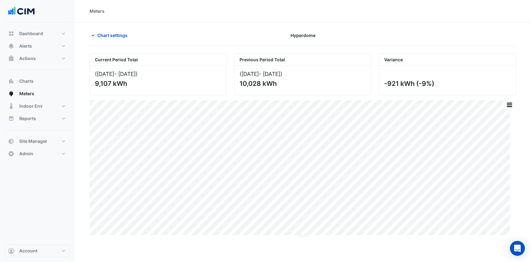
drag, startPoint x: 434, startPoint y: 83, endPoint x: 386, endPoint y: 84, distance: 47.9
click at [386, 84] on div "-921 kWh (-9%)" at bounding box center [446, 84] width 125 height 8
click at [99, 33] on span "Chart settings" at bounding box center [112, 35] width 30 height 7
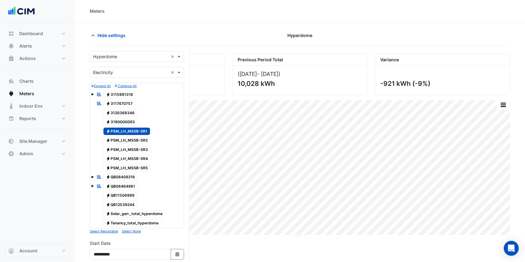
click at [124, 133] on span "Electricity PSM_LH_MSSB-SR1" at bounding box center [126, 131] width 47 height 7
click at [124, 138] on span "Electricity PSM_LH_MSSB-SR2" at bounding box center [126, 140] width 47 height 7
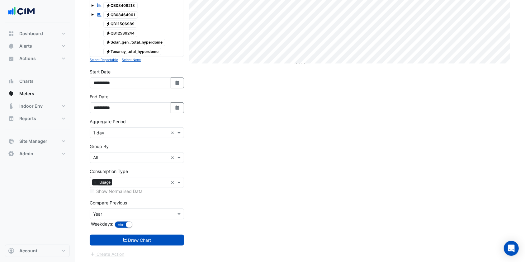
click at [134, 238] on button "Draw Chart" at bounding box center [137, 240] width 94 height 11
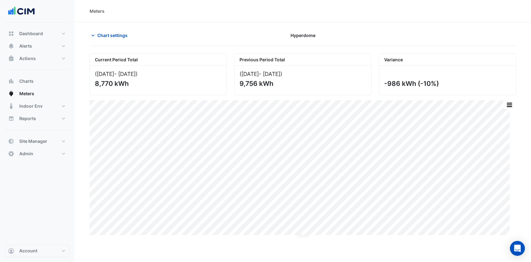
drag, startPoint x: 435, startPoint y: 83, endPoint x: 407, endPoint y: 81, distance: 27.4
click at [407, 81] on div "-986 kWh (-10%)" at bounding box center [446, 84] width 125 height 8
click at [103, 35] on span "Chart settings" at bounding box center [112, 35] width 30 height 7
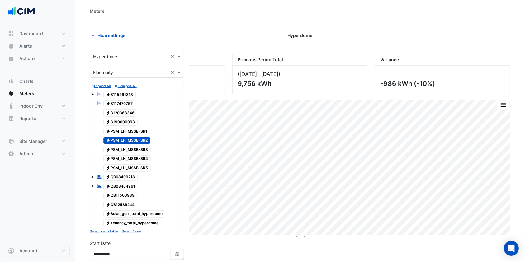
click at [128, 138] on span "Electricity PSM_LH_MSSB-SR2" at bounding box center [126, 140] width 47 height 7
click at [128, 149] on span "Electricity PSM_LH_MSSB-SR3" at bounding box center [127, 149] width 48 height 7
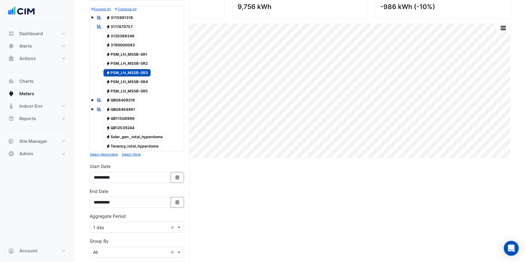
scroll to position [166, 0]
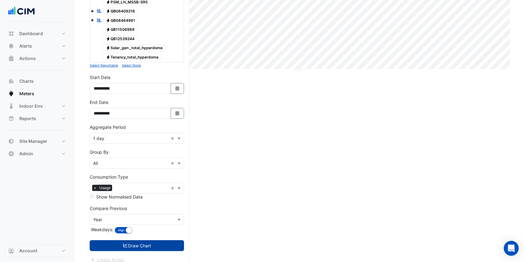
click at [123, 243] on icon "submit" at bounding box center [126, 245] width 6 height 4
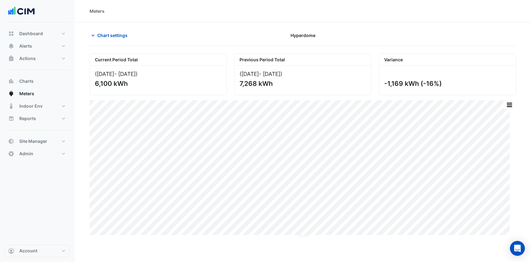
drag, startPoint x: 453, startPoint y: 82, endPoint x: 392, endPoint y: 76, distance: 61.7
click at [392, 76] on div "-1,169 kWh (-16%)" at bounding box center [447, 80] width 137 height 29
click at [118, 36] on span "Chart settings" at bounding box center [112, 35] width 30 height 7
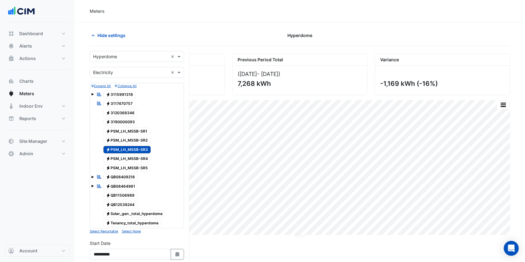
click at [143, 151] on span "Electricity PSM_LH_MSSB-SR3" at bounding box center [127, 149] width 48 height 7
click at [136, 159] on span "Electricity PSM_LH_MSSB-SR4" at bounding box center [127, 158] width 48 height 7
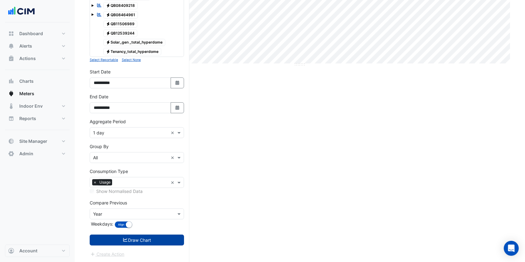
click at [136, 238] on button "Draw Chart" at bounding box center [137, 240] width 94 height 11
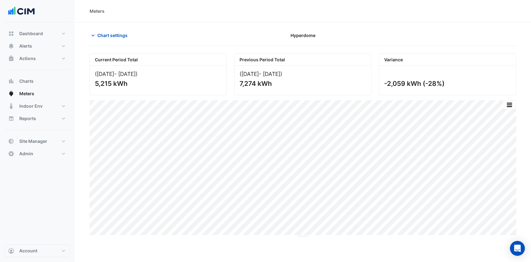
drag, startPoint x: 457, startPoint y: 83, endPoint x: 385, endPoint y: 80, distance: 71.9
click at [385, 80] on div "-2,059 kWh (-28%)" at bounding box center [446, 84] width 125 height 8
click at [122, 38] on span "Chart settings" at bounding box center [112, 35] width 30 height 7
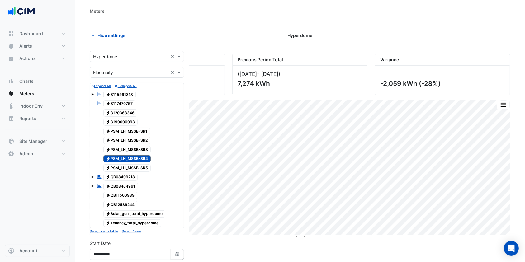
drag, startPoint x: 137, startPoint y: 160, endPoint x: 136, endPoint y: 165, distance: 4.5
click at [136, 161] on span "Electricity PSM_LH_MSSB-SR4" at bounding box center [127, 158] width 48 height 7
click at [136, 166] on span "Electricity PSM_LH_MSSB-SR5" at bounding box center [127, 167] width 48 height 7
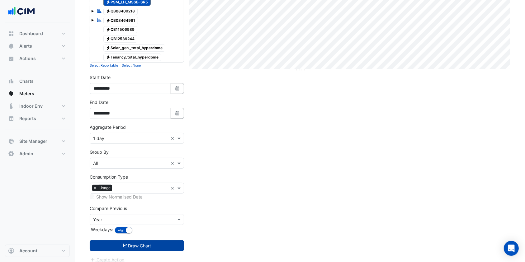
click at [118, 244] on button "Draw Chart" at bounding box center [137, 245] width 94 height 11
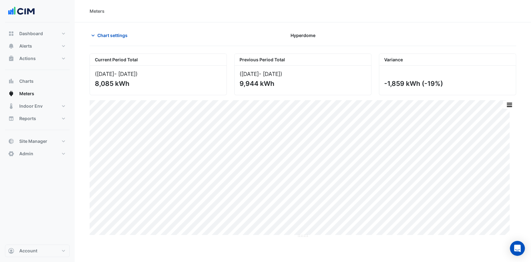
drag, startPoint x: 445, startPoint y: 82, endPoint x: 367, endPoint y: 79, distance: 77.8
click at [367, 79] on div "Current Period Total (01 Jul 25 - 31 Jul 25 ) 8,085 kWh Previous Period Total (…" at bounding box center [303, 72] width 434 height 47
click at [107, 39] on button "Chart settings" at bounding box center [111, 35] width 42 height 11
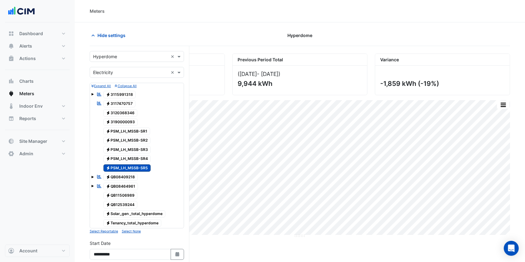
click at [135, 133] on span "Electricity PSM_LH_MSSB-SR1" at bounding box center [126, 131] width 47 height 7
click at [133, 140] on span "Electricity PSM_LH_MSSB-SR2" at bounding box center [126, 140] width 47 height 7
click at [127, 147] on span "Electricity PSM_LH_MSSB-SR3" at bounding box center [127, 149] width 48 height 7
click at [118, 157] on span "Electricity PSM_LH_MSSB-SR4" at bounding box center [127, 158] width 48 height 7
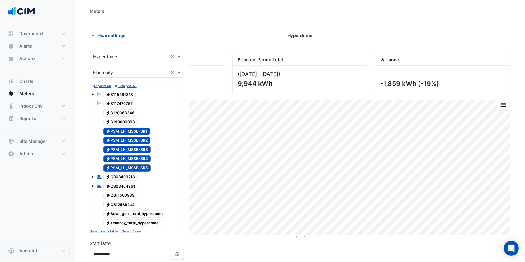
drag, startPoint x: 132, startPoint y: 130, endPoint x: 133, endPoint y: 134, distance: 3.9
click at [133, 130] on span "Electricity PSM_LH_MSSB-SR1" at bounding box center [126, 131] width 47 height 7
click at [134, 142] on span "Electricity PSM_LH_MSSB-SR2" at bounding box center [126, 140] width 47 height 7
click at [136, 150] on span "Electricity PSM_LH_MSSB-SR3" at bounding box center [127, 149] width 48 height 7
drag, startPoint x: 136, startPoint y: 156, endPoint x: 138, endPoint y: 159, distance: 3.5
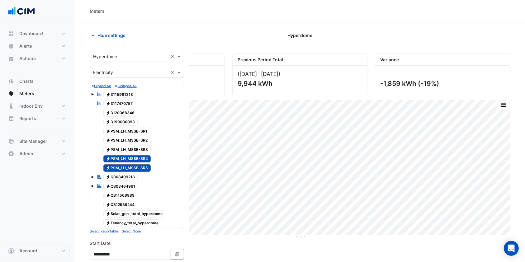
click at [137, 157] on span "Electricity PSM_LH_MSSB-SR4" at bounding box center [127, 158] width 48 height 7
click at [137, 165] on span "Electricity PSM_LH_MSSB-SR5" at bounding box center [127, 167] width 48 height 7
click at [422, 66] on div "-1,859 kWh (-19%)" at bounding box center [442, 80] width 134 height 29
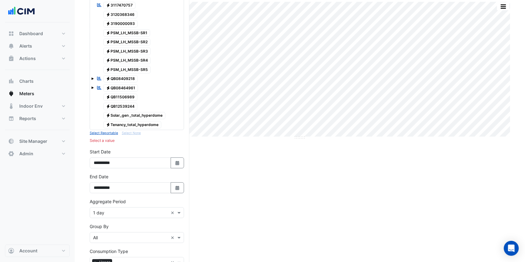
scroll to position [41, 0]
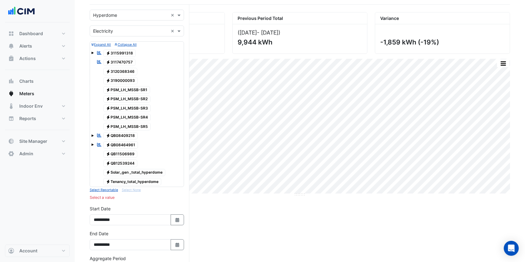
click at [138, 91] on span "Electricity PSM_LH_MSSB-SR1" at bounding box center [126, 89] width 47 height 7
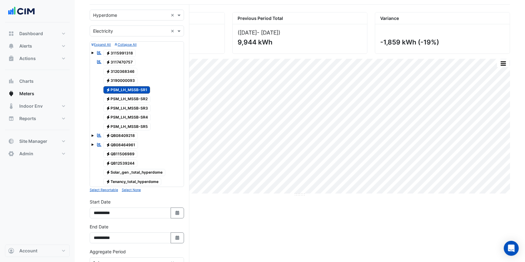
click at [138, 101] on span "Electricity PSM_LH_MSSB-SR2" at bounding box center [126, 99] width 47 height 7
drag, startPoint x: 138, startPoint y: 109, endPoint x: 138, endPoint y: 114, distance: 5.0
click at [138, 110] on span "Electricity PSM_LH_MSSB-SR3" at bounding box center [127, 108] width 48 height 7
click at [137, 116] on span "Electricity PSM_LH_MSSB-SR4" at bounding box center [127, 117] width 48 height 7
click at [135, 126] on span "Electricity PSM_LH_MSSB-SR5" at bounding box center [127, 126] width 48 height 7
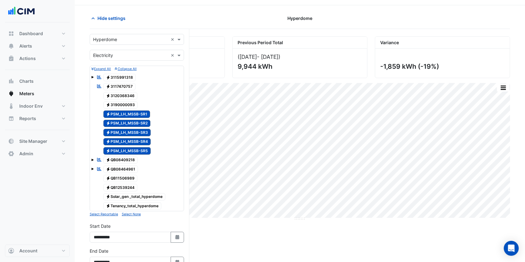
scroll to position [0, 0]
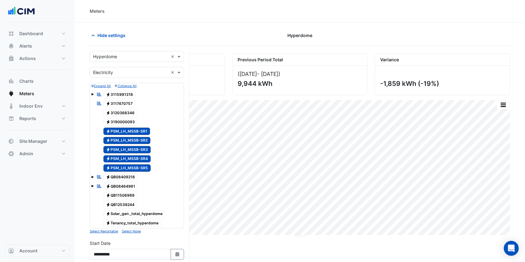
drag, startPoint x: 136, startPoint y: 129, endPoint x: 136, endPoint y: 141, distance: 11.5
click at [136, 129] on span "Electricity PSM_LH_MSSB-SR1" at bounding box center [126, 131] width 47 height 7
click at [137, 143] on span "Electricity PSM_LH_MSSB-SR2" at bounding box center [126, 140] width 47 height 7
click at [137, 149] on span "Electricity PSM_LH_MSSB-SR3" at bounding box center [127, 149] width 48 height 7
click at [136, 157] on span "Electricity PSM_LH_MSSB-SR4" at bounding box center [127, 158] width 48 height 7
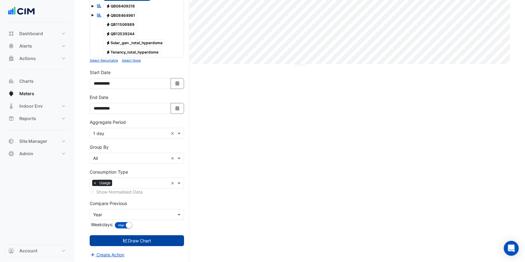
scroll to position [171, 0]
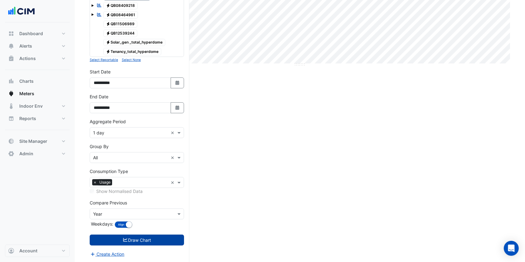
click at [139, 238] on button "Draw Chart" at bounding box center [137, 240] width 94 height 11
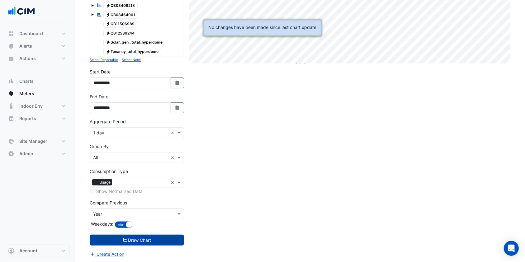
click at [133, 240] on button "Draw Chart" at bounding box center [137, 240] width 94 height 11
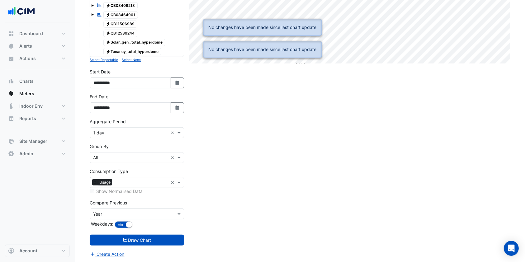
click at [122, 133] on input "text" at bounding box center [130, 133] width 75 height 7
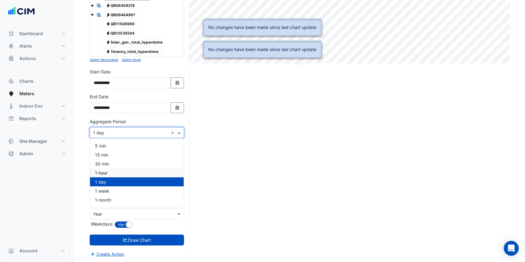
click at [106, 171] on span "1 hour" at bounding box center [101, 172] width 12 height 5
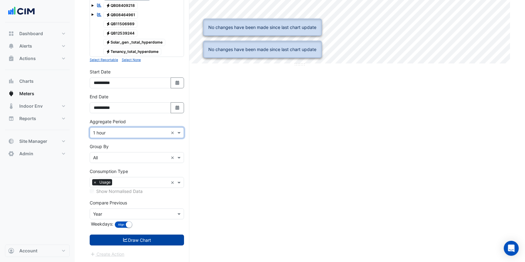
click at [131, 239] on button "Draw Chart" at bounding box center [137, 240] width 94 height 11
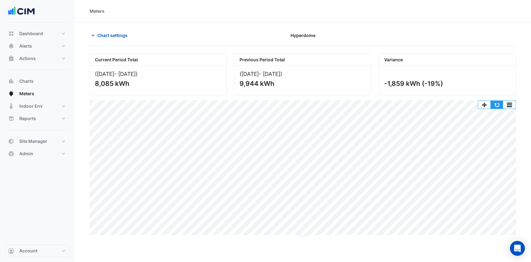
click at [498, 104] on button "button" at bounding box center [497, 105] width 12 height 8
click at [496, 102] on button "button" at bounding box center [497, 105] width 12 height 8
click at [496, 103] on button "button" at bounding box center [497, 105] width 12 height 8
click at [495, 102] on button "button" at bounding box center [497, 105] width 12 height 8
click at [497, 104] on button "button" at bounding box center [497, 105] width 12 height 8
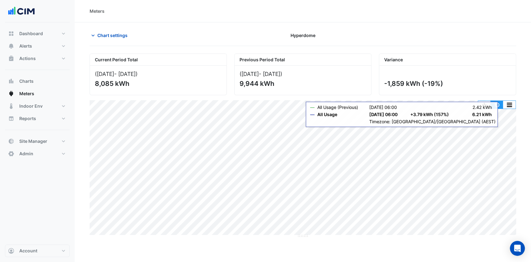
click at [497, 105] on button "button" at bounding box center [497, 105] width 12 height 8
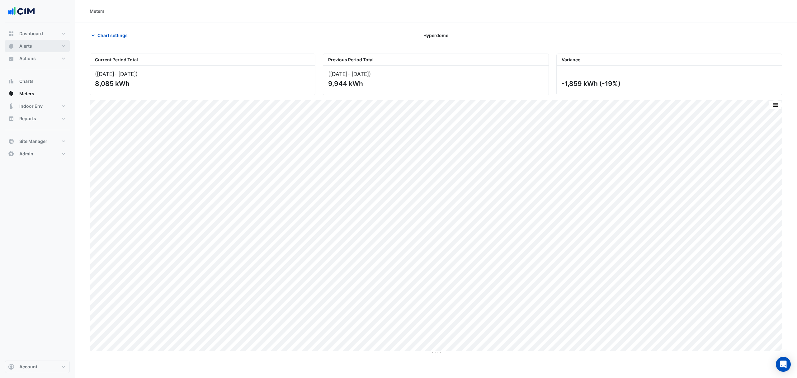
click at [41, 48] on button "Alerts" at bounding box center [37, 46] width 65 height 12
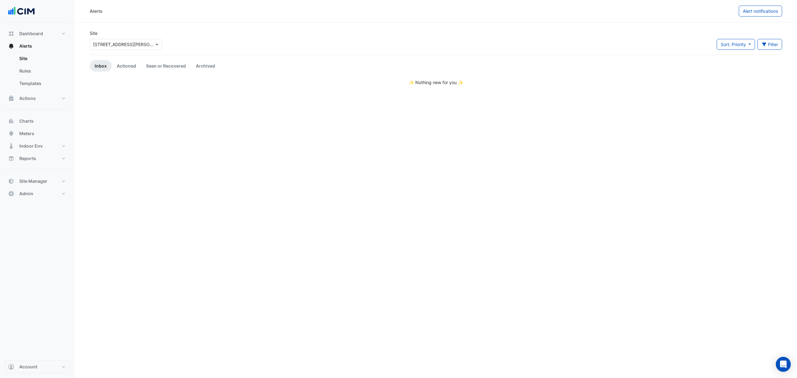
click at [43, 70] on link "Rules" at bounding box center [41, 71] width 55 height 12
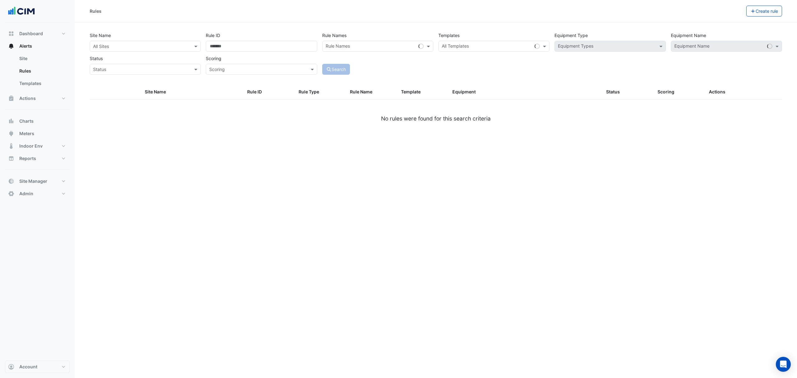
click at [149, 45] on input "text" at bounding box center [139, 46] width 92 height 7
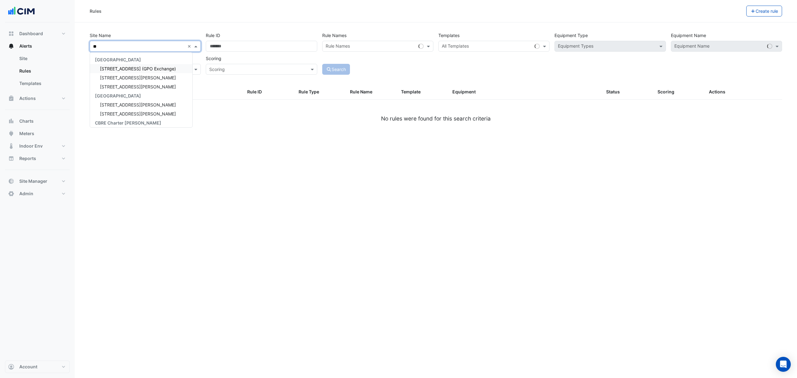
type input "***"
click at [119, 64] on div "[STREET_ADDRESS][PERSON_NAME]" at bounding box center [135, 68] width 91 height 9
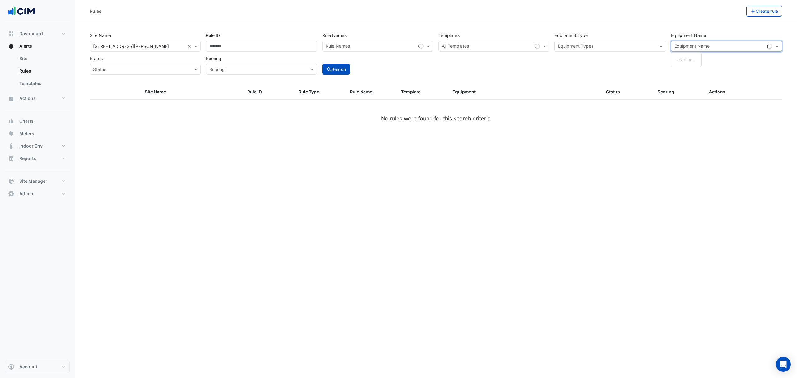
click at [531, 45] on input "text" at bounding box center [719, 47] width 90 height 7
click at [531, 45] on input "text" at bounding box center [606, 47] width 97 height 7
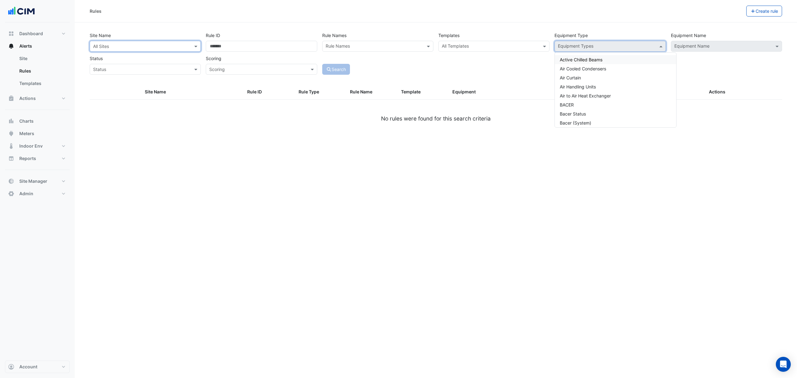
click at [36, 82] on link "Templates" at bounding box center [41, 83] width 55 height 12
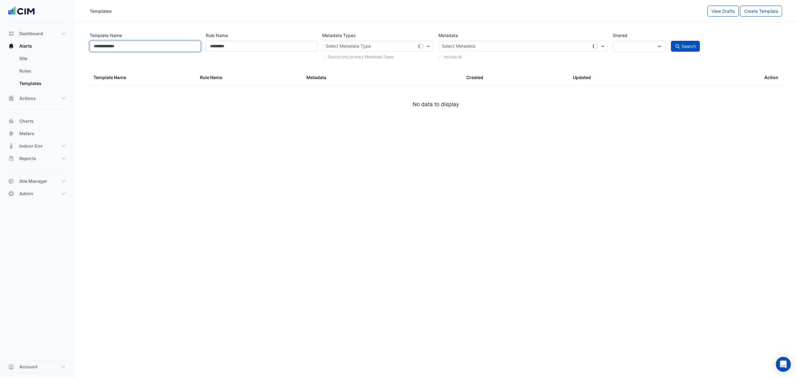
click at [159, 51] on input "Template Name" at bounding box center [145, 46] width 111 height 11
select select
select select "***"
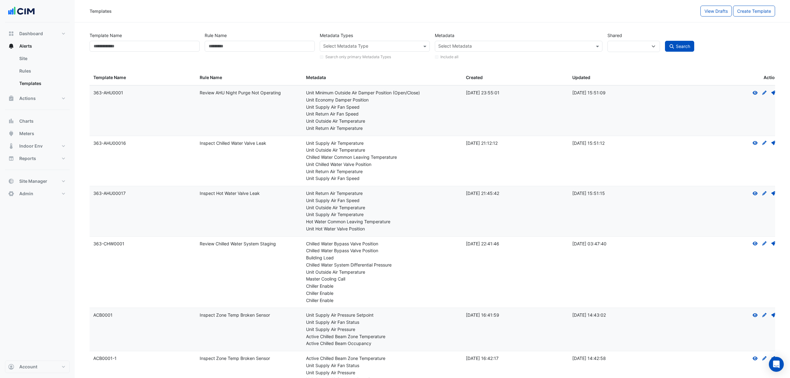
click at [29, 71] on link "Rules" at bounding box center [41, 71] width 55 height 12
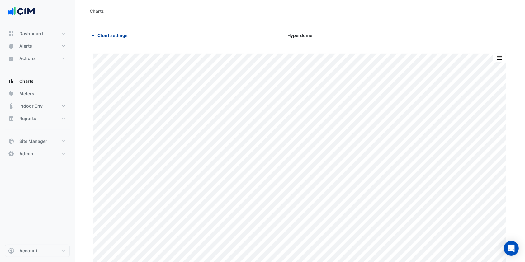
click at [115, 39] on button "Chart settings" at bounding box center [111, 35] width 42 height 11
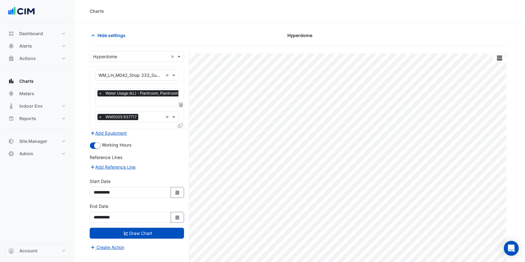
drag, startPoint x: 175, startPoint y: 191, endPoint x: 169, endPoint y: 191, distance: 5.9
click at [175, 193] on fa-icon "Select Date" at bounding box center [178, 192] width 6 height 5
select select "*"
select select "****"
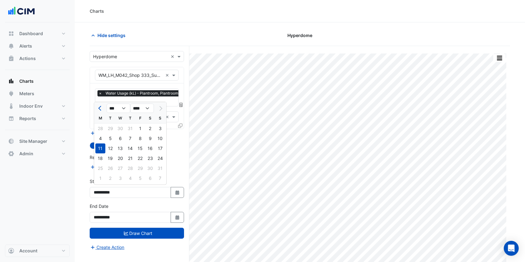
click at [96, 109] on div at bounding box center [100, 108] width 12 height 10
click at [99, 107] on span "Previous month" at bounding box center [100, 108] width 5 height 5
click at [99, 106] on span "Previous month" at bounding box center [100, 108] width 5 height 5
select select "*"
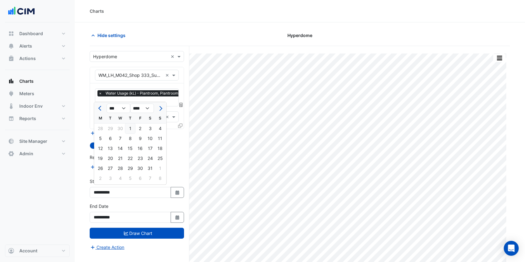
click at [134, 128] on div "1" at bounding box center [130, 129] width 10 height 10
type input "**********"
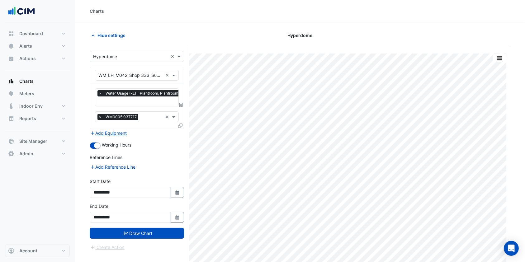
click at [139, 239] on form "**********" at bounding box center [137, 151] width 94 height 200
click at [142, 233] on button "Draw Chart" at bounding box center [137, 233] width 94 height 11
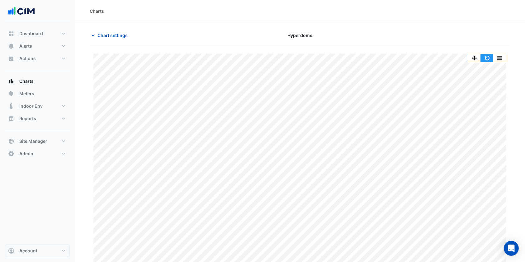
click at [488, 60] on button "button" at bounding box center [486, 58] width 12 height 8
click at [490, 58] on button "button" at bounding box center [486, 58] width 12 height 8
click at [489, 57] on button "button" at bounding box center [486, 58] width 12 height 8
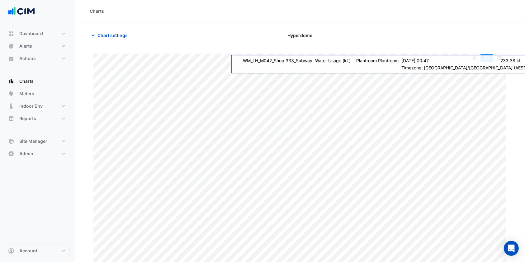
click at [488, 61] on button "button" at bounding box center [486, 58] width 12 height 8
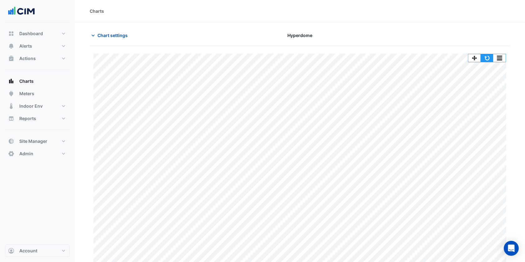
click at [490, 59] on button "button" at bounding box center [486, 58] width 12 height 8
click at [489, 57] on button "button" at bounding box center [486, 58] width 12 height 8
click at [490, 58] on button "button" at bounding box center [486, 58] width 12 height 8
click at [490, 57] on button "button" at bounding box center [486, 58] width 12 height 8
click at [483, 56] on button "button" at bounding box center [486, 58] width 12 height 8
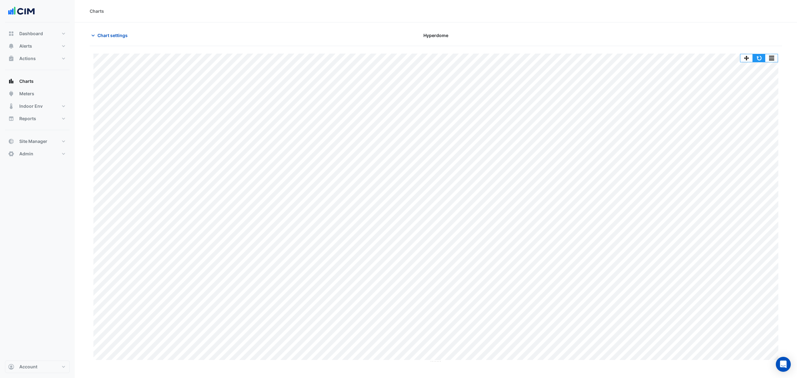
click at [531, 59] on button "button" at bounding box center [758, 58] width 12 height 8
click at [531, 57] on button "button" at bounding box center [758, 58] width 12 height 8
click at [531, 56] on button "button" at bounding box center [758, 58] width 12 height 8
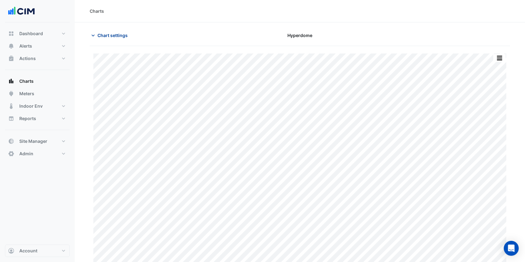
click at [117, 35] on span "Chart settings" at bounding box center [112, 35] width 30 height 7
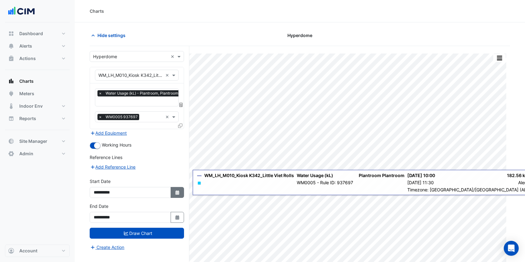
click at [180, 193] on fa-icon "Select Date" at bounding box center [178, 192] width 6 height 5
select select "*"
select select "****"
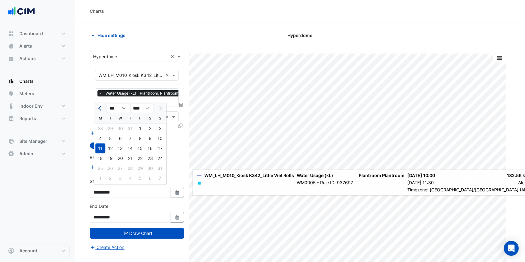
click at [98, 104] on button "Previous month" at bounding box center [99, 108] width 7 height 10
select select "*"
click at [132, 129] on div "1" at bounding box center [130, 129] width 10 height 10
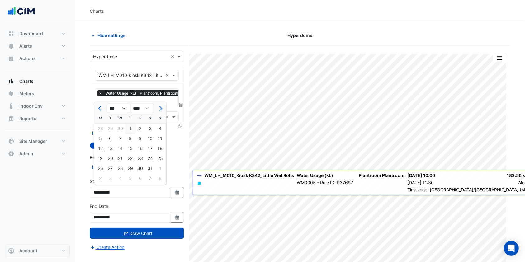
type input "**********"
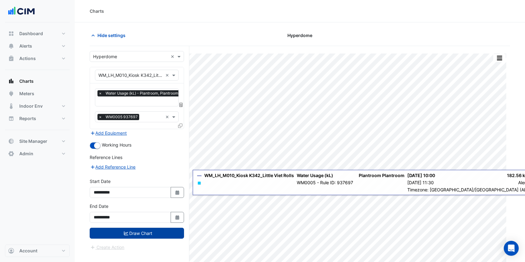
click at [154, 228] on button "Draw Chart" at bounding box center [137, 233] width 94 height 11
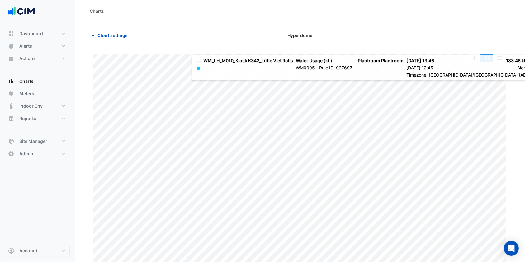
click at [486, 56] on button "button" at bounding box center [486, 58] width 12 height 8
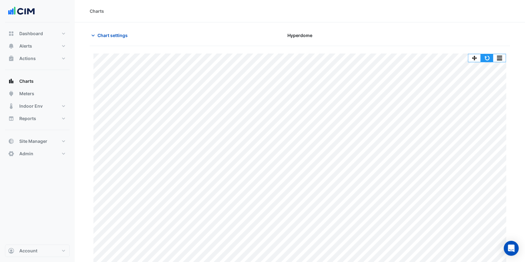
click at [485, 59] on button "button" at bounding box center [486, 58] width 12 height 8
click at [487, 58] on button "button" at bounding box center [486, 58] width 12 height 8
click at [486, 56] on button "button" at bounding box center [486, 58] width 12 height 8
click at [492, 57] on button "button" at bounding box center [486, 58] width 12 height 8
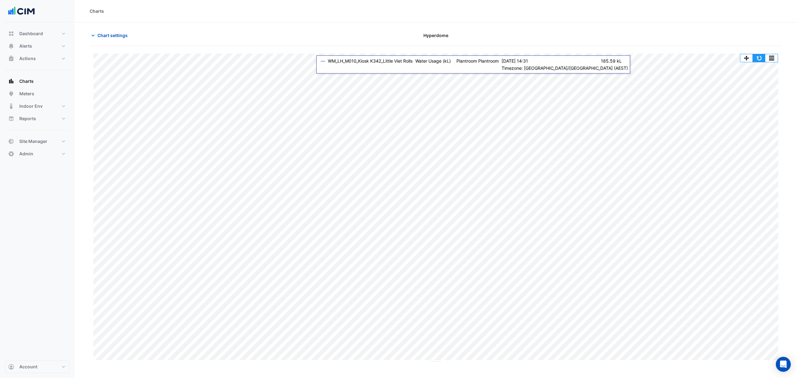
click at [531, 60] on button "button" at bounding box center [758, 58] width 12 height 8
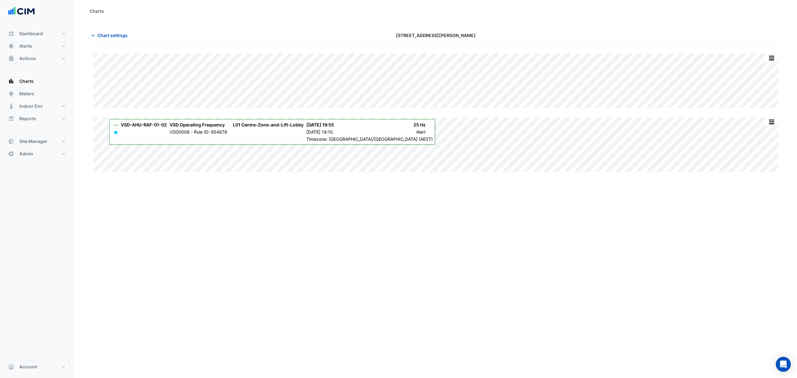
click at [33, 85] on button "Charts" at bounding box center [37, 81] width 65 height 12
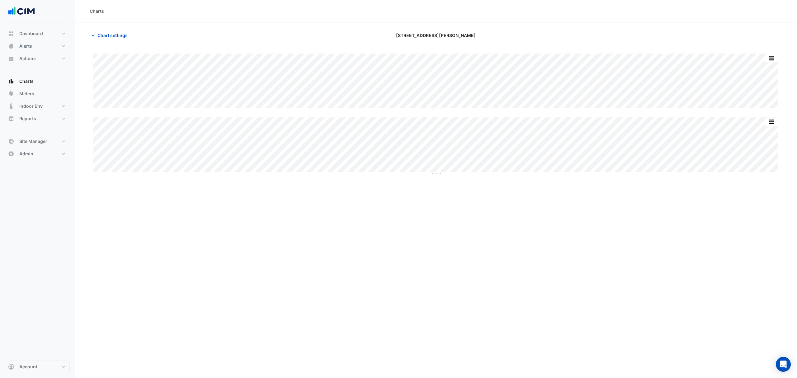
click at [112, 35] on span "Chart settings" at bounding box center [112, 35] width 30 height 7
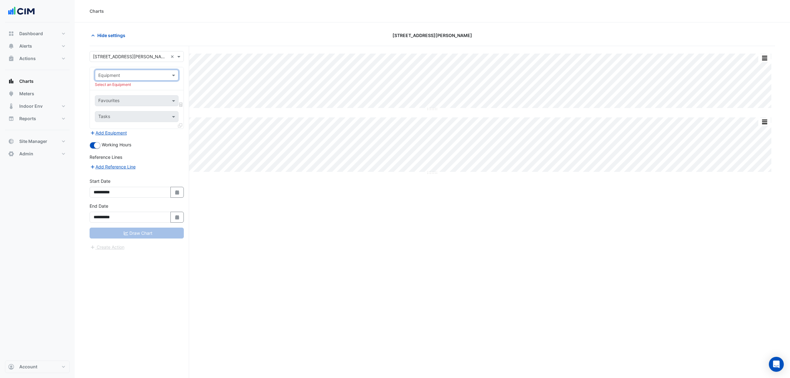
drag, startPoint x: 166, startPoint y: 75, endPoint x: 151, endPoint y: 74, distance: 14.7
click at [136, 74] on input "text" at bounding box center [130, 75] width 64 height 7
type input "***"
click at [116, 91] on span "AHU-01-01" at bounding box center [111, 88] width 23 height 5
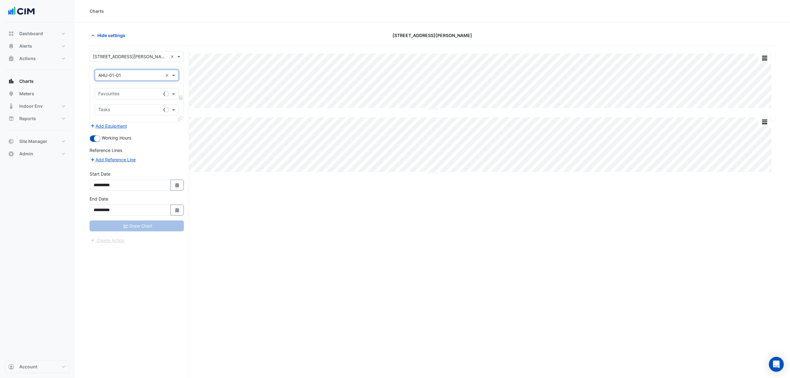
click at [172, 92] on span at bounding box center [175, 94] width 8 height 7
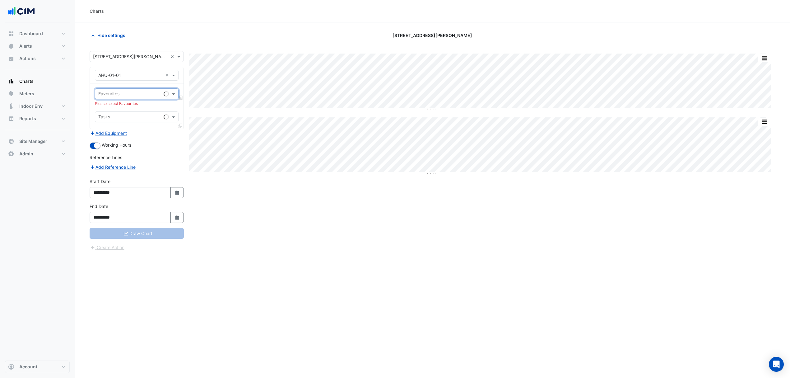
click at [172, 92] on span at bounding box center [175, 94] width 8 height 7
type input "****"
click at [141, 111] on div "Unit Return Air Fan Status - L01, East-and-West-Perimeter" at bounding box center [159, 107] width 129 height 9
click at [101, 94] on span "×" at bounding box center [100, 93] width 6 height 6
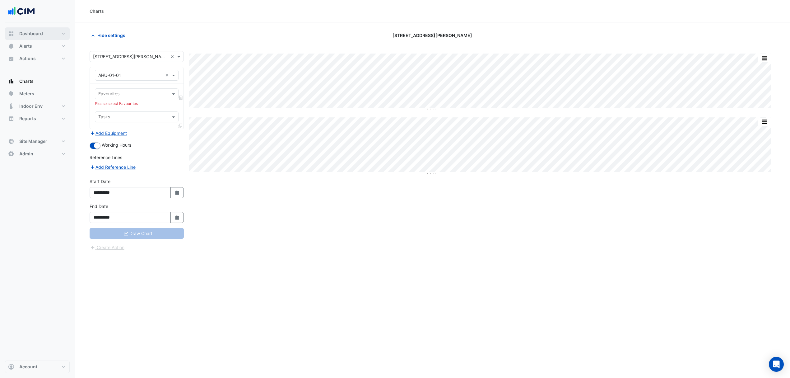
click at [44, 35] on button "Dashboard" at bounding box center [37, 33] width 65 height 12
select select "***"
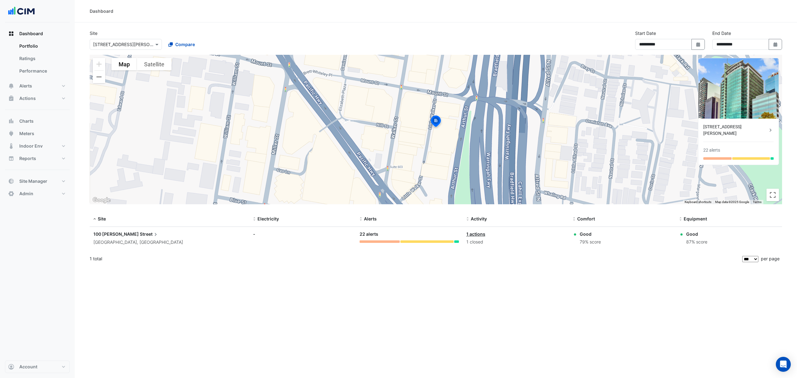
click at [39, 29] on button "Dashboard" at bounding box center [37, 33] width 65 height 12
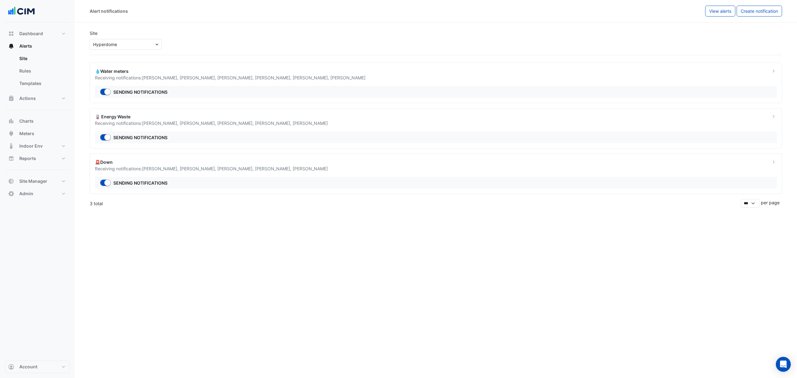
select select "******"
click at [28, 34] on span "Dashboard" at bounding box center [31, 33] width 24 height 6
select select "***"
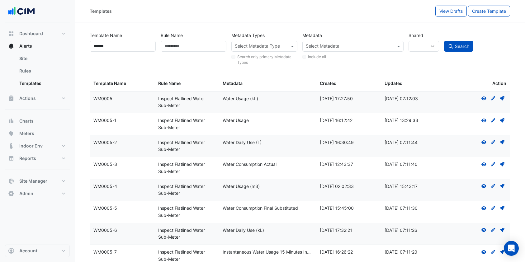
select select
select select "***"
click at [46, 99] on button "Actions" at bounding box center [37, 98] width 65 height 12
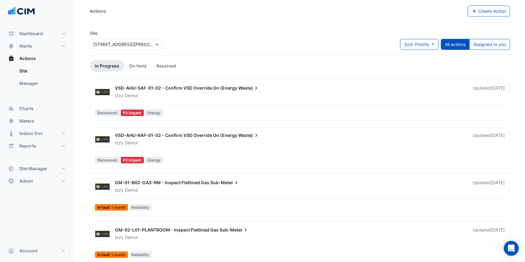
click at [40, 87] on link "Manager" at bounding box center [41, 83] width 55 height 12
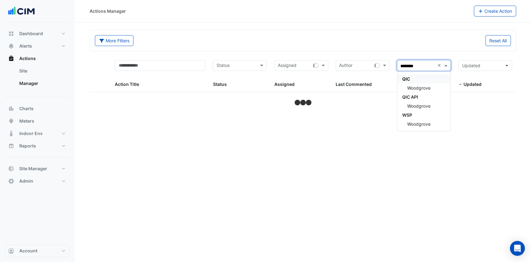
type input "*********"
click at [428, 84] on div "Woodgrove" at bounding box center [423, 87] width 53 height 9
select select "***"
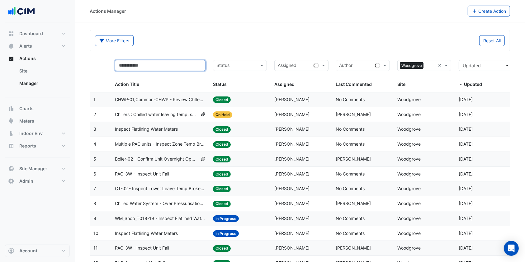
click at [154, 66] on input "text" at bounding box center [160, 65] width 91 height 11
click at [161, 158] on span "Boiler-02 - Confirm Unit Overnight Operation (Energy Waste)" at bounding box center [156, 159] width 83 height 7
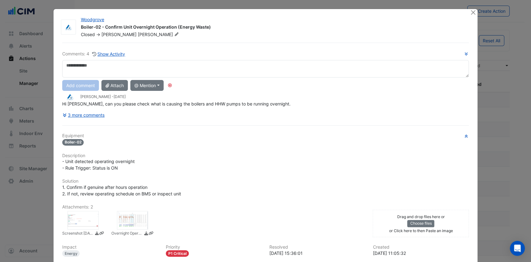
click at [89, 111] on div "Comments: 4 Show Activity Add comment Attach @ Mention Airmaster Australia Adri…" at bounding box center [266, 178] width 415 height 270
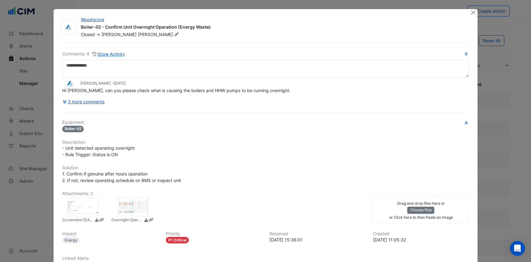
scroll to position [49, 0]
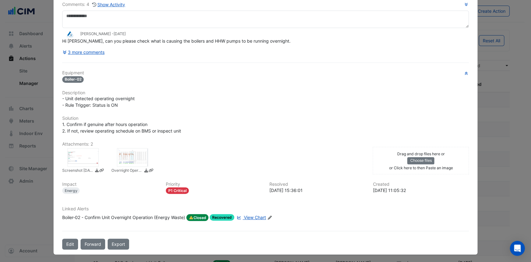
click at [119, 152] on div at bounding box center [132, 157] width 31 height 19
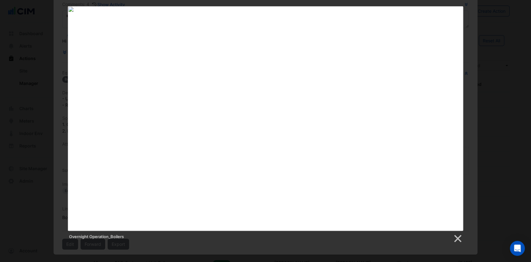
click at [477, 38] on div "Overnight Operation_Boilers" at bounding box center [265, 124] width 531 height 237
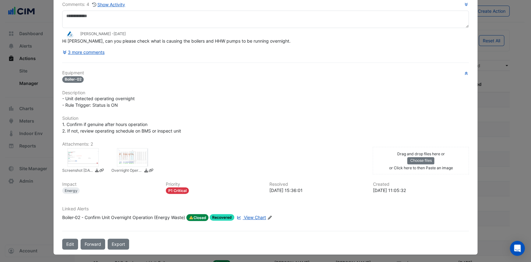
click at [244, 215] on span "View Chart" at bounding box center [255, 217] width 22 height 5
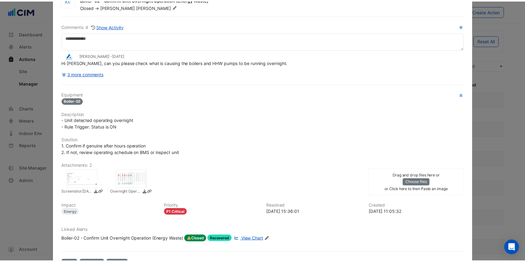
scroll to position [0, 0]
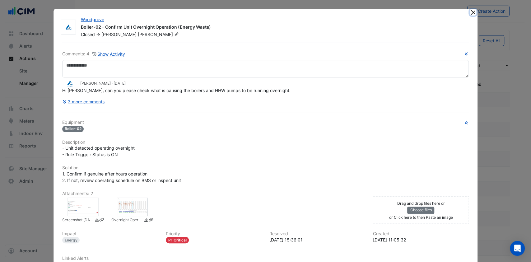
click at [472, 12] on button "Close" at bounding box center [473, 12] width 7 height 7
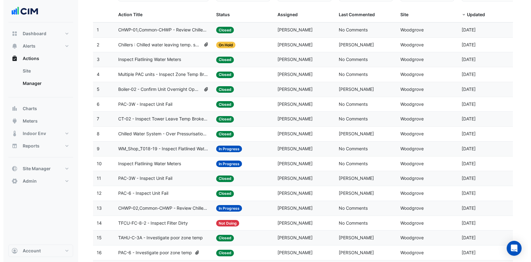
scroll to position [83, 0]
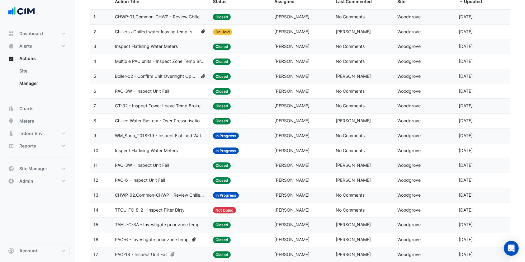
click at [175, 195] on span "CHWP-02,Common-CHWP - Review Chilled Water System Pressure Oversupply (Energy W…" at bounding box center [160, 195] width 91 height 7
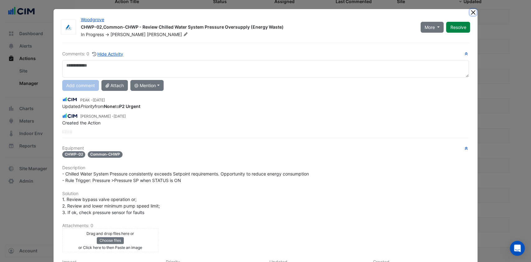
click at [471, 13] on button "Close" at bounding box center [473, 12] width 7 height 7
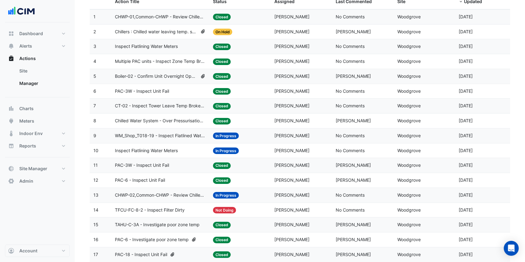
click at [139, 103] on span "CT-02 - Inspect Tower Leave Temp Broken Sensor" at bounding box center [160, 105] width 91 height 7
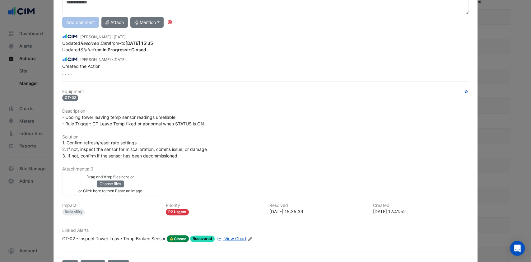
scroll to position [84, 0]
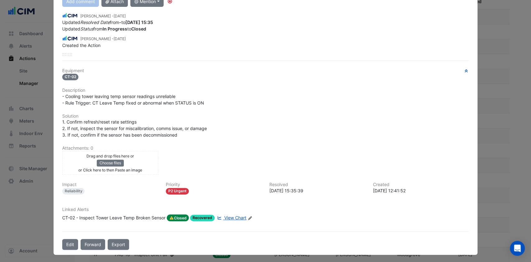
click at [226, 215] on span "View Chart" at bounding box center [235, 217] width 22 height 5
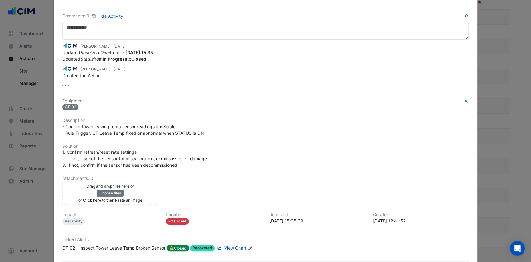
scroll to position [0, 0]
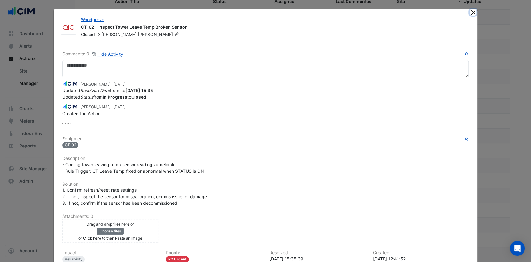
click at [470, 11] on button "Close" at bounding box center [473, 12] width 7 height 7
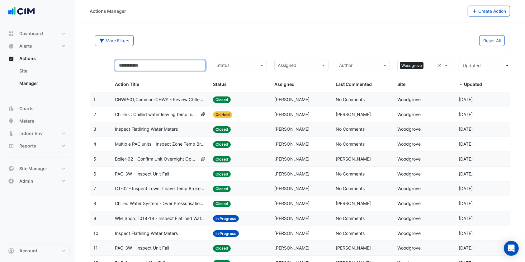
click at [133, 65] on input "text" at bounding box center [160, 65] width 91 height 11
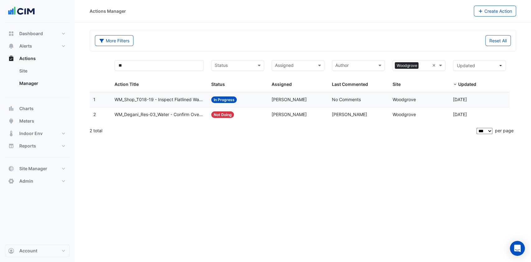
click at [147, 113] on span "WM_Degani_Res-03_Water - Confirm Overnight Water Consumption" at bounding box center [159, 114] width 89 height 7
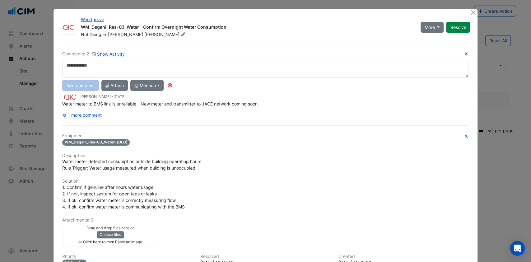
click at [90, 113] on div "Comments: 2 Show Activity Add comment Attach @ Mention Airmaster Australia Adri…" at bounding box center [266, 182] width 415 height 279
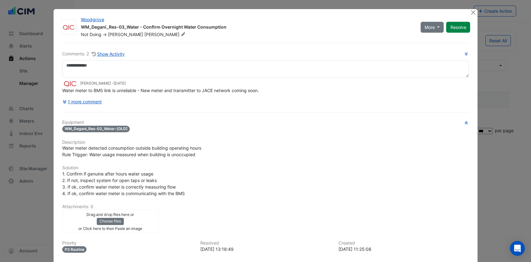
click at [84, 93] on div "Comments: 2 Show Activity Simon Lewis - 2 years and 8 months ago Water meter to…" at bounding box center [265, 78] width 407 height 57
click at [80, 98] on button "1 more comment" at bounding box center [82, 101] width 40 height 11
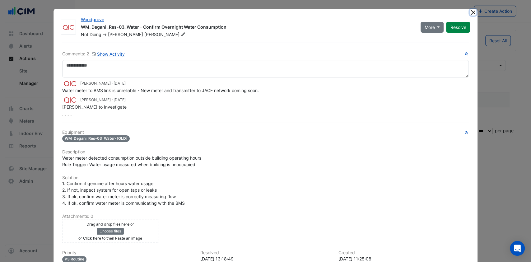
click at [470, 9] on button "Close" at bounding box center [473, 12] width 7 height 7
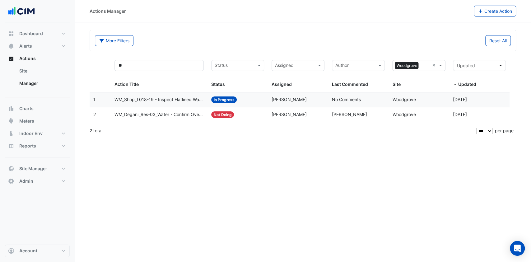
click at [177, 98] on span "WM_Shop_T018-19 - Inspect Flatlined Water Sub-Meter" at bounding box center [159, 99] width 89 height 7
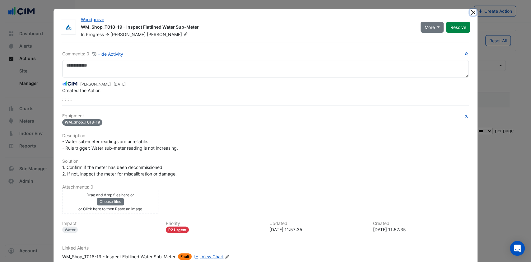
click at [472, 10] on button "Close" at bounding box center [473, 12] width 7 height 7
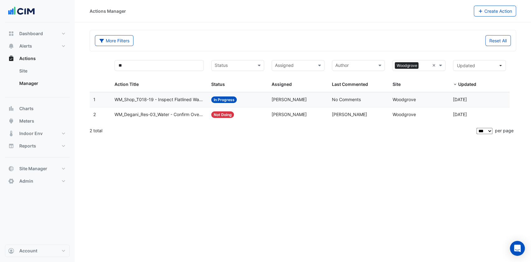
click at [472, 10] on div "Woodgrove WM_Shop_T018-19 - Inspect Flatlined Water Sub-Meter In Progress -> Pr…" at bounding box center [266, 135] width 424 height 285
click at [142, 70] on input "**" at bounding box center [159, 65] width 89 height 11
type input "*"
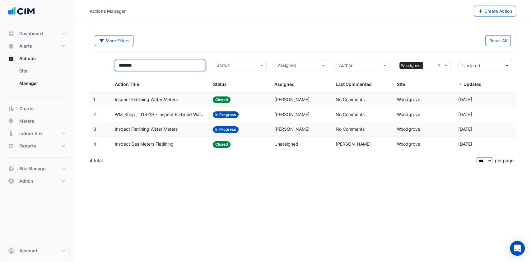
type input "********"
click at [154, 128] on span "Inspect Flatlining Water Meters" at bounding box center [146, 129] width 63 height 7
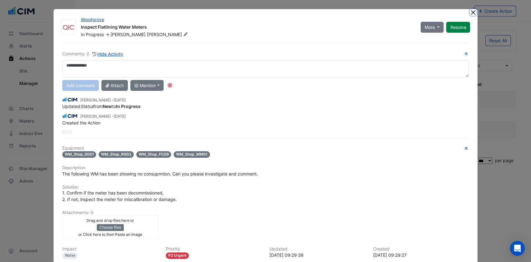
click at [470, 10] on button "Close" at bounding box center [473, 12] width 7 height 7
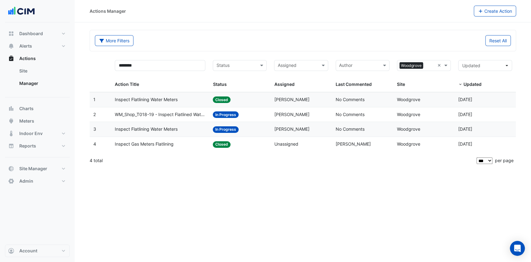
click at [160, 103] on datatable-body-cell "Action Title: Inspect Flatlining Water Meters" at bounding box center [160, 99] width 98 height 15
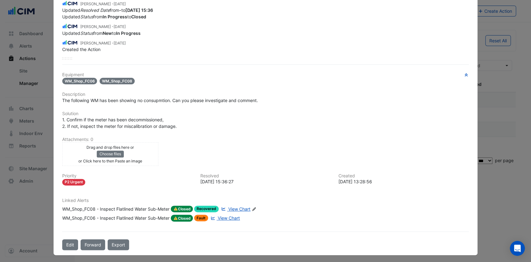
click at [112, 206] on div "WM_Shop_FC08 - Inspect Flatlined Water Sub-Meter" at bounding box center [115, 209] width 107 height 7
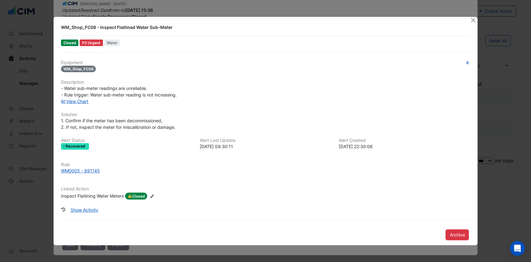
scroll to position [80, 0]
click at [75, 170] on div "WM0005 - 891145" at bounding box center [80, 170] width 39 height 7
click at [79, 99] on link "View Chart" at bounding box center [75, 101] width 28 height 5
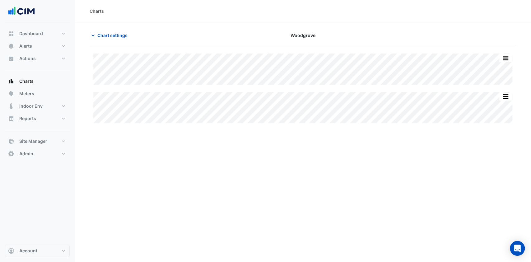
type input "**********"
click at [119, 31] on button "Chart settings" at bounding box center [111, 35] width 42 height 11
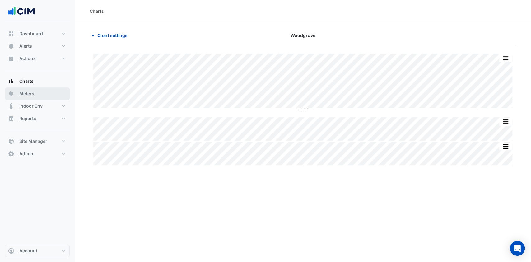
click at [27, 93] on span "Meters" at bounding box center [26, 94] width 15 height 6
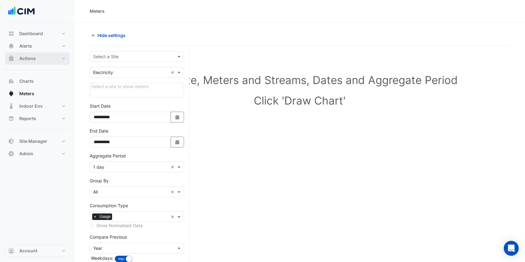
click at [44, 58] on button "Actions" at bounding box center [37, 58] width 65 height 12
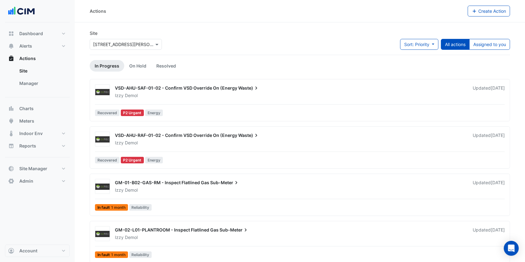
click at [38, 79] on link "Manager" at bounding box center [41, 83] width 55 height 12
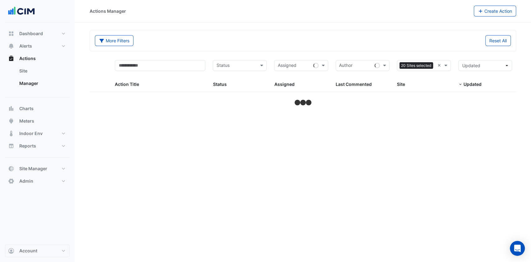
select select "***"
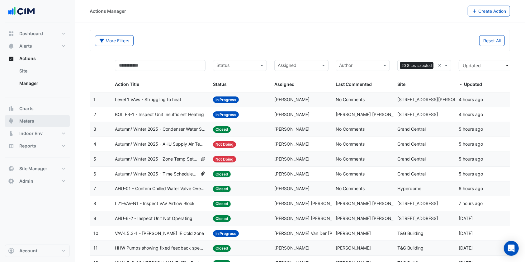
click at [39, 123] on button "Meters" at bounding box center [37, 121] width 65 height 12
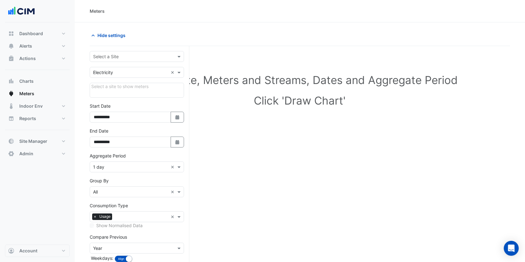
click at [119, 54] on input "text" at bounding box center [130, 57] width 75 height 7
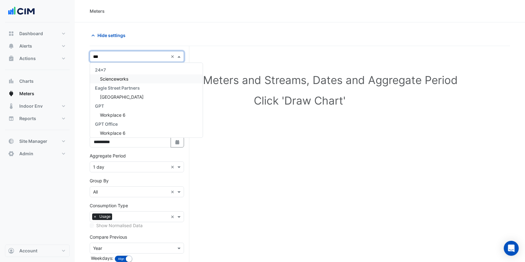
type input "****"
click at [124, 113] on div "Woodgrove" at bounding box center [139, 114] width 98 height 9
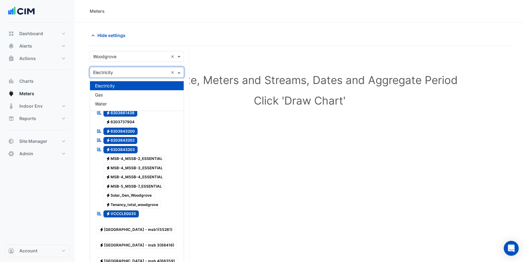
click at [123, 67] on div "Utility Type × Electricity ×" at bounding box center [137, 72] width 94 height 11
click at [105, 101] on span "Water" at bounding box center [101, 103] width 12 height 5
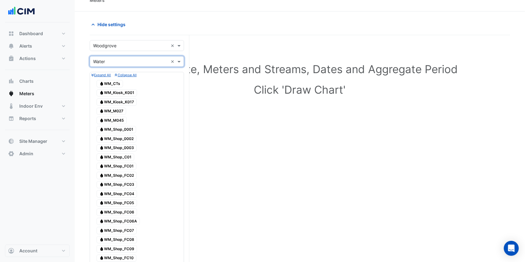
scroll to position [41, 0]
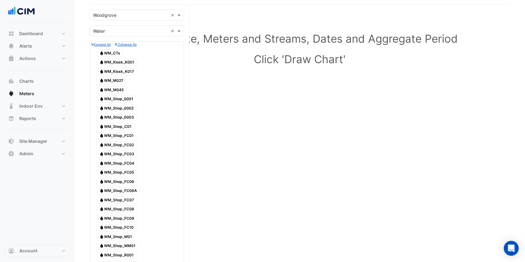
click at [123, 63] on span "Water WM_Kiosk_K001" at bounding box center [116, 62] width 40 height 7
click at [122, 71] on span "Water WM_Kiosk_K017" at bounding box center [116, 71] width 40 height 7
drag, startPoint x: 121, startPoint y: 80, endPoint x: 119, endPoint y: 87, distance: 7.9
click at [121, 80] on span "Water WM_M027" at bounding box center [111, 80] width 30 height 7
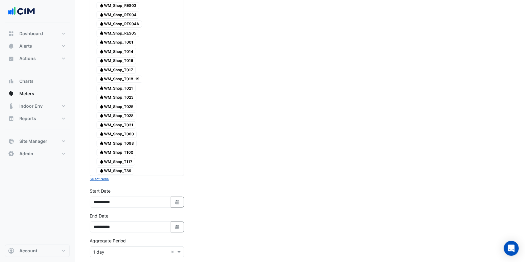
scroll to position [331, 0]
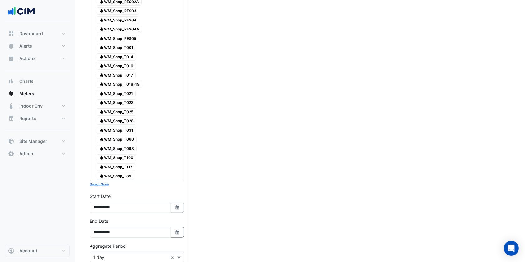
click at [120, 176] on span "Water WM_Shop_T89" at bounding box center [115, 176] width 38 height 7
click at [121, 169] on span "Water WM_Shop_T117" at bounding box center [115, 166] width 39 height 7
click at [124, 162] on div "Water WM_Shop_T100" at bounding box center [116, 158] width 43 height 9
click at [126, 148] on span "Water WM_Shop_T098" at bounding box center [116, 148] width 40 height 7
click at [126, 138] on span "Water WM_Shop_T060" at bounding box center [116, 139] width 40 height 7
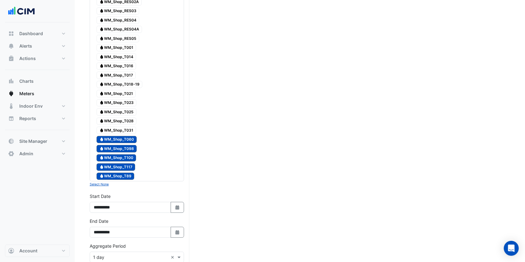
click at [127, 129] on span "Water WM_Shop_T031" at bounding box center [116, 130] width 40 height 7
click at [128, 119] on span "Water WM_Shop_T028" at bounding box center [116, 121] width 40 height 7
click at [129, 108] on span "Water WM_Shop_T025" at bounding box center [116, 111] width 40 height 7
click at [129, 98] on div at bounding box center [136, 98] width 91 height 1
click at [115, 101] on span "Water WM_Shop_T023" at bounding box center [116, 102] width 40 height 7
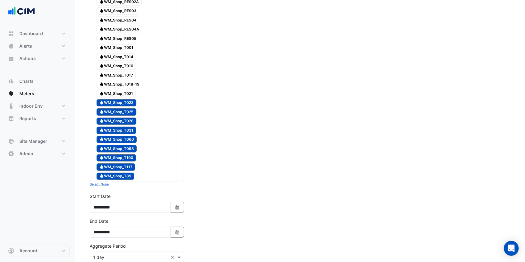
click at [118, 96] on span "Water WM_Shop_T021" at bounding box center [115, 93] width 39 height 7
click at [124, 86] on span "Water WM_Shop_T018-19" at bounding box center [119, 84] width 46 height 7
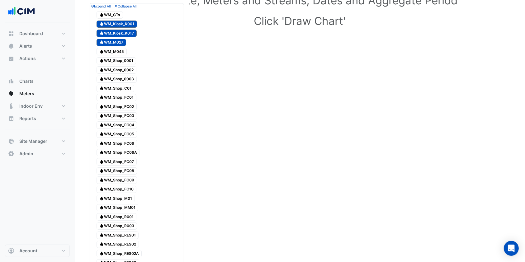
scroll to position [0, 0]
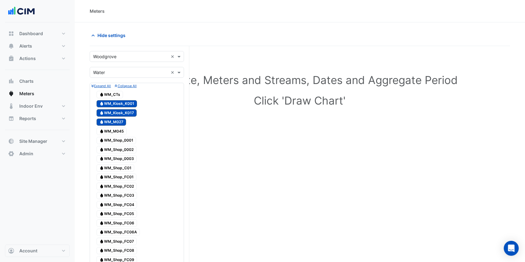
click at [115, 94] on span "Water WM_CTs" at bounding box center [109, 94] width 26 height 7
click at [110, 131] on span "Water WM_M045" at bounding box center [111, 131] width 30 height 7
drag, startPoint x: 110, startPoint y: 140, endPoint x: 110, endPoint y: 148, distance: 7.8
click at [110, 141] on span "Water WM_Shop_0001" at bounding box center [116, 140] width 40 height 7
click at [110, 153] on div "Water WM_Shop_0002" at bounding box center [116, 149] width 43 height 9
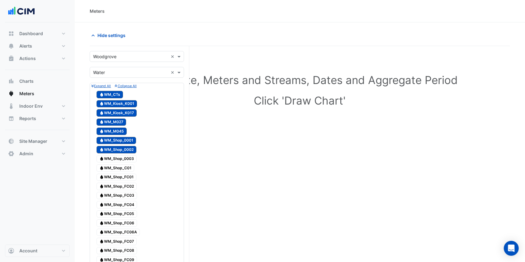
click at [110, 157] on span "Water WM_Shop_0003" at bounding box center [116, 158] width 40 height 7
click at [110, 166] on span "Water WM_Shop_C01" at bounding box center [115, 167] width 38 height 7
click at [110, 177] on span "Water WM_Shop_FC01" at bounding box center [116, 177] width 40 height 7
drag, startPoint x: 110, startPoint y: 185, endPoint x: 110, endPoint y: 190, distance: 5.9
click at [110, 187] on span "Water WM_Shop_FC02" at bounding box center [116, 186] width 40 height 7
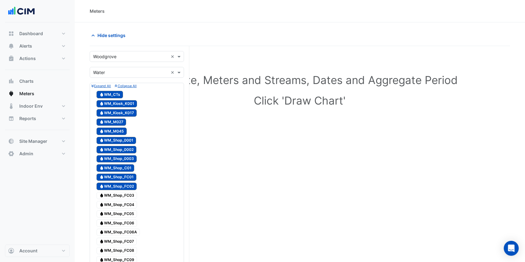
click at [110, 197] on span "Water WM_Shop_FC03" at bounding box center [116, 195] width 40 height 7
click at [111, 205] on span "Water WM_Shop_FC04" at bounding box center [116, 204] width 40 height 7
click at [111, 214] on span "Water WM_Shop_FC05" at bounding box center [116, 213] width 40 height 7
click at [112, 221] on span "Water WM_Shop_FC06" at bounding box center [116, 222] width 40 height 7
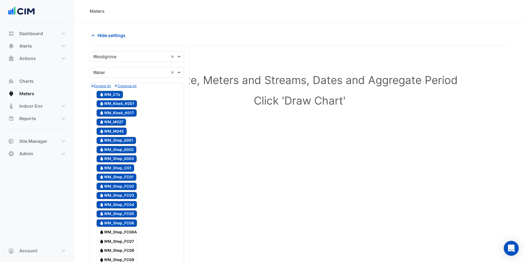
click at [113, 232] on span "Water WM_Shop_FC06A" at bounding box center [117, 232] width 43 height 7
click at [114, 241] on span "Water WM_Shop_FC07" at bounding box center [116, 241] width 40 height 7
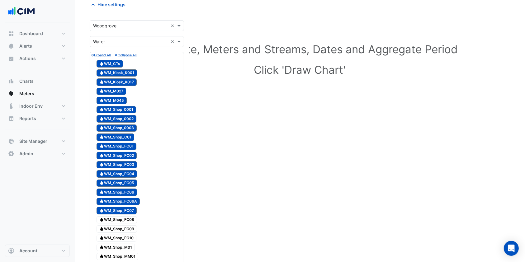
scroll to position [41, 0]
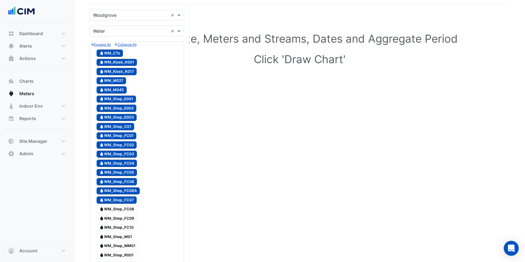
drag, startPoint x: 123, startPoint y: 208, endPoint x: 122, endPoint y: 217, distance: 9.5
click at [123, 209] on span "Water WM_Shop_FC08" at bounding box center [116, 209] width 40 height 7
click at [121, 222] on div "Water WM_Shop_FC09" at bounding box center [117, 218] width 44 height 9
click at [121, 231] on div "Water WM_Shop_FC10" at bounding box center [116, 227] width 43 height 9
click at [119, 241] on div "Water WM_CTs Water WM_Kiosk_K001 Water WM_Kiosk_K017 Water WM_M027 Water WM_M04…" at bounding box center [136, 259] width 91 height 423
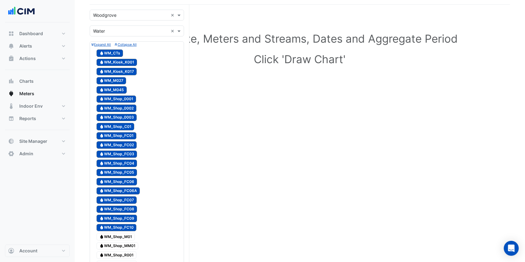
click at [119, 246] on span "Water WM_Shop_MM01" at bounding box center [117, 245] width 42 height 7
click at [122, 237] on span "Water WM_Shop_M01" at bounding box center [115, 236] width 38 height 7
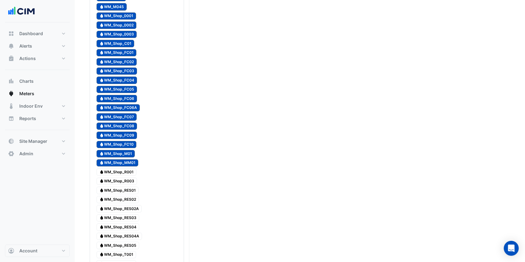
click at [119, 171] on span "Water WM_Shop_R001" at bounding box center [116, 171] width 40 height 7
click at [119, 180] on span "Water WM_Shop_R003" at bounding box center [116, 181] width 40 height 7
click at [119, 192] on span "Water WM_Shop_RES01" at bounding box center [117, 190] width 42 height 7
click at [119, 201] on span "Water WM_Shop_RES02" at bounding box center [117, 199] width 42 height 7
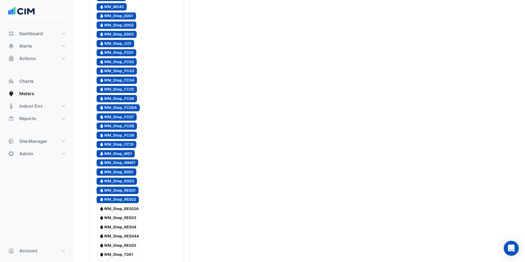
click at [119, 208] on span "Water WM_Shop_RES02A" at bounding box center [118, 208] width 45 height 7
click at [120, 217] on span "Water WM_Shop_RES03" at bounding box center [117, 217] width 43 height 7
click at [119, 231] on div "Water WM_Shop_RES04" at bounding box center [118, 227] width 46 height 9
click at [119, 238] on span "Water WM_Shop_RES04A" at bounding box center [118, 236] width 45 height 7
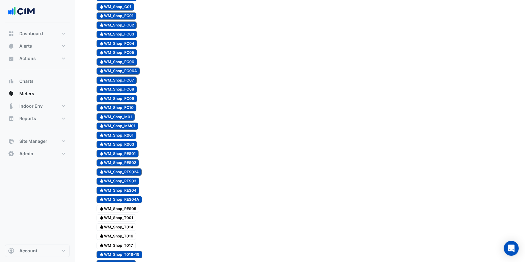
scroll to position [207, 0]
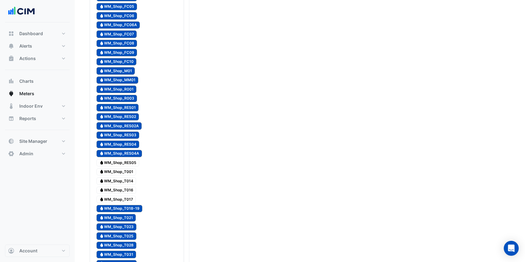
click at [124, 161] on span "Water WM_Shop_RES05" at bounding box center [117, 162] width 43 height 7
click at [122, 173] on span "Water WM_Shop_T001" at bounding box center [116, 171] width 40 height 7
click at [121, 180] on span "Water WM_Shop_T014" at bounding box center [116, 180] width 40 height 7
click at [120, 188] on span "Water WM_Shop_T016" at bounding box center [116, 190] width 40 height 7
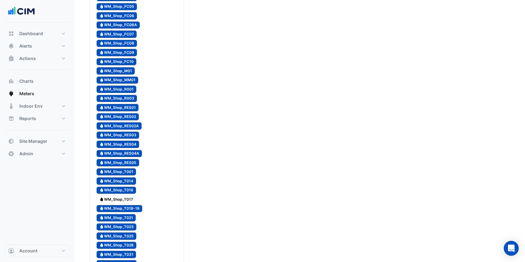
click at [116, 197] on span "Water WM_Shop_T017" at bounding box center [115, 199] width 39 height 7
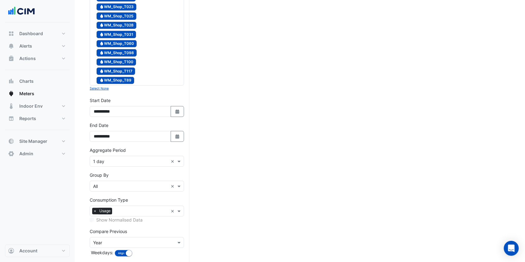
scroll to position [456, 0]
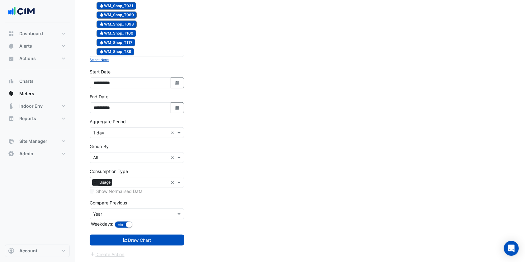
click at [184, 86] on button "Select Date" at bounding box center [178, 82] width 14 height 11
select select "*"
select select "****"
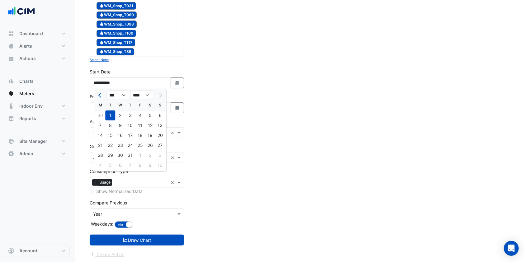
click at [100, 101] on div "M" at bounding box center [100, 105] width 10 height 10
click at [100, 98] on button "Previous month" at bounding box center [99, 95] width 7 height 10
select select "*"
click at [102, 163] on div "30" at bounding box center [100, 165] width 10 height 10
type input "**********"
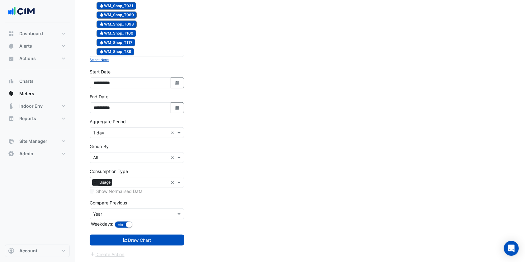
click at [177, 82] on icon "button" at bounding box center [177, 83] width 4 height 4
select select "*"
select select "****"
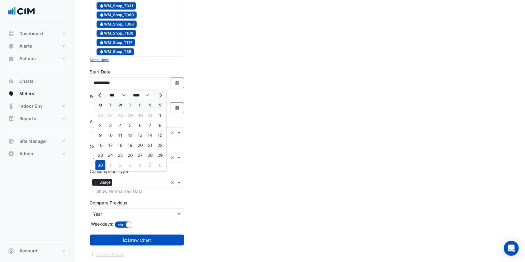
click at [101, 96] on span "Previous month" at bounding box center [100, 95] width 5 height 5
click at [127, 94] on select "*** *** *** *** *** *** ***" at bounding box center [118, 95] width 24 height 9
select select "*"
click at [106, 91] on select "*** *** *** *** *** *** ***" at bounding box center [118, 95] width 24 height 9
click at [147, 97] on select "**** **** **** **** **** **** **** **** **** **** ****" at bounding box center [142, 95] width 24 height 9
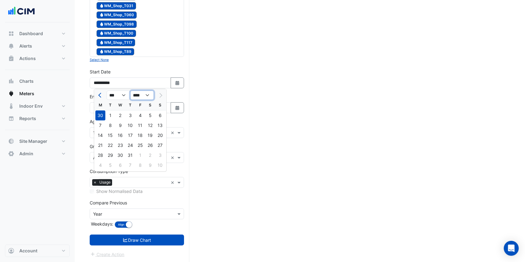
select select "****"
click at [130, 91] on select "**** **** **** **** **** **** **** **** **** **** ****" at bounding box center [142, 95] width 24 height 9
click at [104, 117] on div "1" at bounding box center [100, 115] width 10 height 10
type input "**********"
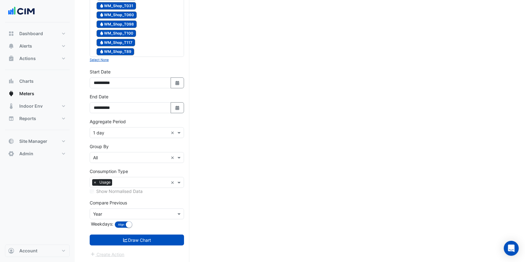
click at [140, 237] on button "Draw Chart" at bounding box center [137, 240] width 94 height 11
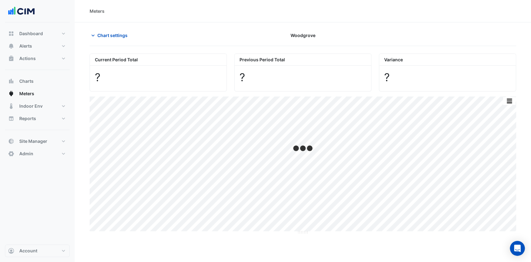
click at [97, 36] on span "Chart settings" at bounding box center [112, 35] width 30 height 7
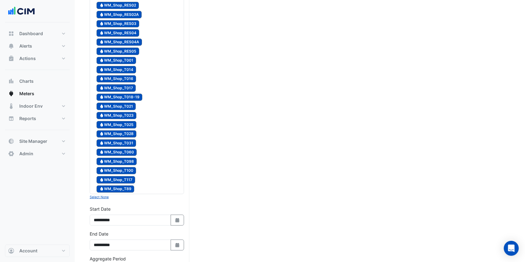
scroll to position [456, 0]
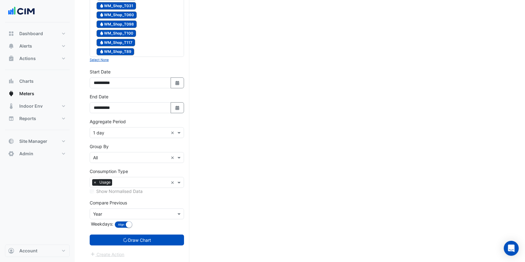
click at [124, 180] on input "text" at bounding box center [142, 183] width 54 height 7
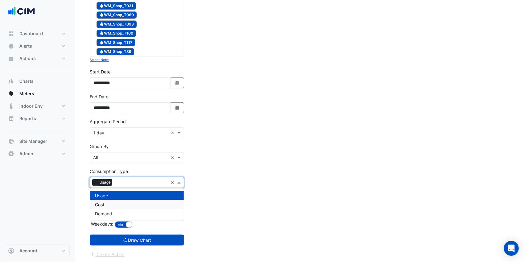
click at [113, 203] on div "Cost" at bounding box center [137, 204] width 94 height 9
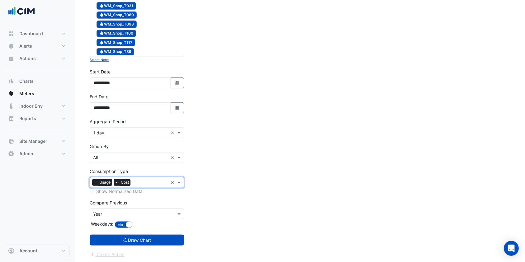
click at [116, 240] on button "Draw Chart" at bounding box center [137, 240] width 94 height 11
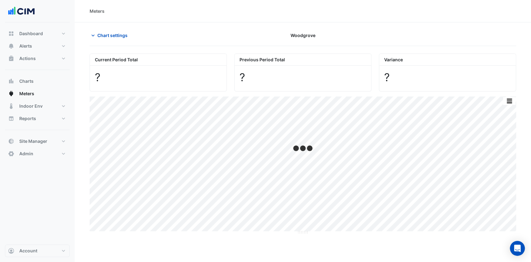
click at [115, 37] on span "Chart settings" at bounding box center [112, 35] width 30 height 7
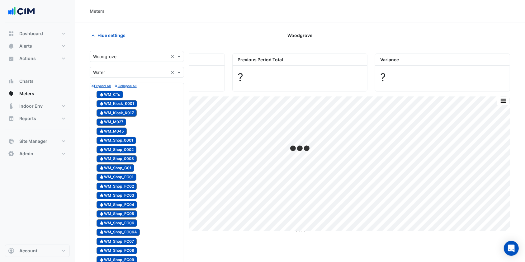
click at [102, 34] on span "Hide settings" at bounding box center [111, 35] width 28 height 7
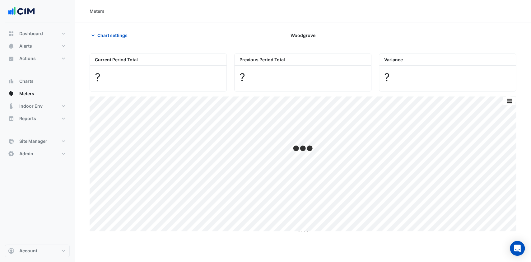
click at [102, 41] on div "Chart settings Woodgrove" at bounding box center [303, 38] width 427 height 16
click at [110, 35] on span "Chart settings" at bounding box center [112, 35] width 30 height 7
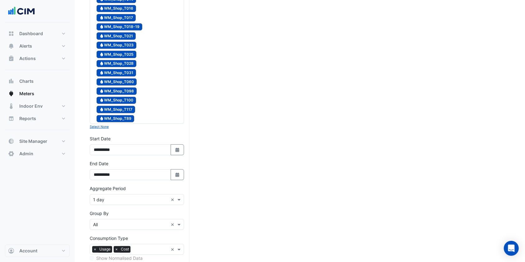
scroll to position [456, 0]
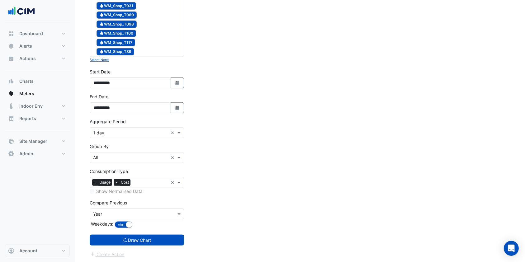
click at [107, 214] on input "text" at bounding box center [130, 214] width 75 height 7
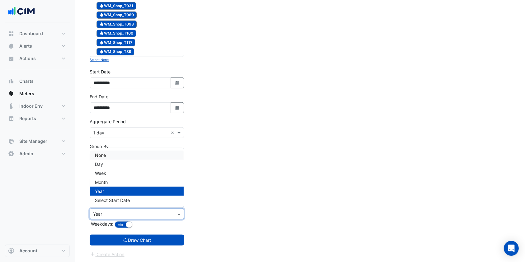
click at [100, 153] on span "None" at bounding box center [100, 154] width 11 height 5
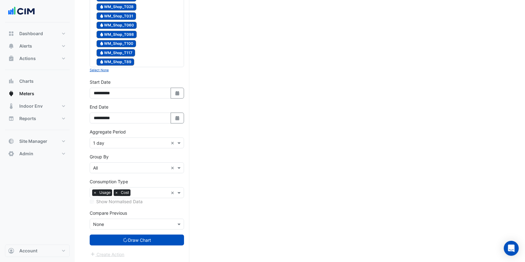
click at [139, 241] on button "Draw Chart" at bounding box center [137, 240] width 94 height 11
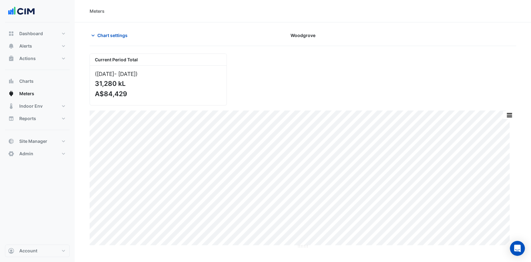
drag, startPoint x: 129, startPoint y: 94, endPoint x: 92, endPoint y: 94, distance: 36.4
click at [92, 94] on div "(Jul 24 - Jul 25 ) 31,280 kL A$84,429" at bounding box center [158, 86] width 137 height 40
click at [20, 46] on span "Alerts" at bounding box center [25, 46] width 13 height 6
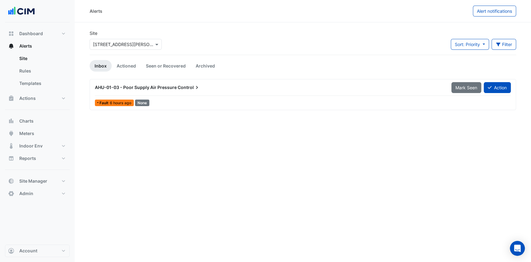
click at [482, 17] on div "Alerts Alert notifications" at bounding box center [303, 11] width 457 height 22
click at [489, 12] on span "Alert notifications" at bounding box center [494, 10] width 35 height 5
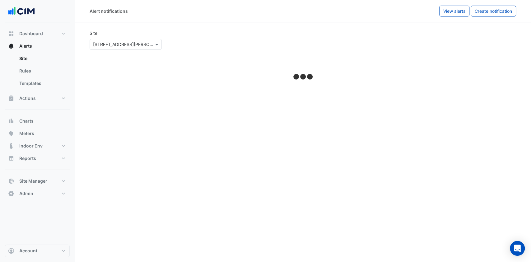
select select "******"
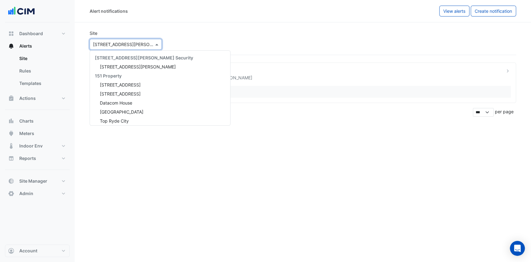
click at [121, 46] on input "text" at bounding box center [119, 44] width 53 height 7
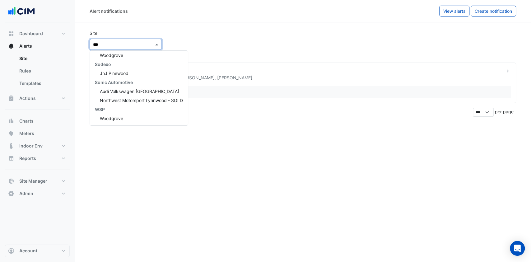
scroll to position [65, 0]
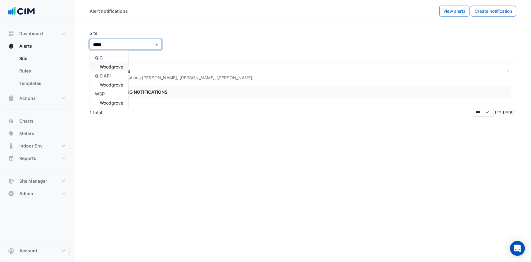
type input "******"
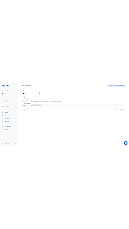
scroll to position [0, 0]
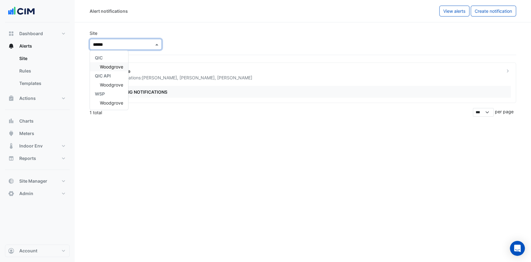
click at [113, 63] on div "Woodgrove" at bounding box center [109, 66] width 38 height 9
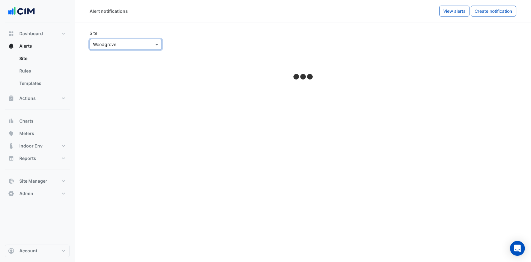
select select "******"
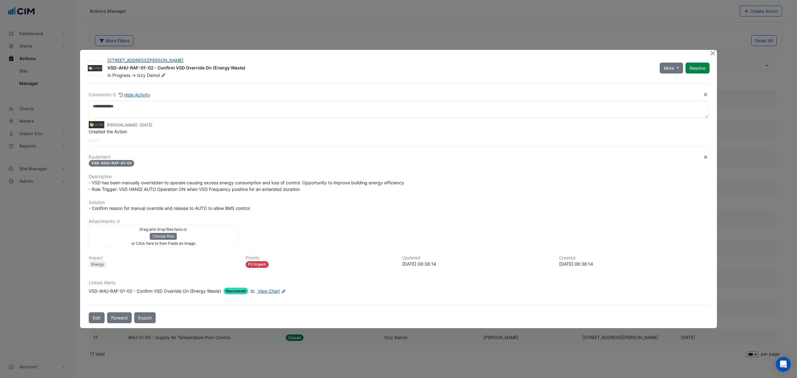
select select "***"
click at [710, 54] on button "Close" at bounding box center [712, 53] width 7 height 7
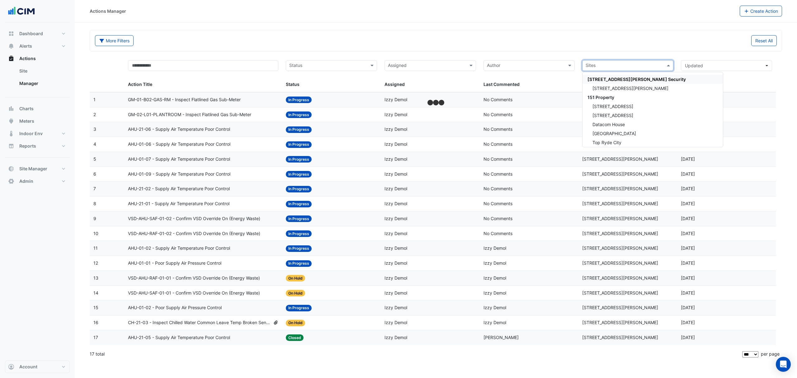
click at [625, 67] on input "text" at bounding box center [623, 66] width 77 height 7
type input "*"
type input "*********"
click at [602, 87] on span "Woodgrove" at bounding box center [603, 88] width 23 height 5
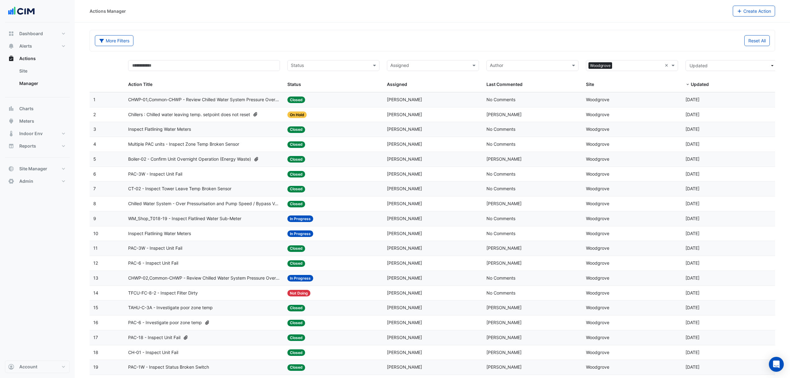
drag, startPoint x: 205, startPoint y: 179, endPoint x: 224, endPoint y: 26, distance: 154.9
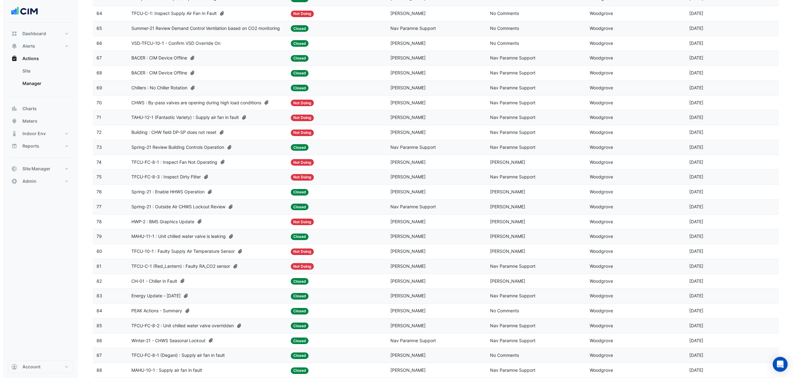
scroll to position [981, 0]
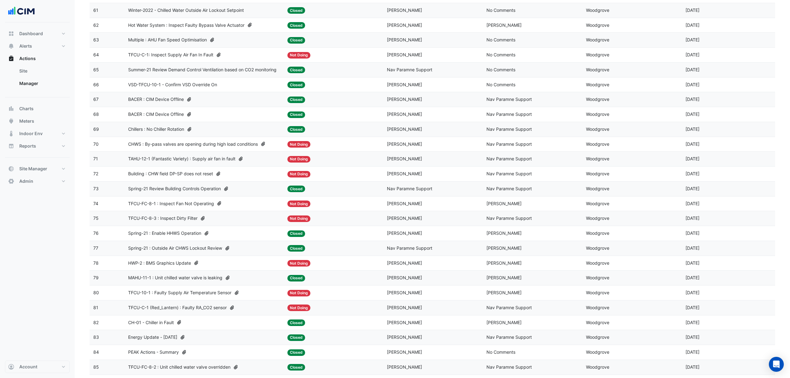
click at [165, 133] on span "Chillers : No Chiller Rotation" at bounding box center [156, 129] width 56 height 7
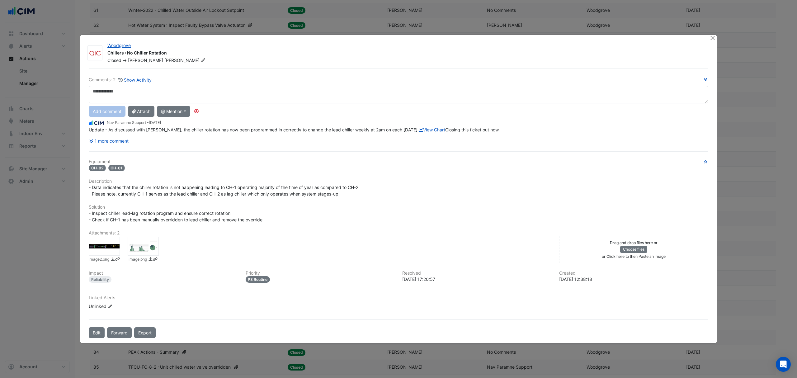
click at [122, 146] on button "1 more comment" at bounding box center [109, 140] width 40 height 11
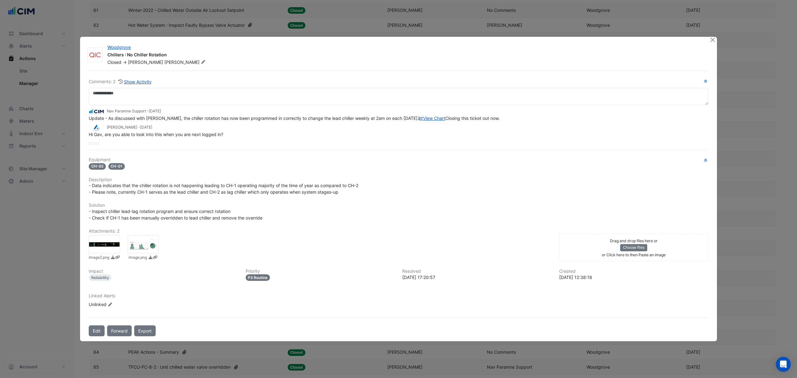
click at [148, 250] on div at bounding box center [143, 244] width 31 height 19
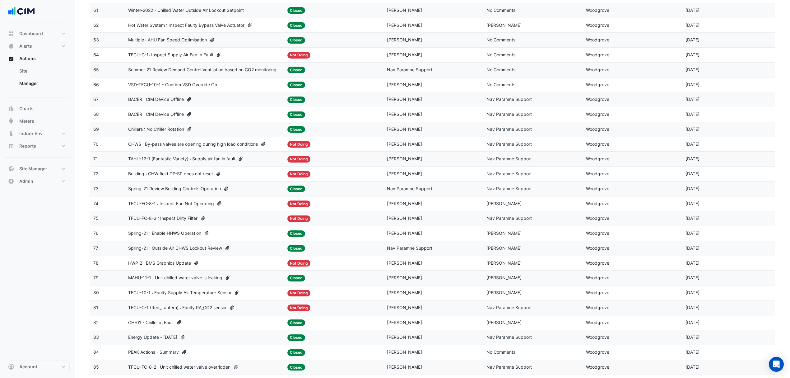
click at [176, 133] on datatable-body-cell "Action Title: Chillers : No Chiller Rotation" at bounding box center [203, 129] width 159 height 15
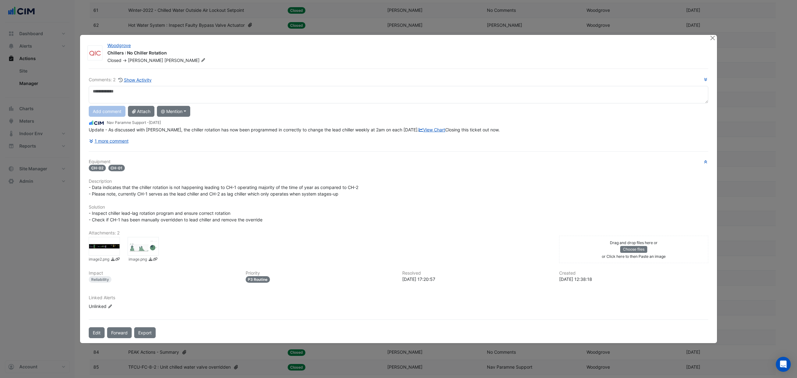
click at [107, 146] on button "1 more comment" at bounding box center [109, 140] width 40 height 11
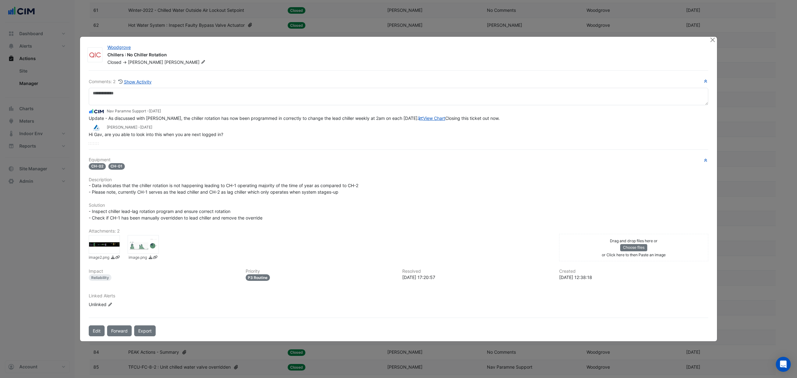
click at [106, 254] on div at bounding box center [104, 244] width 31 height 19
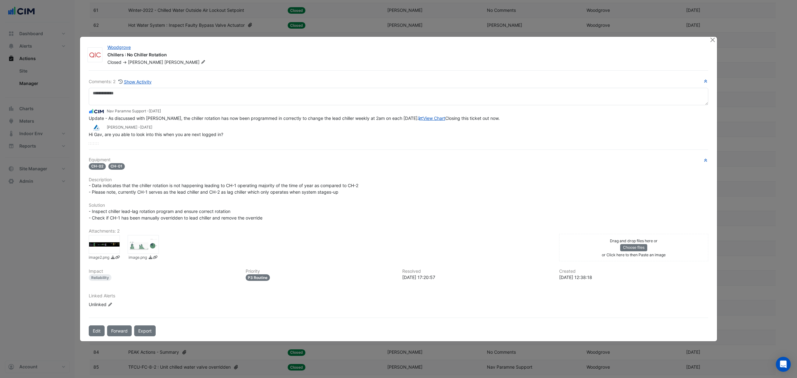
click at [419, 119] on link "View Chart" at bounding box center [432, 117] width 26 height 5
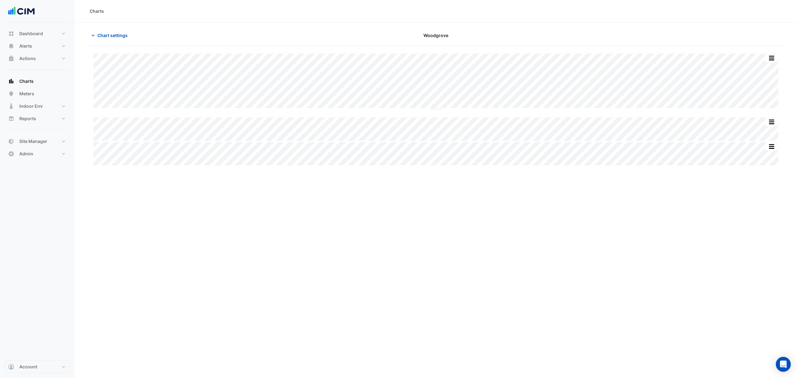
type input "**********"
click at [126, 34] on button "Chart settings" at bounding box center [111, 35] width 42 height 11
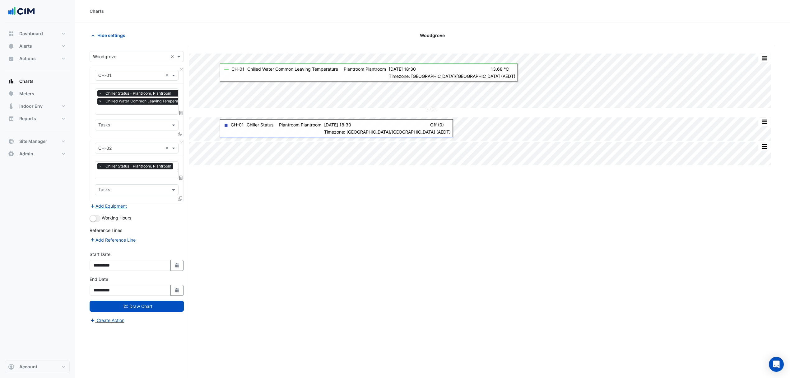
click at [175, 292] on icon "Select Date" at bounding box center [178, 290] width 6 height 4
click at [159, 207] on span "Next month" at bounding box center [159, 208] width 5 height 5
select select "*"
select select "****"
click at [159, 207] on span "Next month" at bounding box center [159, 208] width 5 height 5
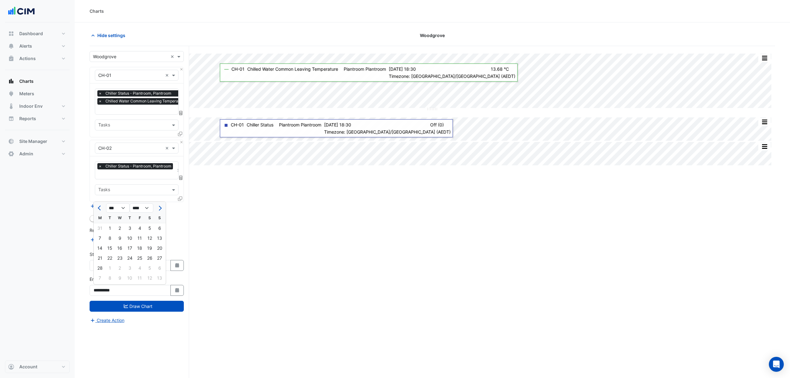
click at [159, 207] on span "Next month" at bounding box center [159, 208] width 5 height 5
select select "*"
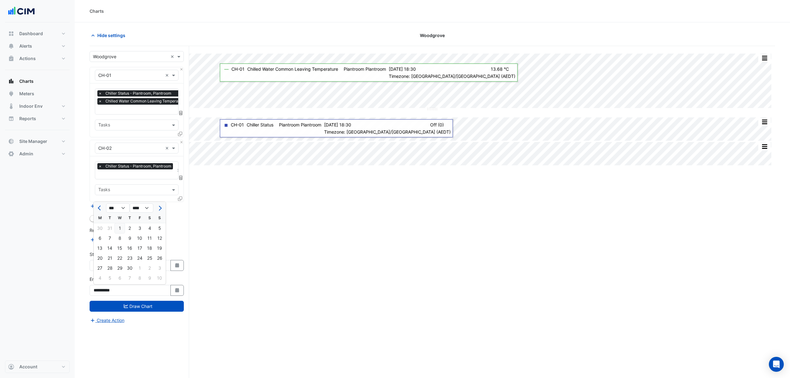
click at [133, 265] on div "30" at bounding box center [130, 268] width 10 height 10
type input "**********"
click at [133, 303] on button "Draw Chart" at bounding box center [137, 306] width 94 height 11
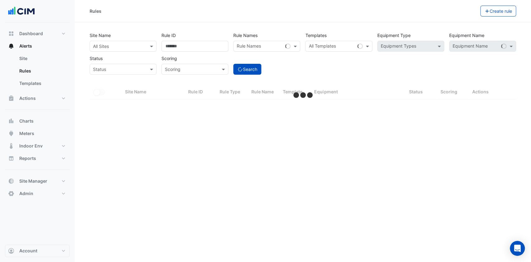
select select "***"
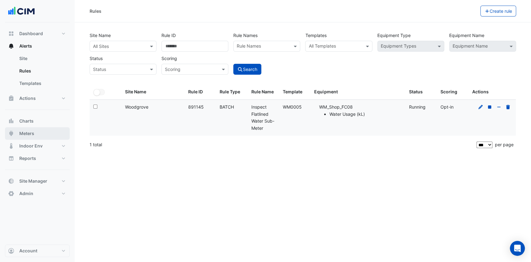
click at [28, 133] on span "Meters" at bounding box center [26, 133] width 15 height 6
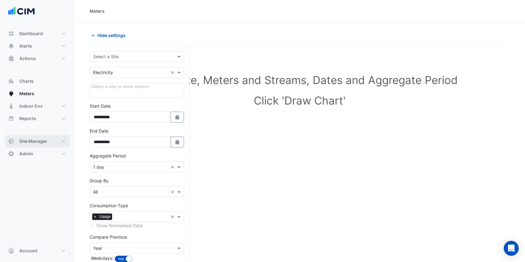
click at [64, 139] on button "Site Manager" at bounding box center [37, 141] width 65 height 12
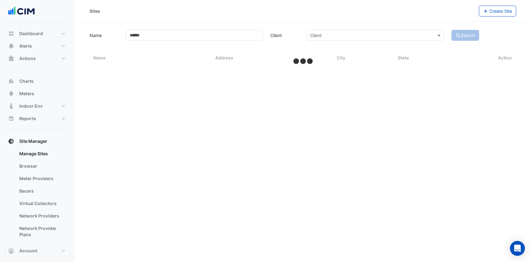
select select "***"
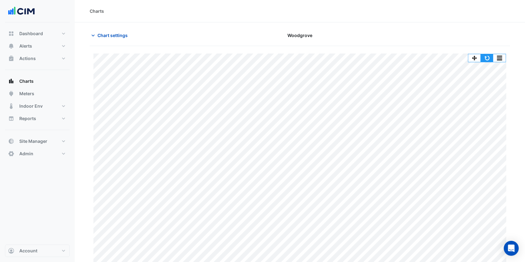
click at [491, 59] on button "button" at bounding box center [486, 58] width 12 height 8
click at [489, 59] on button "button" at bounding box center [486, 58] width 12 height 8
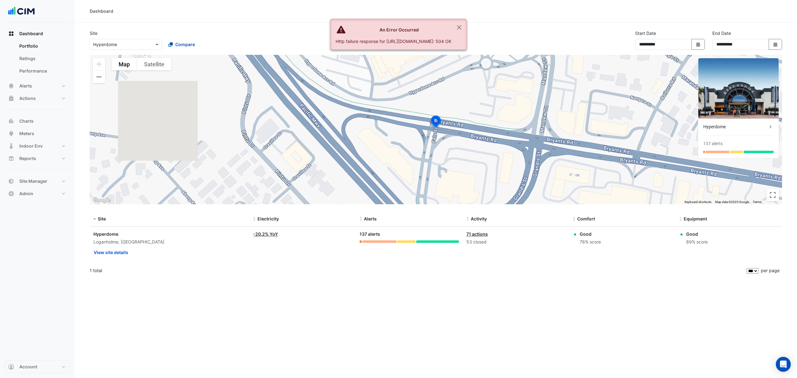
select select "***"
click at [466, 25] on button "Close" at bounding box center [459, 27] width 14 height 17
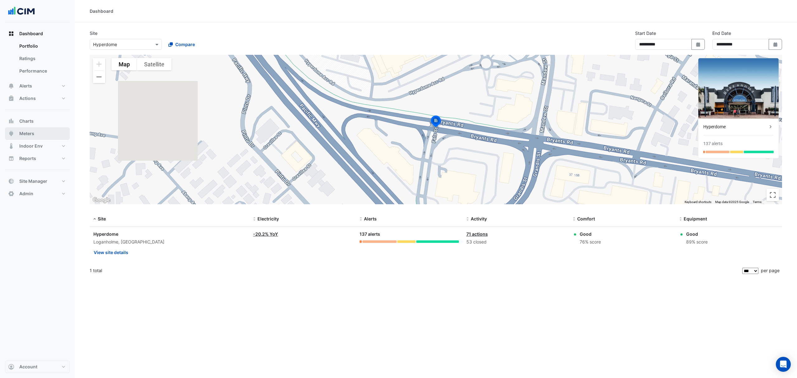
click at [35, 130] on button "Meters" at bounding box center [37, 133] width 65 height 12
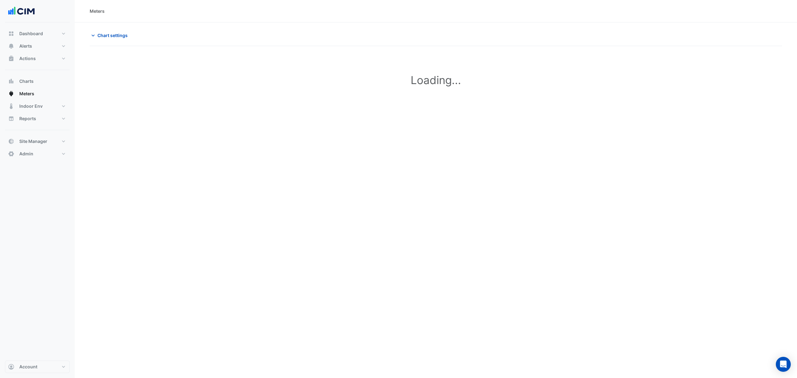
click at [114, 34] on span "Chart settings" at bounding box center [112, 35] width 30 height 7
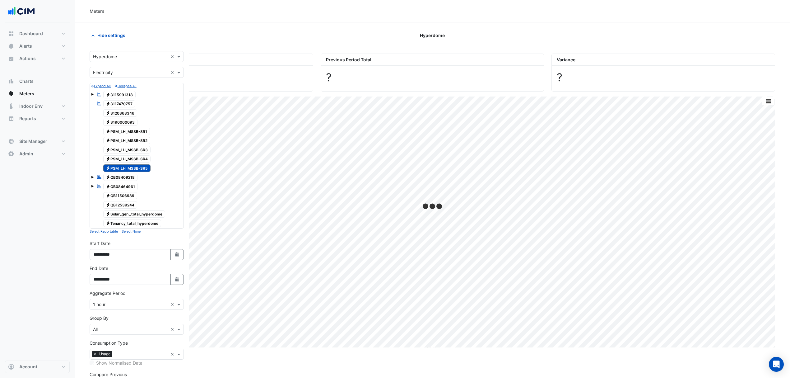
click at [143, 57] on input "text" at bounding box center [130, 57] width 75 height 7
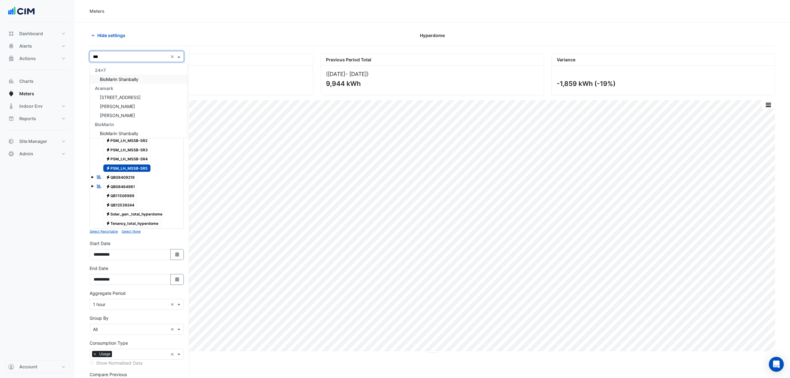
type input "****"
click at [133, 101] on div "[STREET_ADDRESS][PERSON_NAME]" at bounding box center [137, 100] width 94 height 9
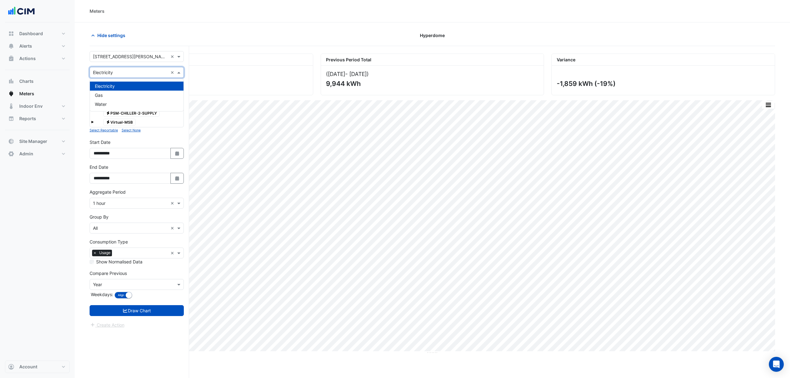
click at [119, 77] on div "Utility Type × Electricity ×" at bounding box center [137, 72] width 94 height 11
click at [121, 75] on input "text" at bounding box center [130, 72] width 75 height 7
click at [103, 103] on span "Water" at bounding box center [101, 103] width 12 height 5
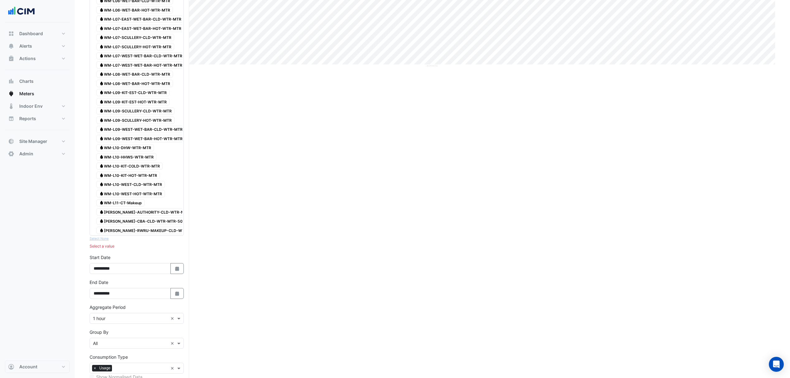
scroll to position [286, 0]
click at [141, 216] on span "Water WM-LB-AUTHORITY-CLD-WTR-MTR" at bounding box center [144, 211] width 96 height 7
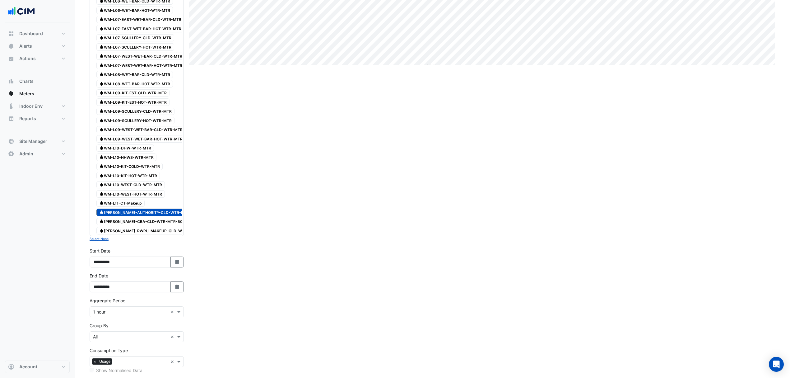
click at [174, 292] on button "Select Date" at bounding box center [178, 286] width 14 height 11
click at [159, 213] on span "Next month" at bounding box center [159, 215] width 5 height 5
select select "*"
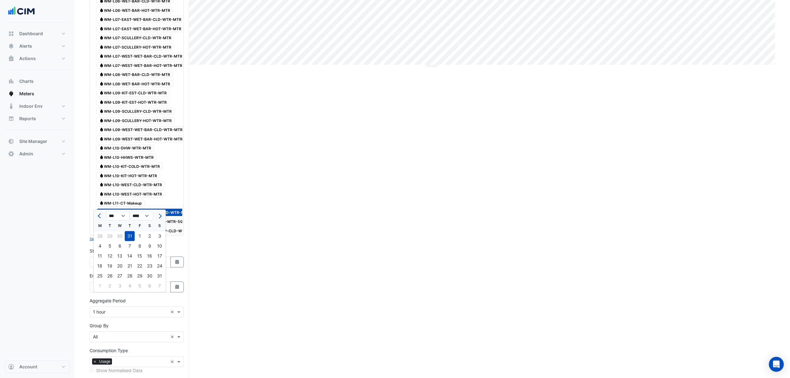
click at [214, 235] on div "Current Period Total (01 Jul 25 - 31 Jul 25 ) 8,085 kWh Previous Period Total (…" at bounding box center [433, 104] width 686 height 674
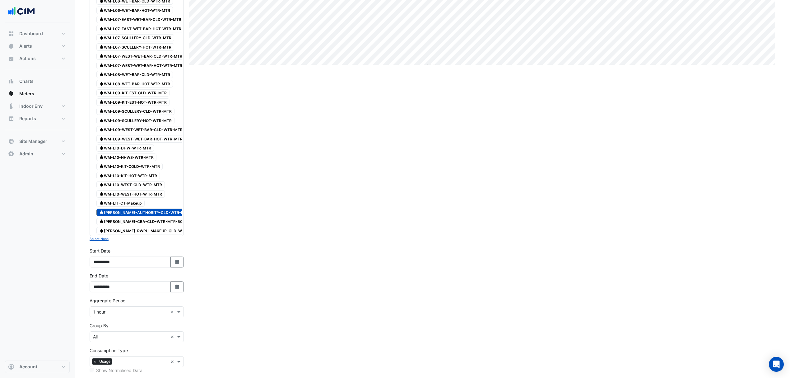
click at [177, 289] on icon "Select Date" at bounding box center [178, 286] width 6 height 4
click at [238, 314] on div "Current Period Total (01 Jul 25 - 31 Jul 25 ) 8,085 kWh Previous Period Total (…" at bounding box center [433, 104] width 686 height 674
click at [177, 289] on icon "button" at bounding box center [177, 286] width 4 height 4
click at [162, 213] on button "Next month" at bounding box center [159, 216] width 7 height 10
select select "*"
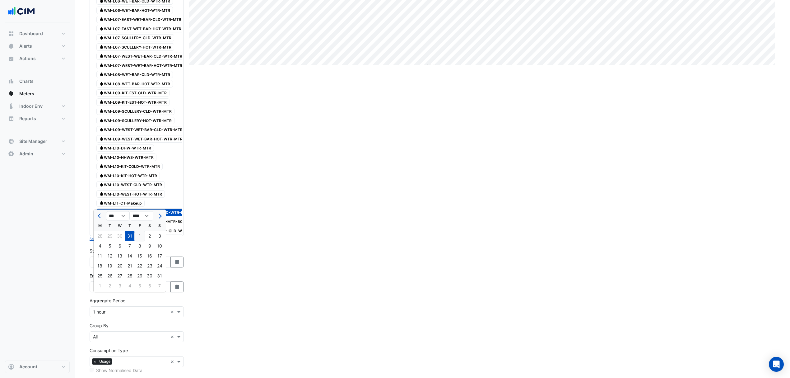
click at [98, 264] on div "18" at bounding box center [100, 266] width 10 height 10
type input "**********"
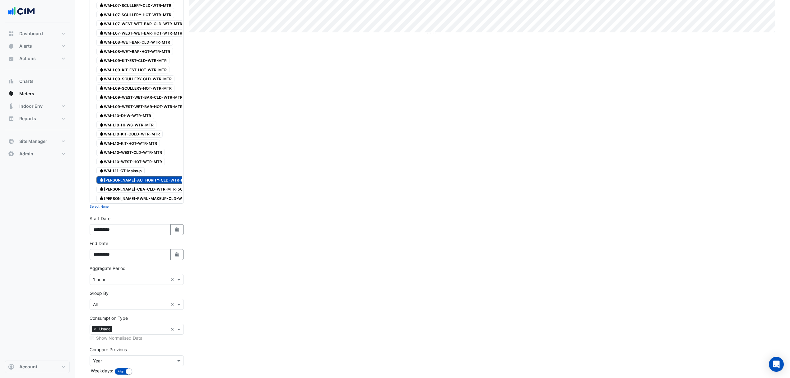
scroll to position [362, 0]
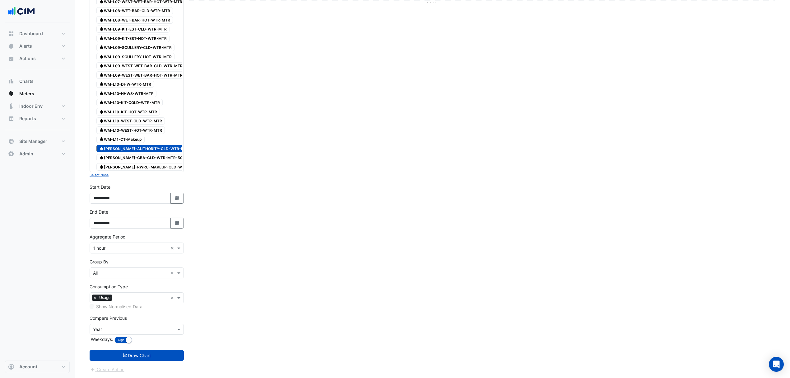
click at [175, 197] on icon "Select Date" at bounding box center [178, 198] width 6 height 4
select select "*"
select select "****"
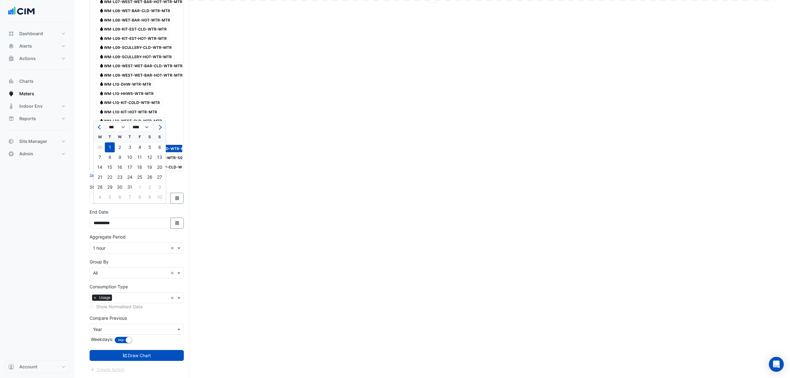
click at [162, 122] on button "Next month" at bounding box center [159, 127] width 7 height 10
select select "*"
click at [141, 142] on div "1" at bounding box center [140, 147] width 10 height 10
type input "**********"
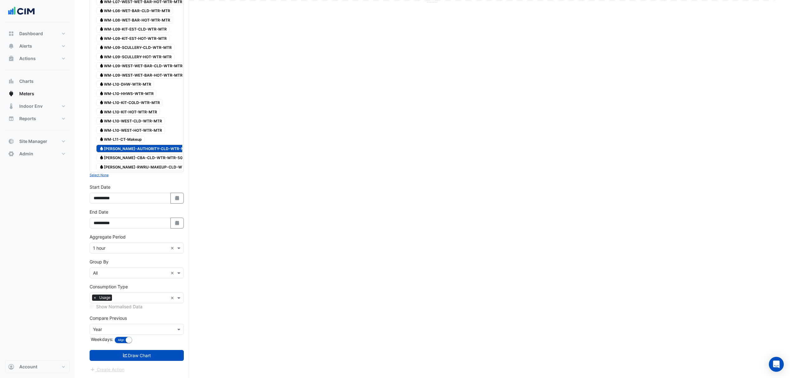
click at [129, 352] on button "Draw Chart" at bounding box center [137, 355] width 94 height 11
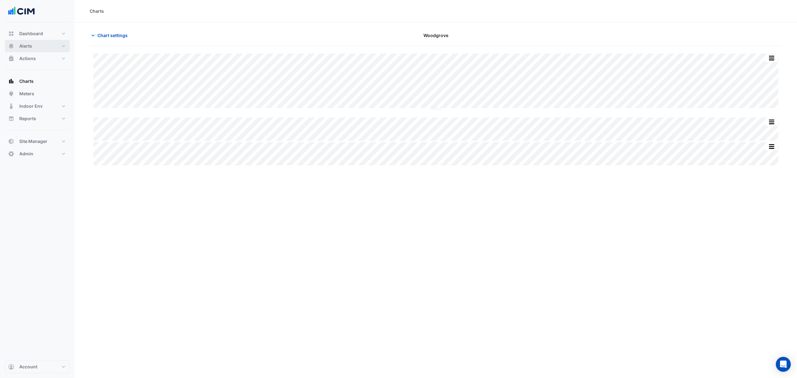
click at [35, 43] on button "Alerts" at bounding box center [37, 46] width 65 height 12
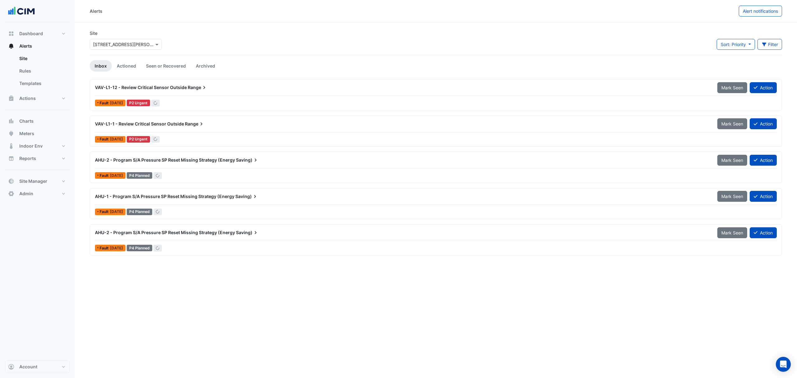
click at [111, 43] on input "text" at bounding box center [119, 44] width 53 height 7
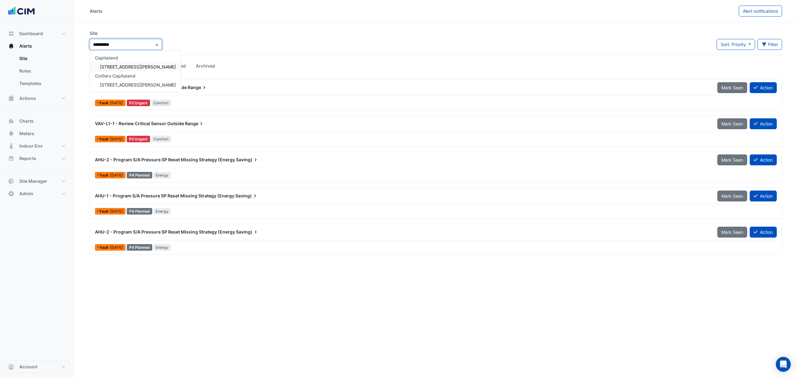
type input "**********"
click at [115, 68] on span "[STREET_ADDRESS][PERSON_NAME]" at bounding box center [138, 66] width 76 height 5
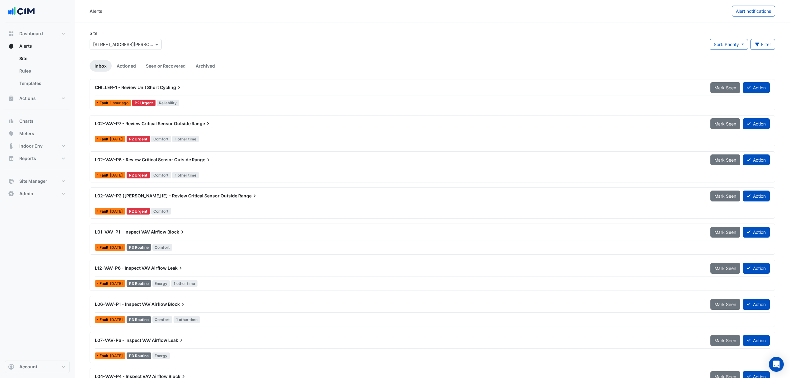
click at [746, 10] on span "Alert notifications" at bounding box center [753, 10] width 35 height 5
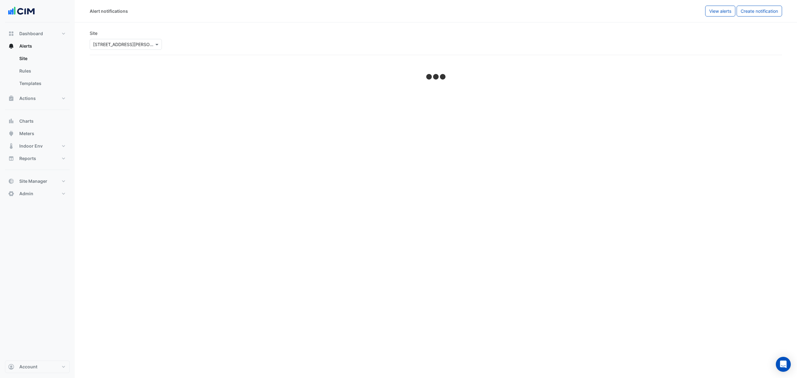
select select "******"
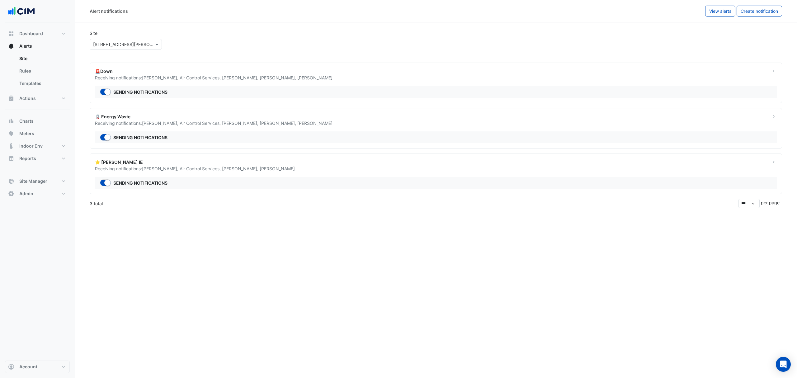
click at [213, 166] on span "Air Control Services ," at bounding box center [201, 168] width 42 height 5
click at [39, 29] on button "Dashboard" at bounding box center [37, 33] width 65 height 12
select select "***"
